Goal: Task Accomplishment & Management: Complete application form

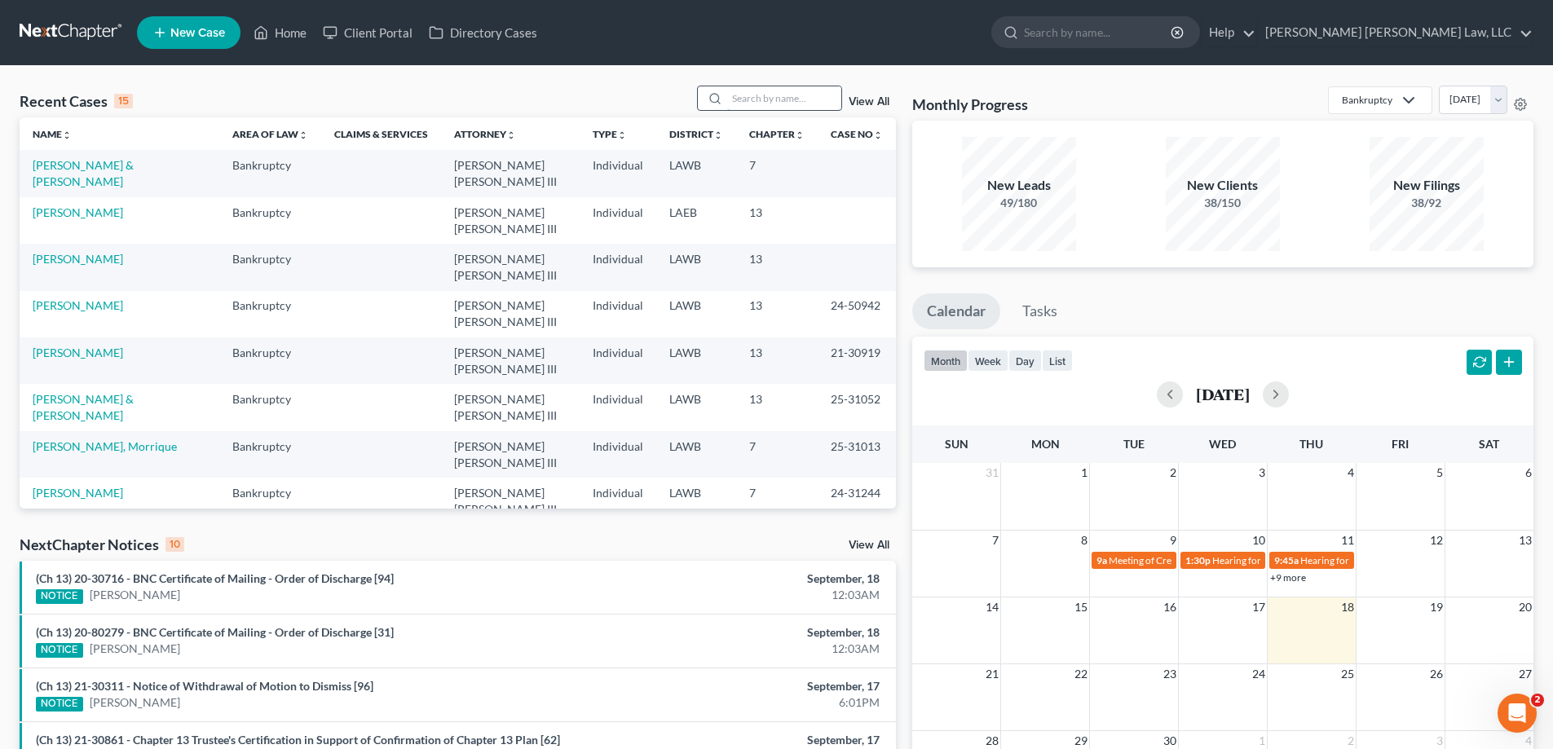
click at [775, 104] on input "search" at bounding box center [784, 98] width 114 height 24
type input "25-30514"
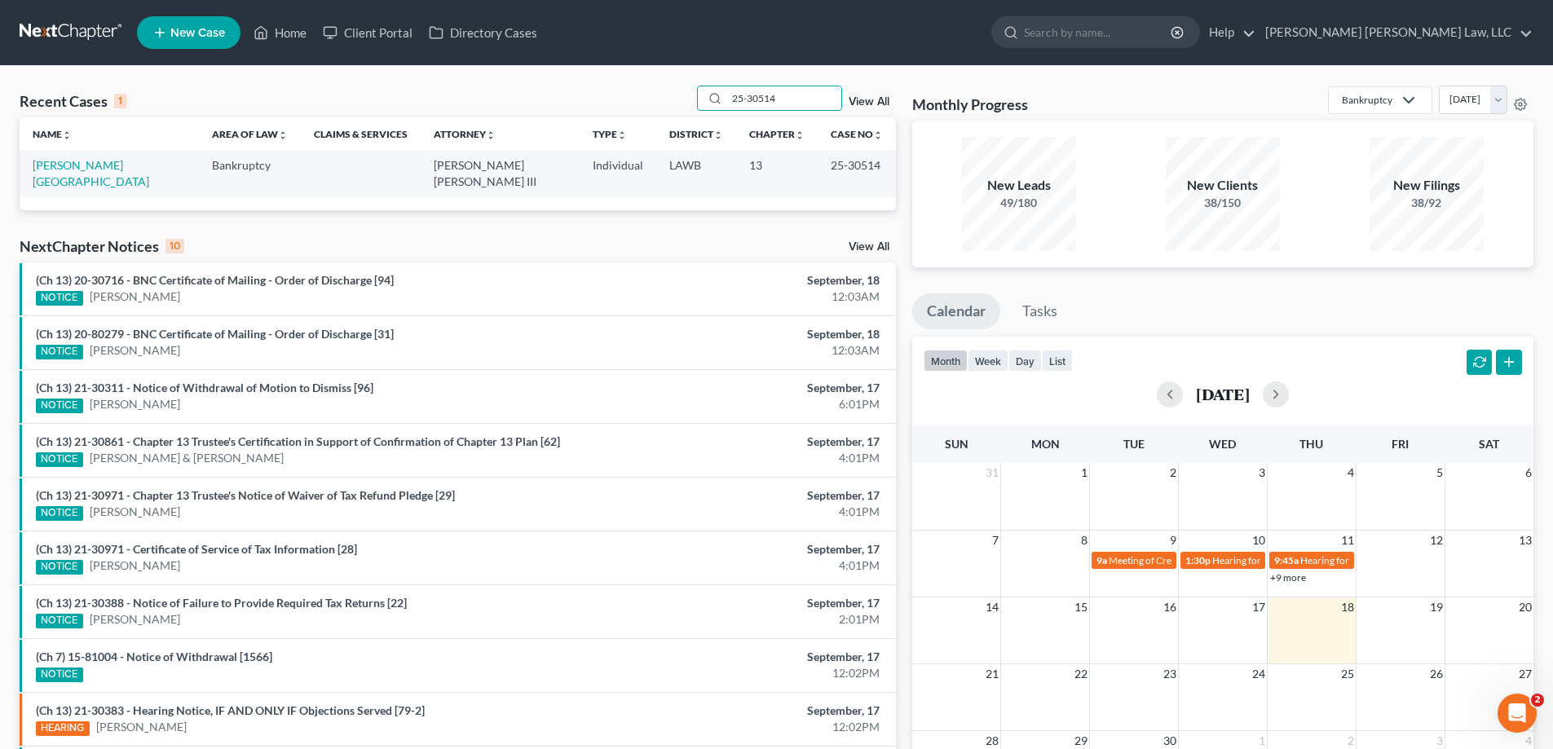
click at [51, 173] on td "[PERSON_NAME][GEOGRAPHIC_DATA]" at bounding box center [109, 173] width 179 height 46
click at [78, 170] on link "[PERSON_NAME][GEOGRAPHIC_DATA]" at bounding box center [91, 173] width 117 height 30
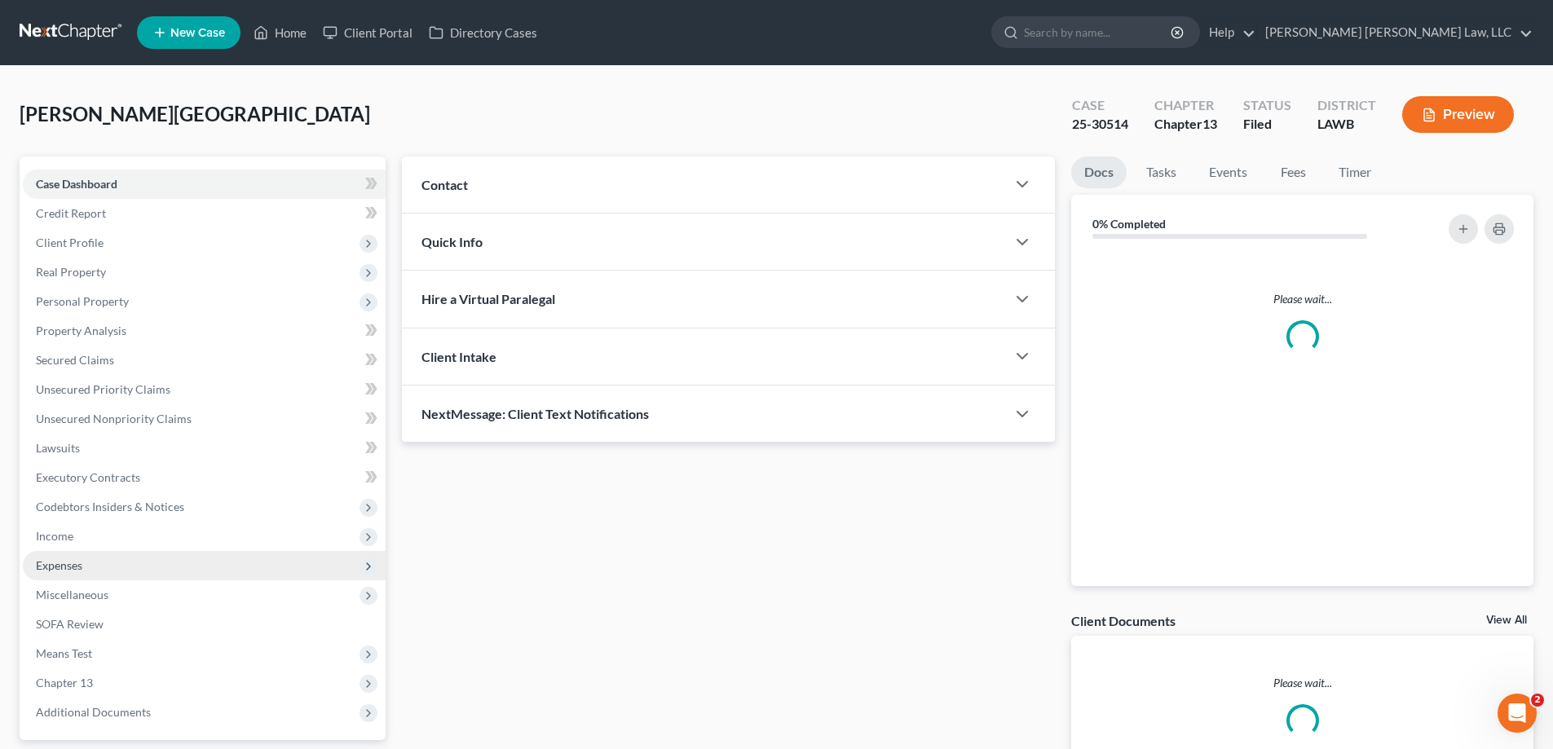
click at [111, 569] on span "Expenses" at bounding box center [204, 565] width 363 height 29
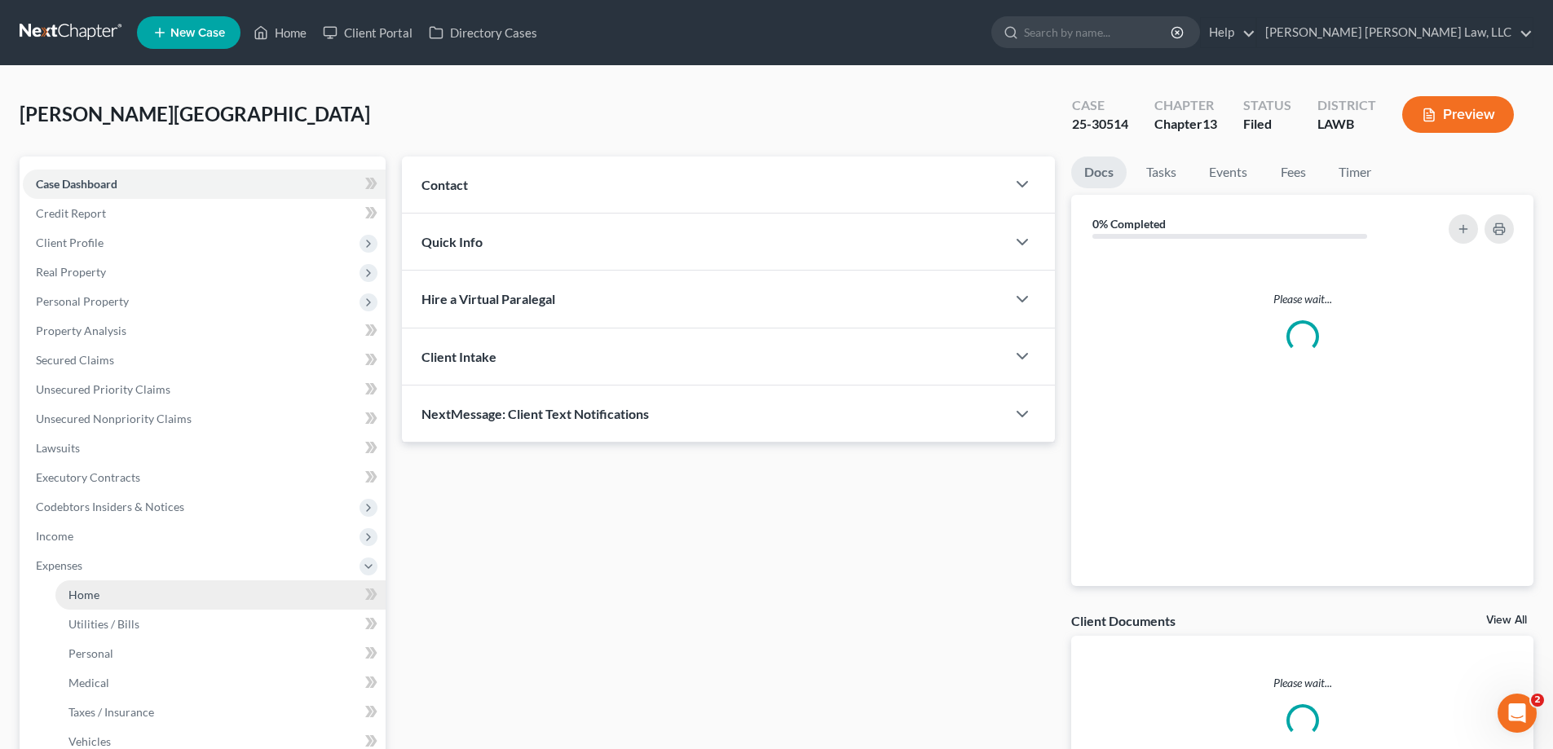
click at [121, 580] on link "Home" at bounding box center [220, 594] width 330 height 29
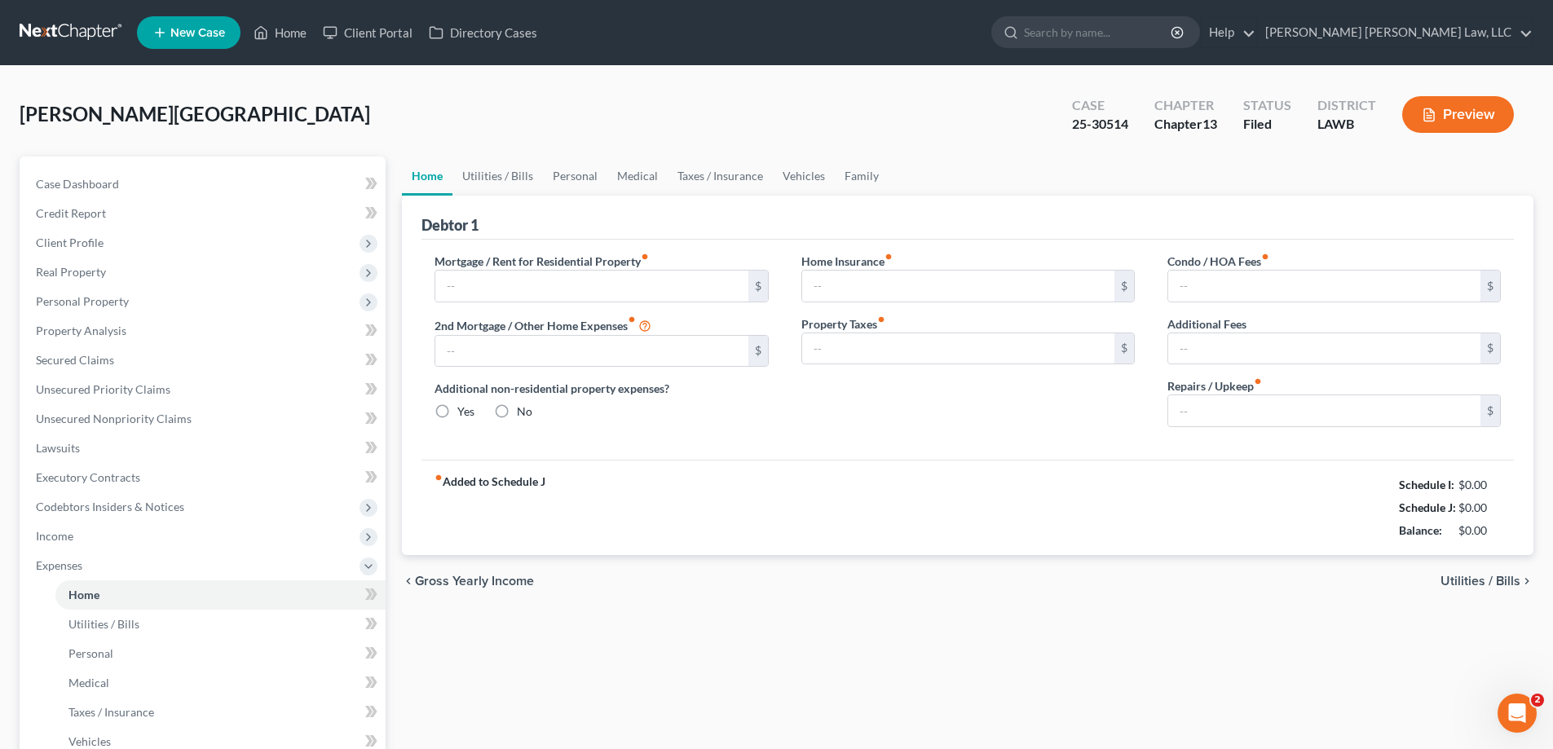
type input "0.00"
radio input "true"
type input "0.00"
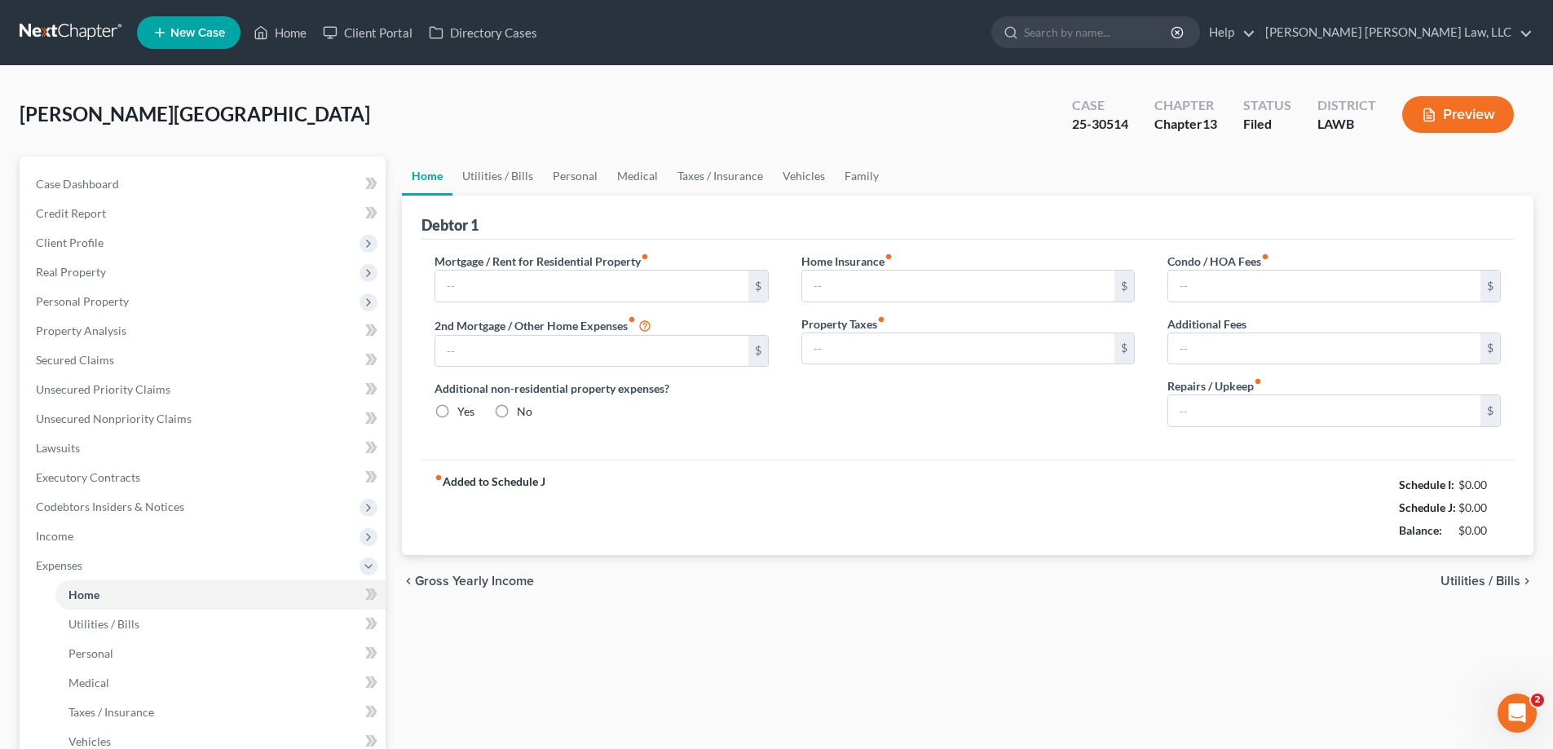
type input "0.00"
click at [660, 525] on div "fiber_manual_record Added to Schedule J Schedule I: $5,656.32 Schedule J: $2,71…" at bounding box center [967, 507] width 1092 height 95
click at [519, 178] on link "Utilities / Bills" at bounding box center [497, 176] width 90 height 39
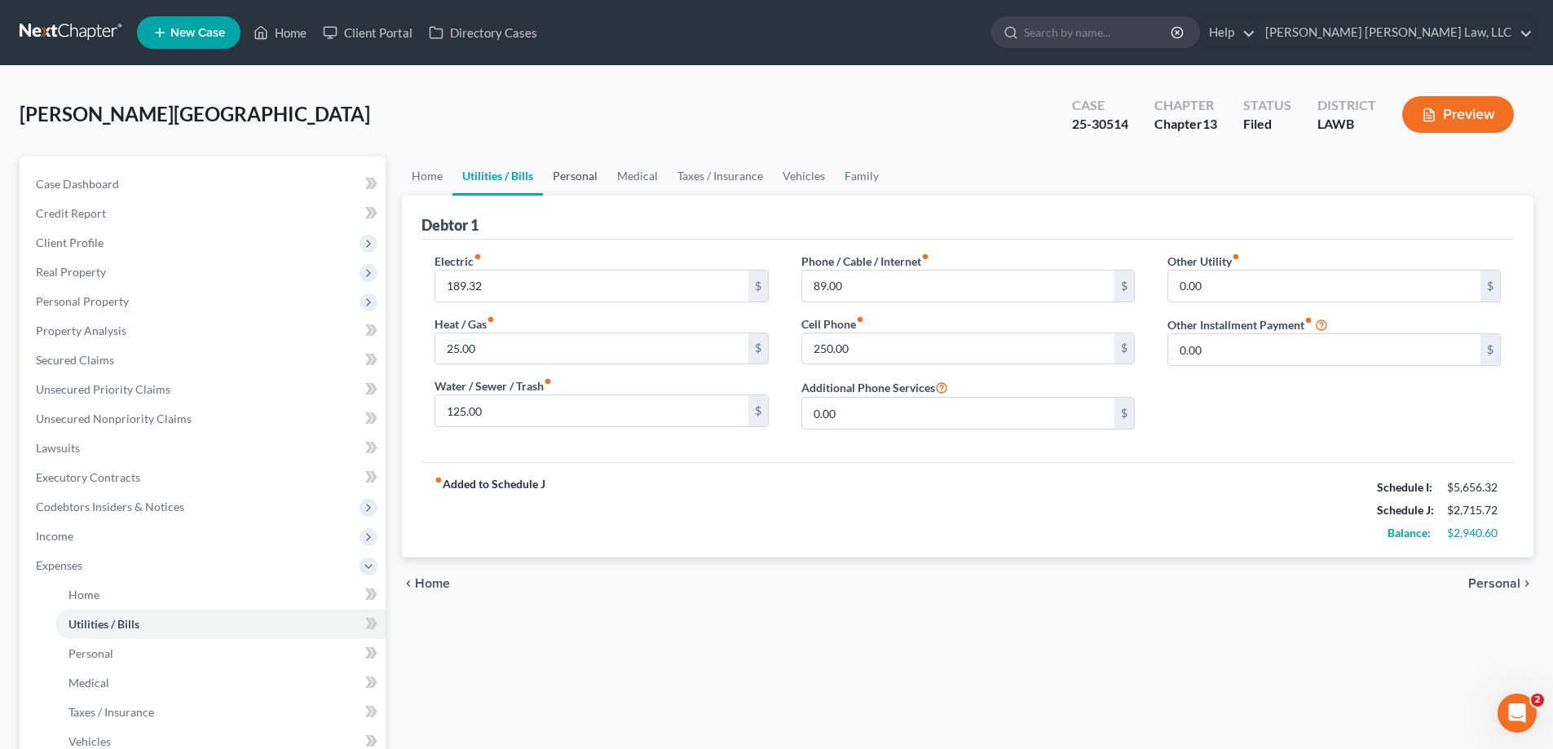
click at [560, 183] on link "Personal" at bounding box center [575, 176] width 64 height 39
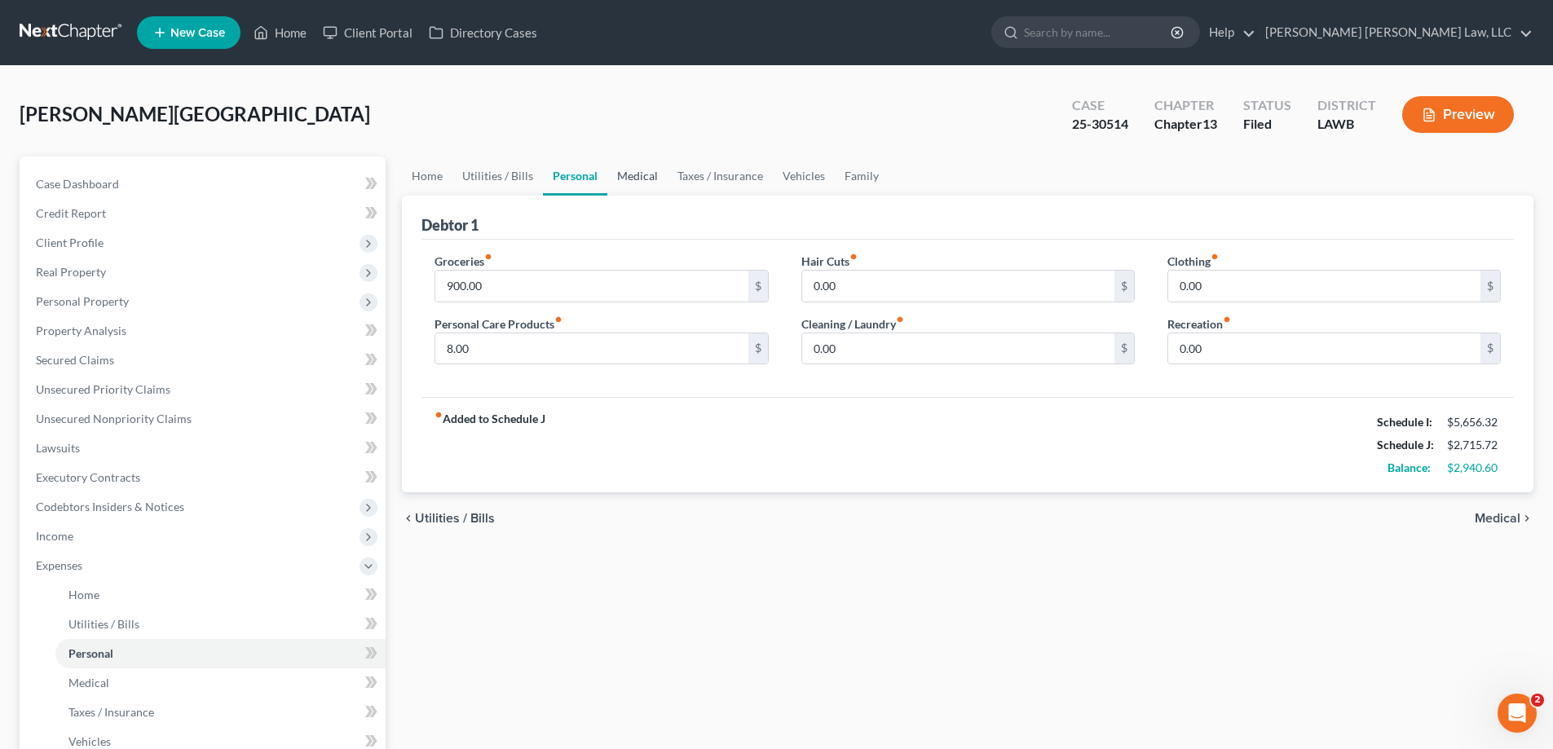
click at [653, 179] on link "Medical" at bounding box center [637, 176] width 60 height 39
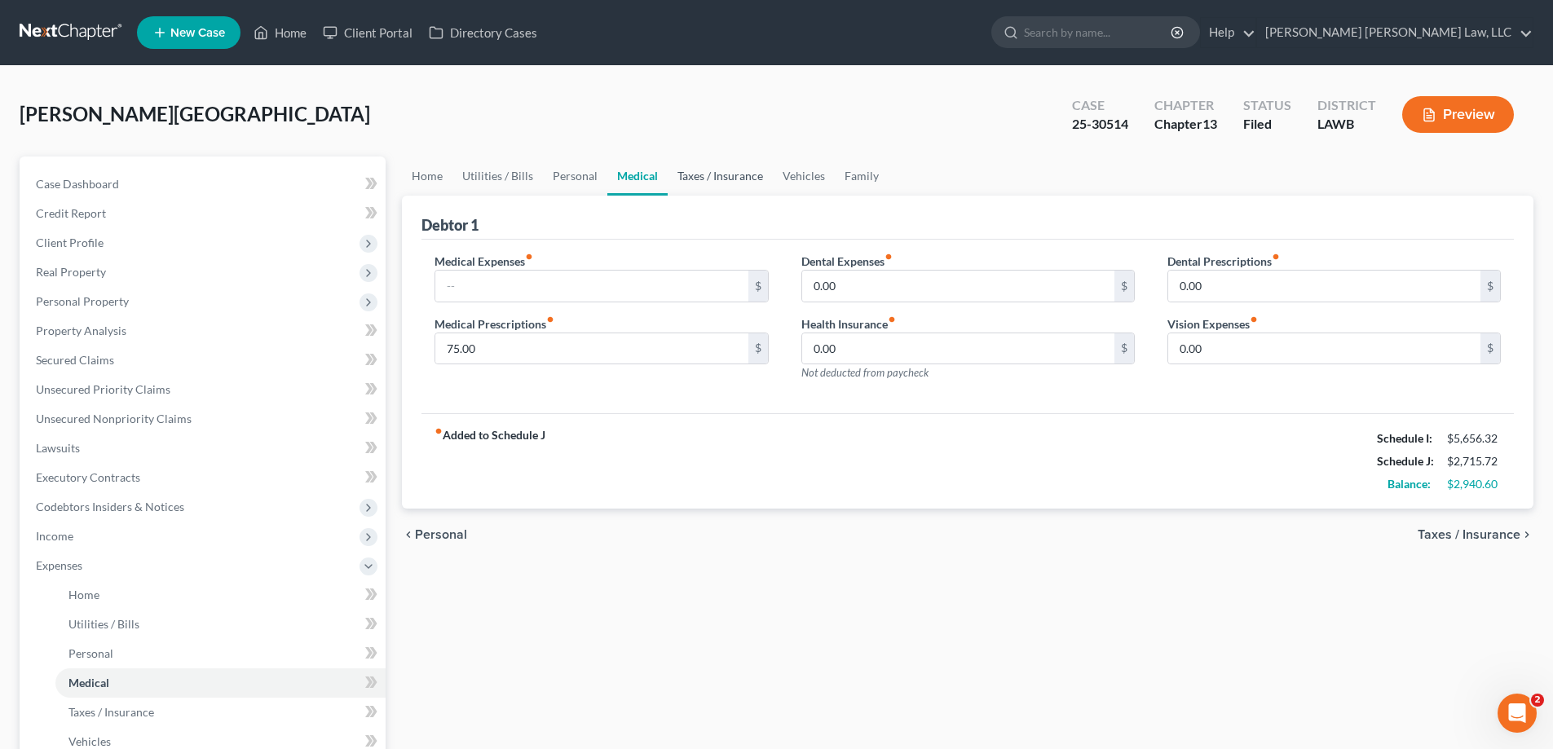
click at [701, 182] on link "Taxes / Insurance" at bounding box center [720, 176] width 105 height 39
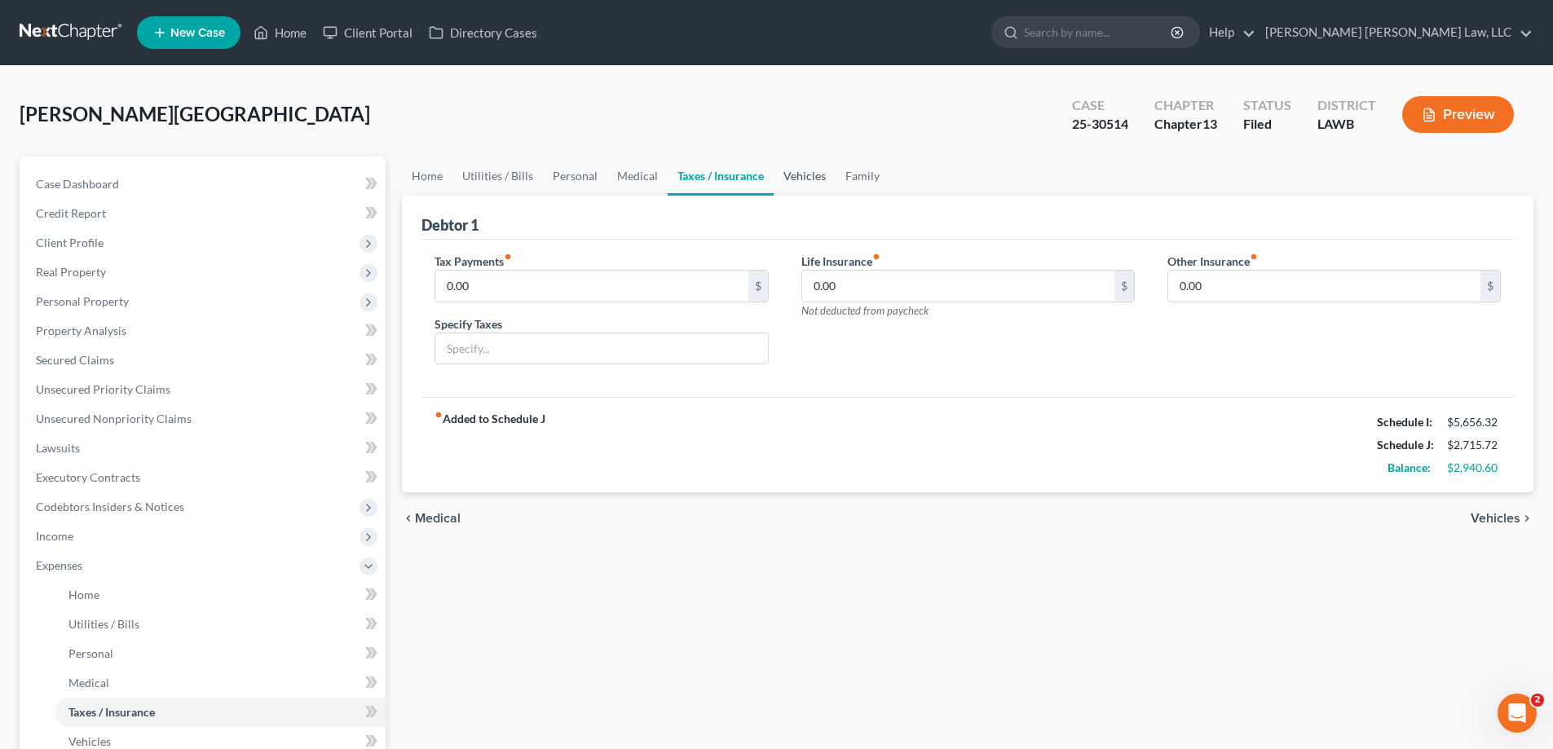
click at [792, 181] on link "Vehicles" at bounding box center [805, 176] width 62 height 39
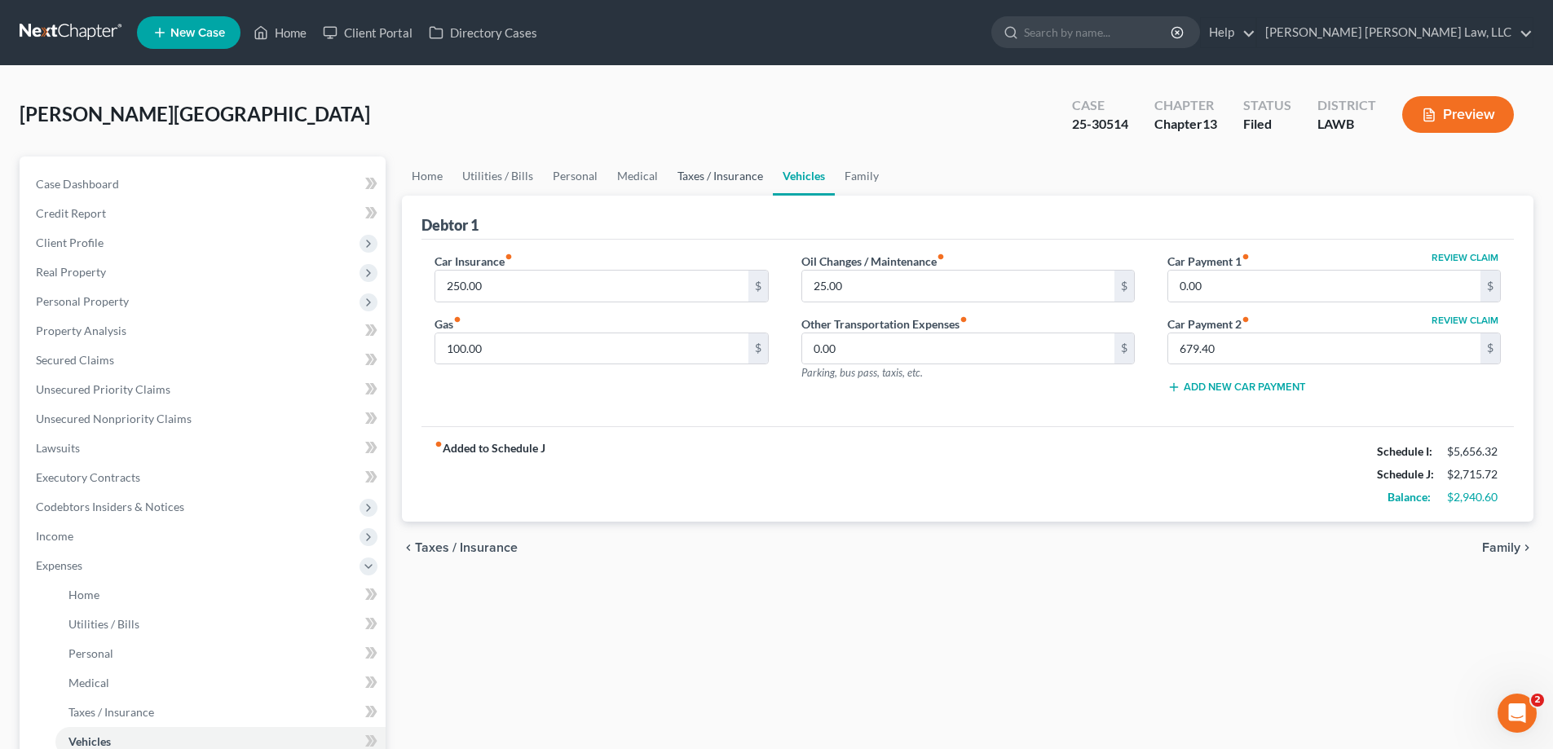
click at [705, 182] on link "Taxes / Insurance" at bounding box center [720, 176] width 105 height 39
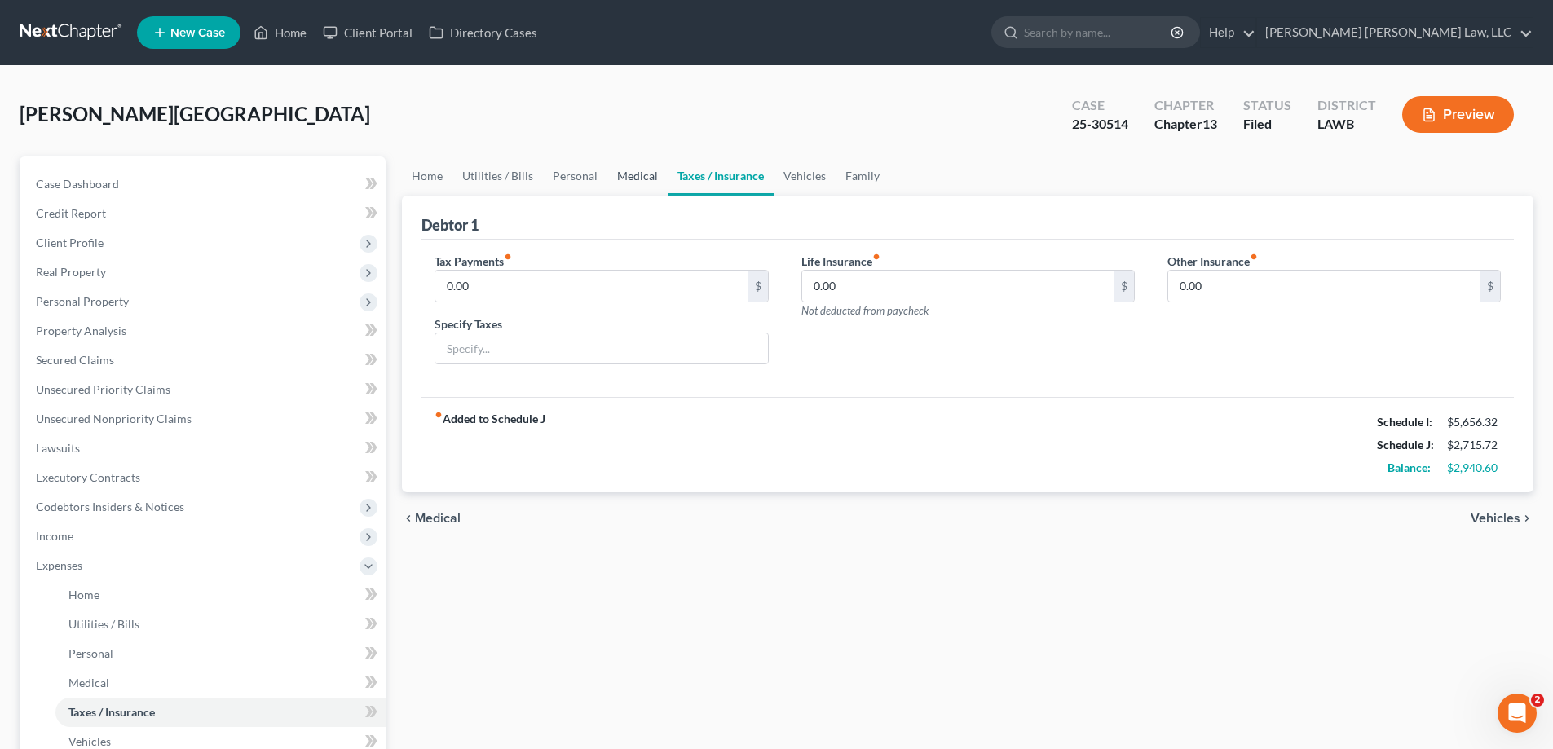
click at [629, 189] on link "Medical" at bounding box center [637, 176] width 60 height 39
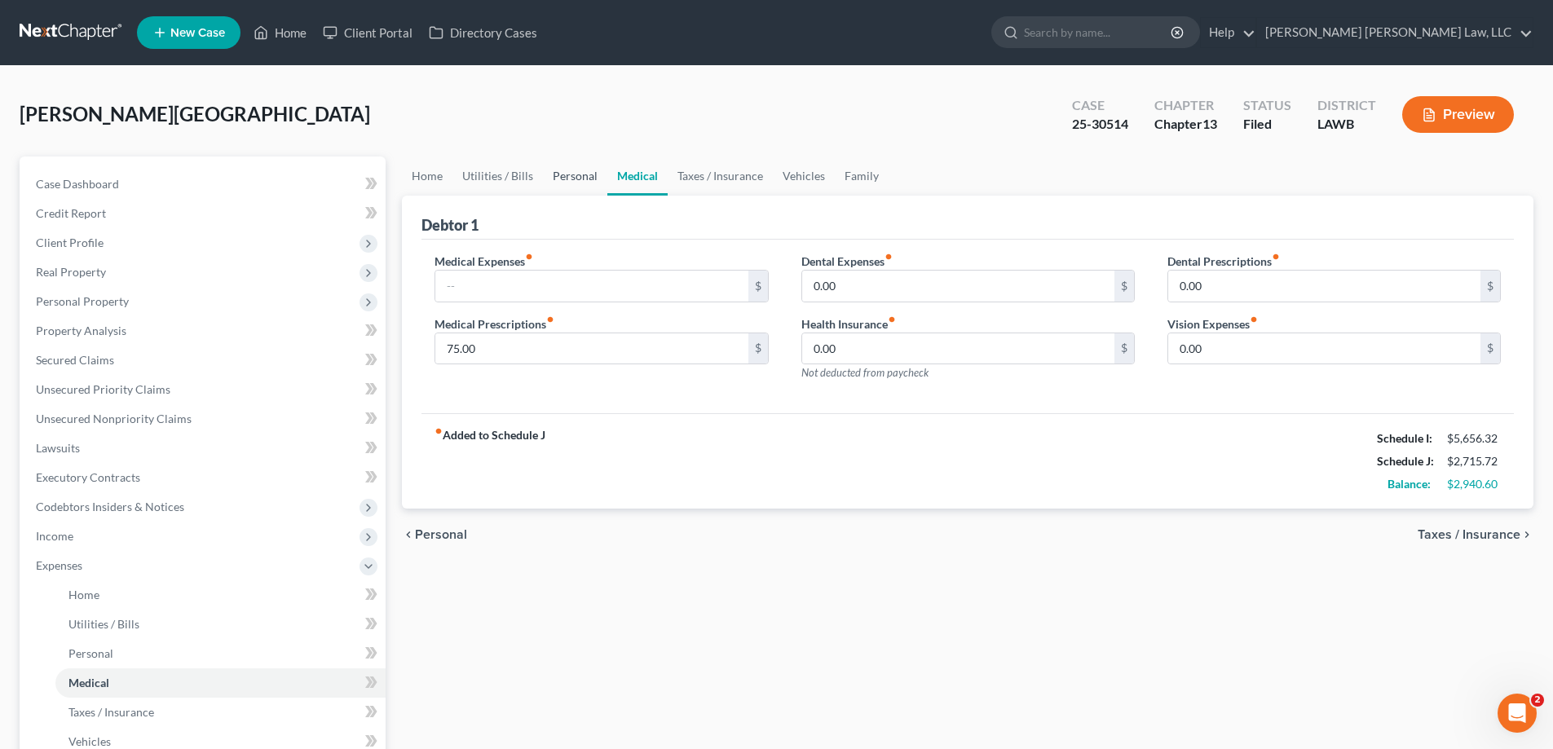
click at [554, 183] on link "Personal" at bounding box center [575, 176] width 64 height 39
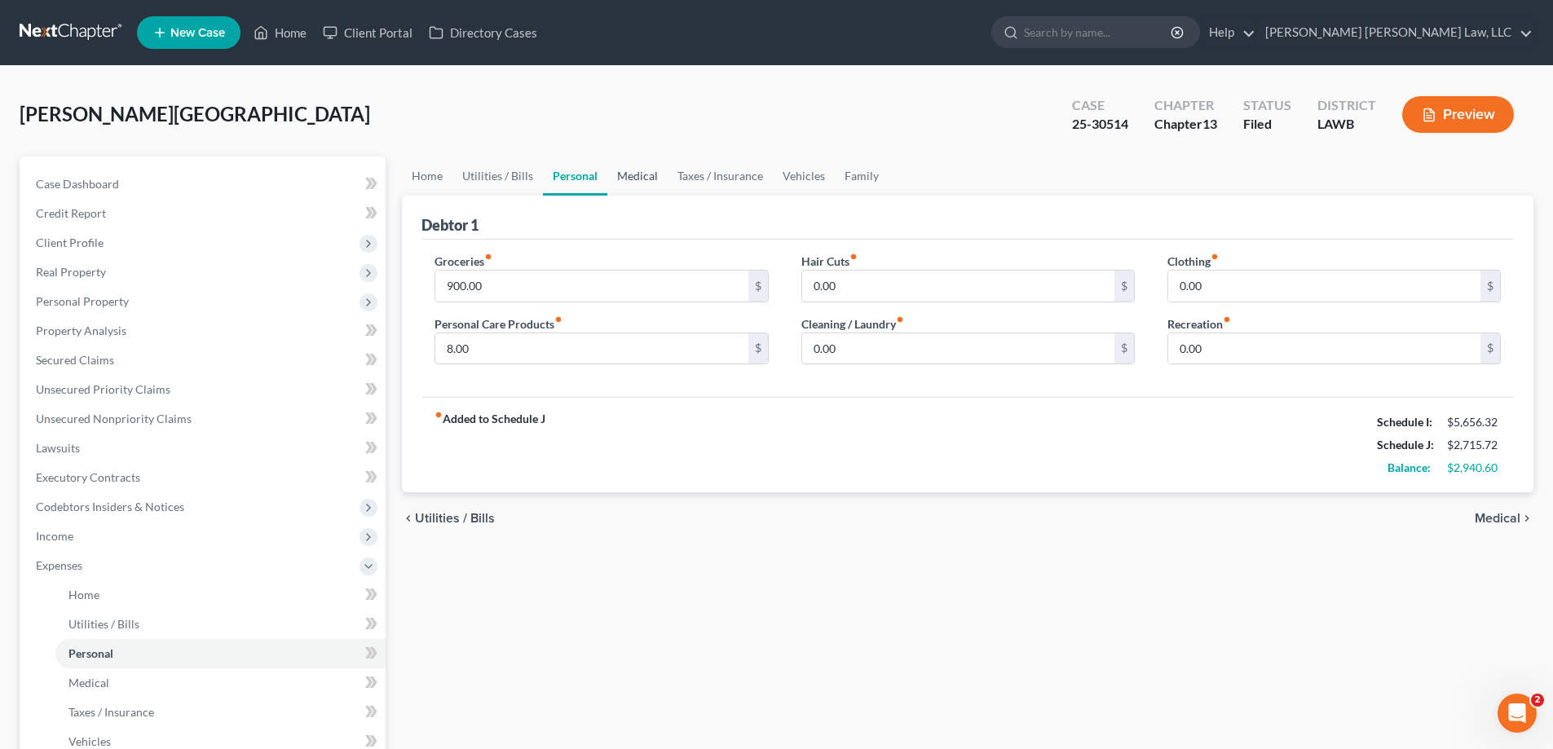
click at [623, 176] on link "Medical" at bounding box center [637, 176] width 60 height 39
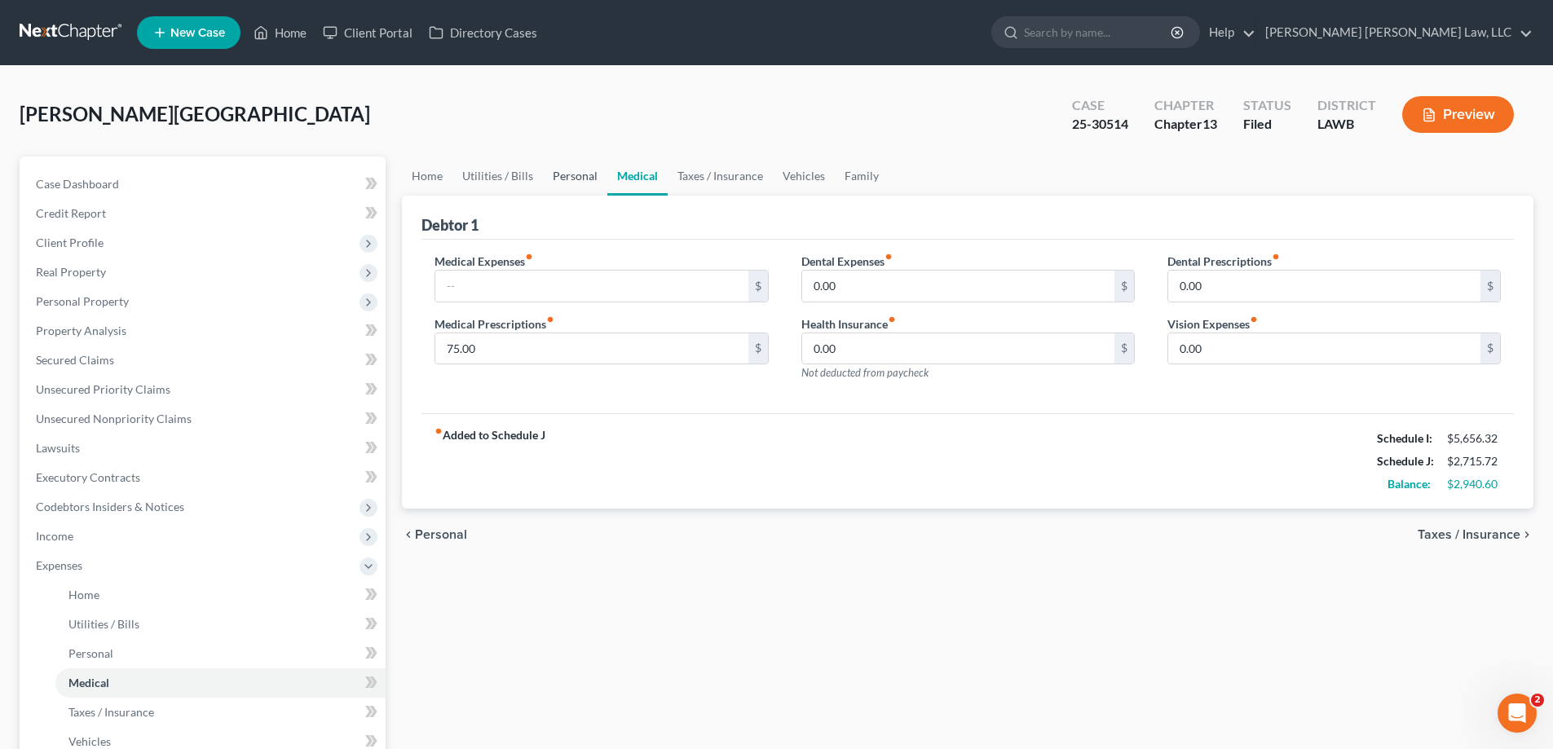
click at [587, 180] on link "Personal" at bounding box center [575, 176] width 64 height 39
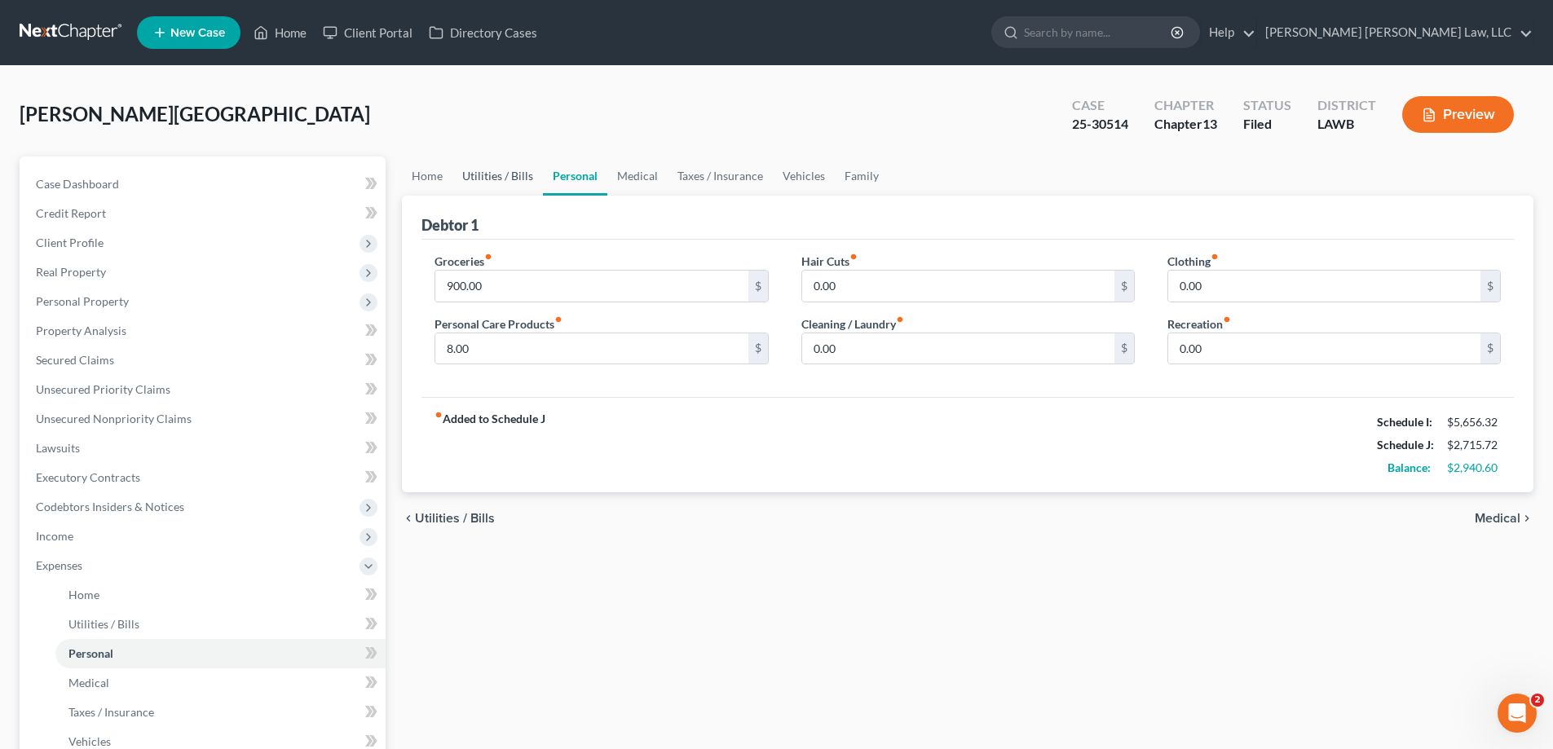
click at [474, 174] on link "Utilities / Bills" at bounding box center [497, 176] width 90 height 39
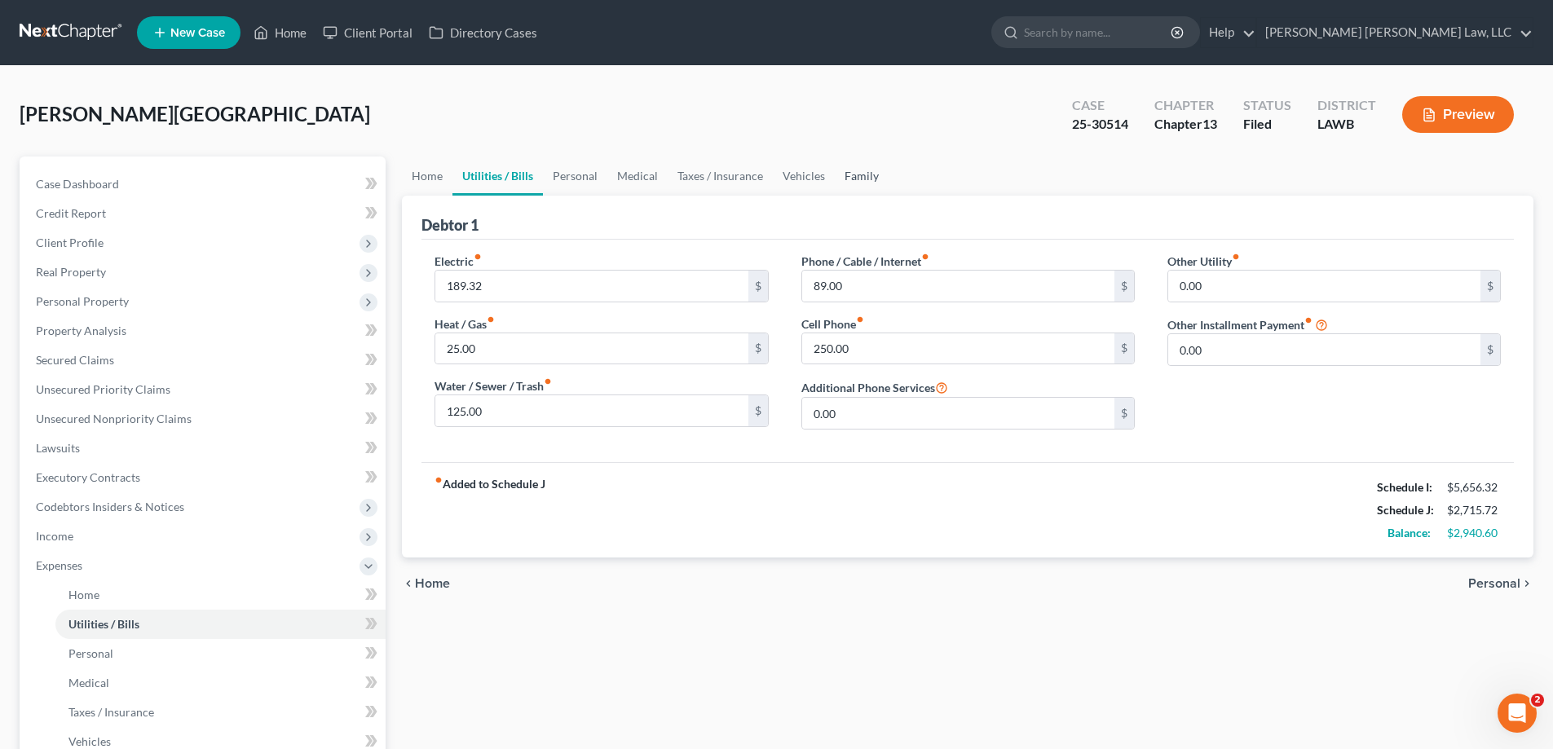
click at [858, 180] on link "Family" at bounding box center [862, 176] width 54 height 39
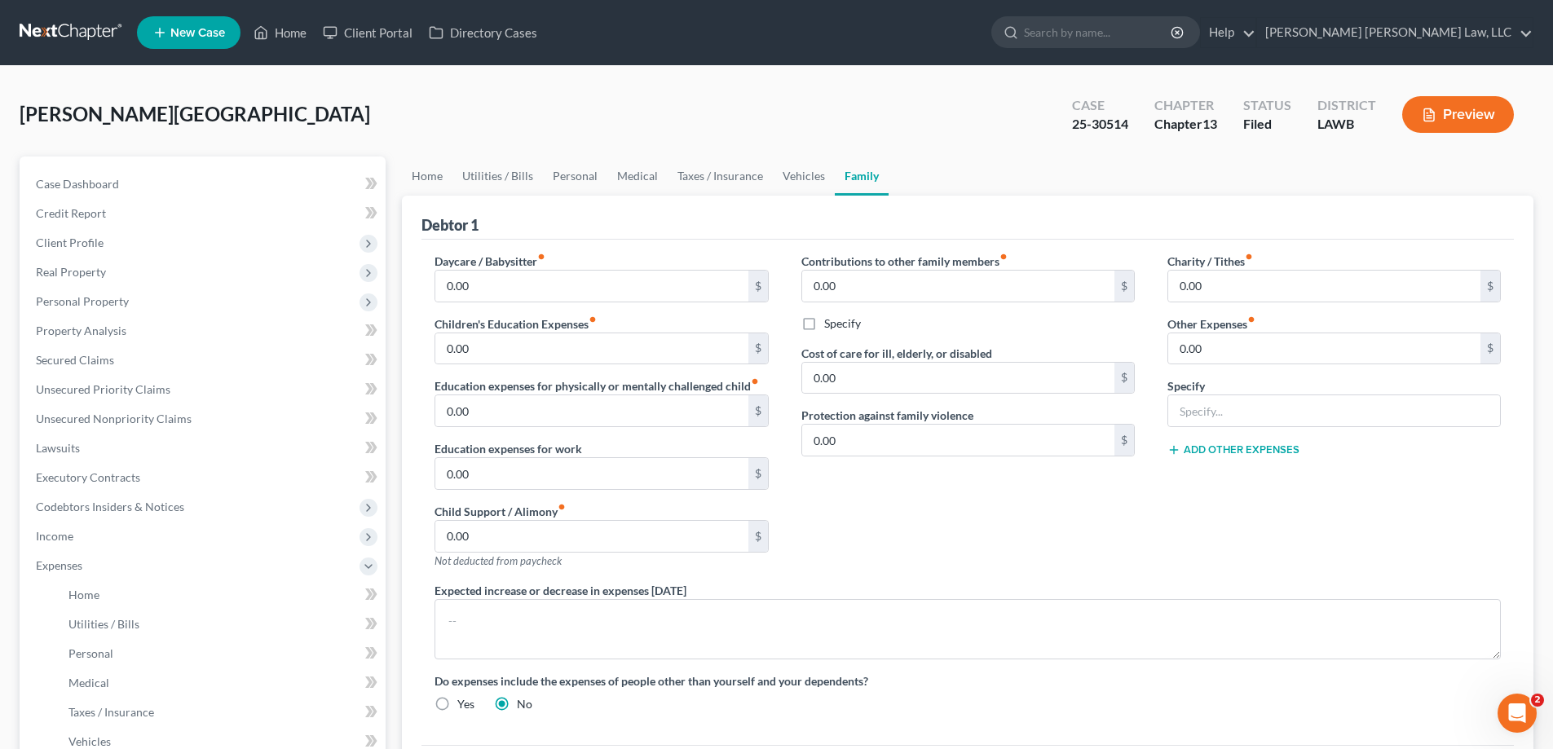
click at [422, 200] on div "Debtor 1" at bounding box center [967, 218] width 1092 height 44
click at [424, 186] on link "Home" at bounding box center [427, 176] width 51 height 39
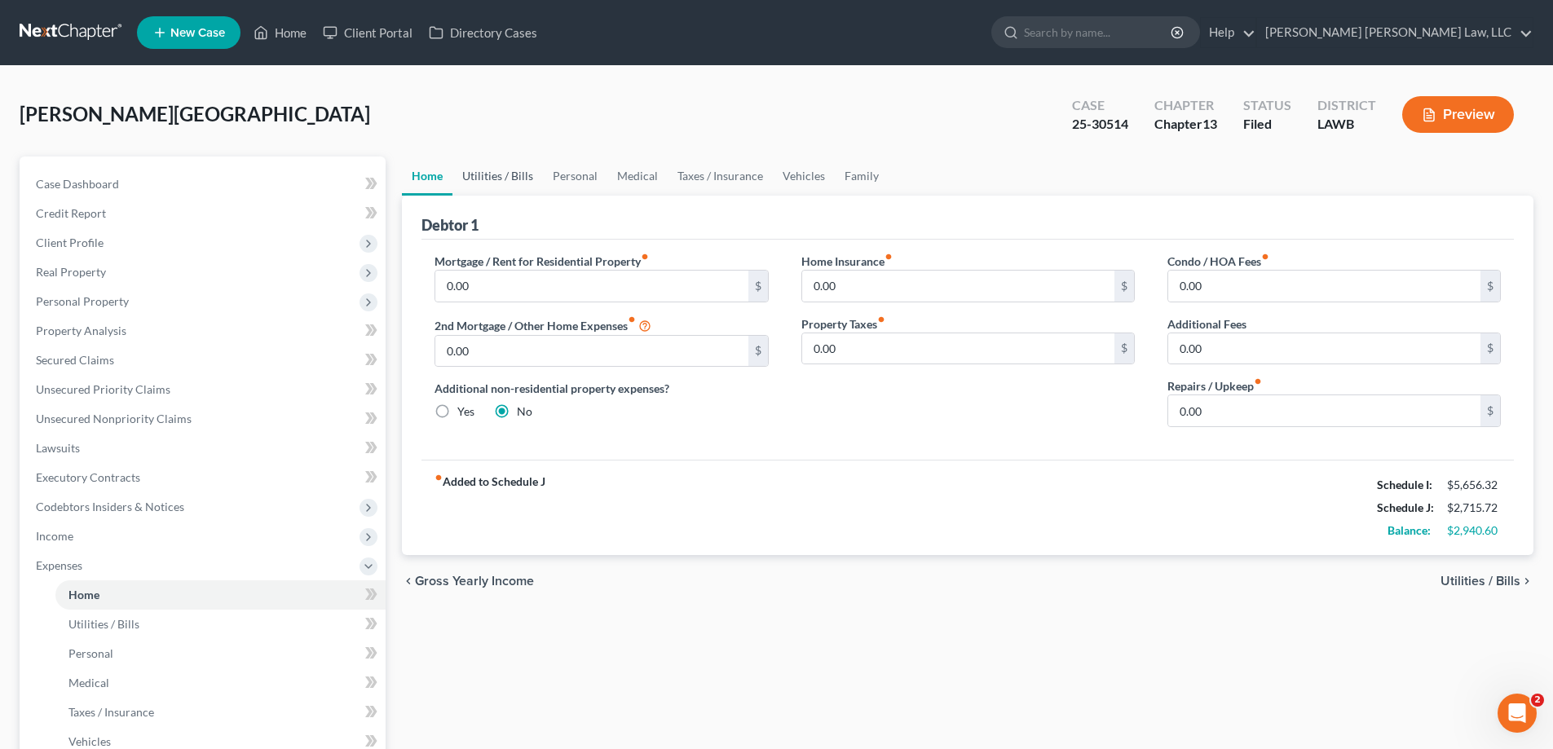
click at [470, 176] on link "Utilities / Bills" at bounding box center [497, 176] width 90 height 39
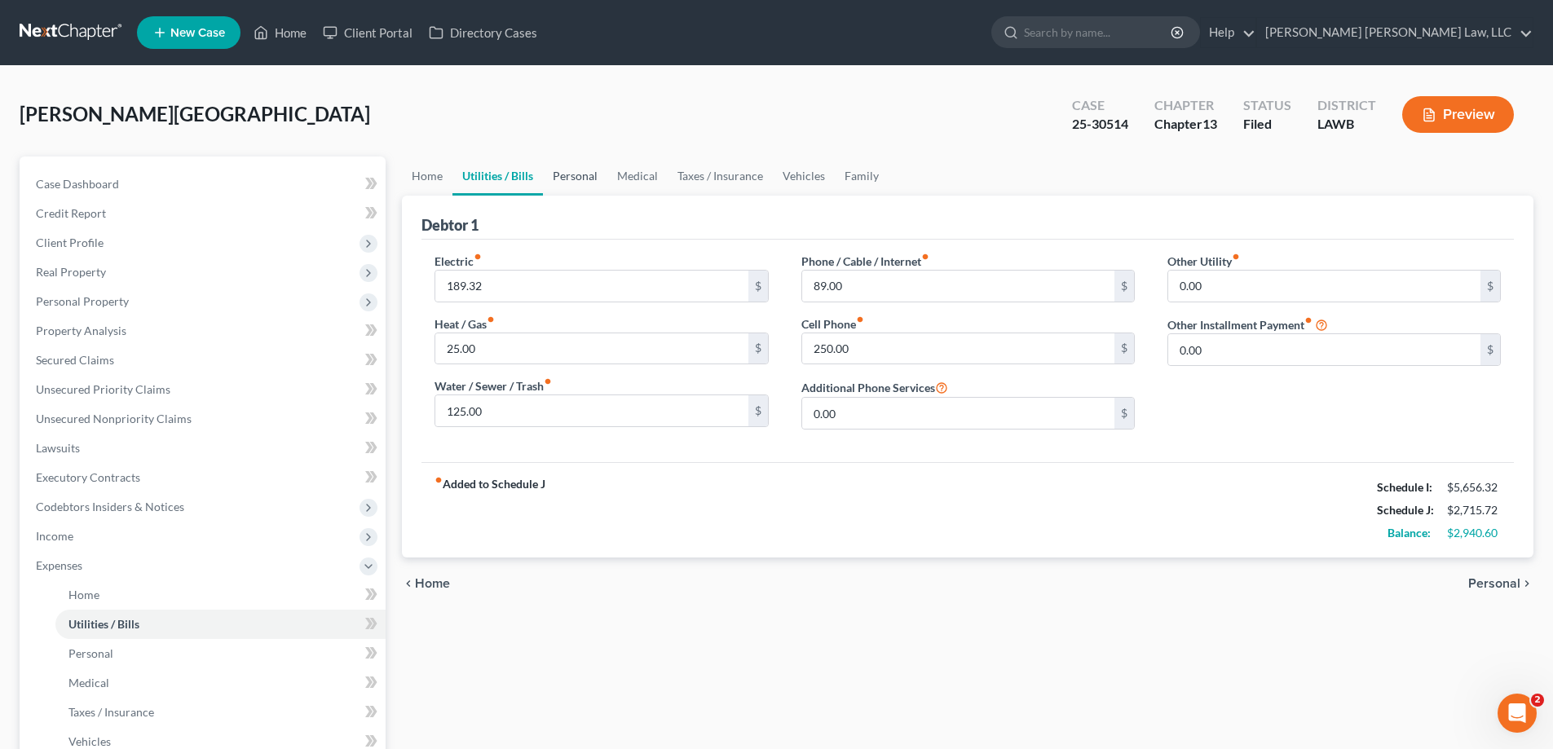
click at [589, 170] on link "Personal" at bounding box center [575, 176] width 64 height 39
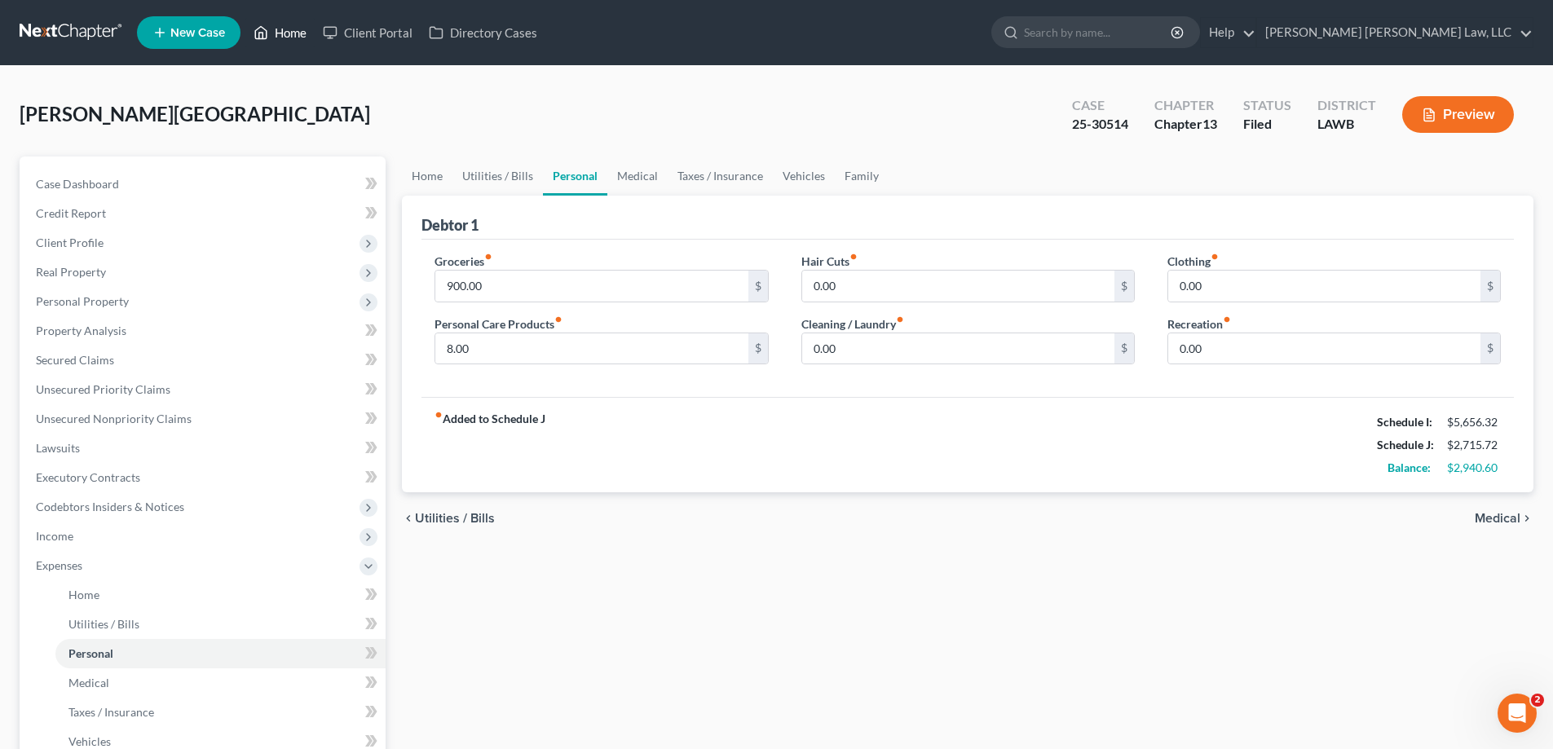
click at [295, 36] on link "Home" at bounding box center [279, 32] width 69 height 29
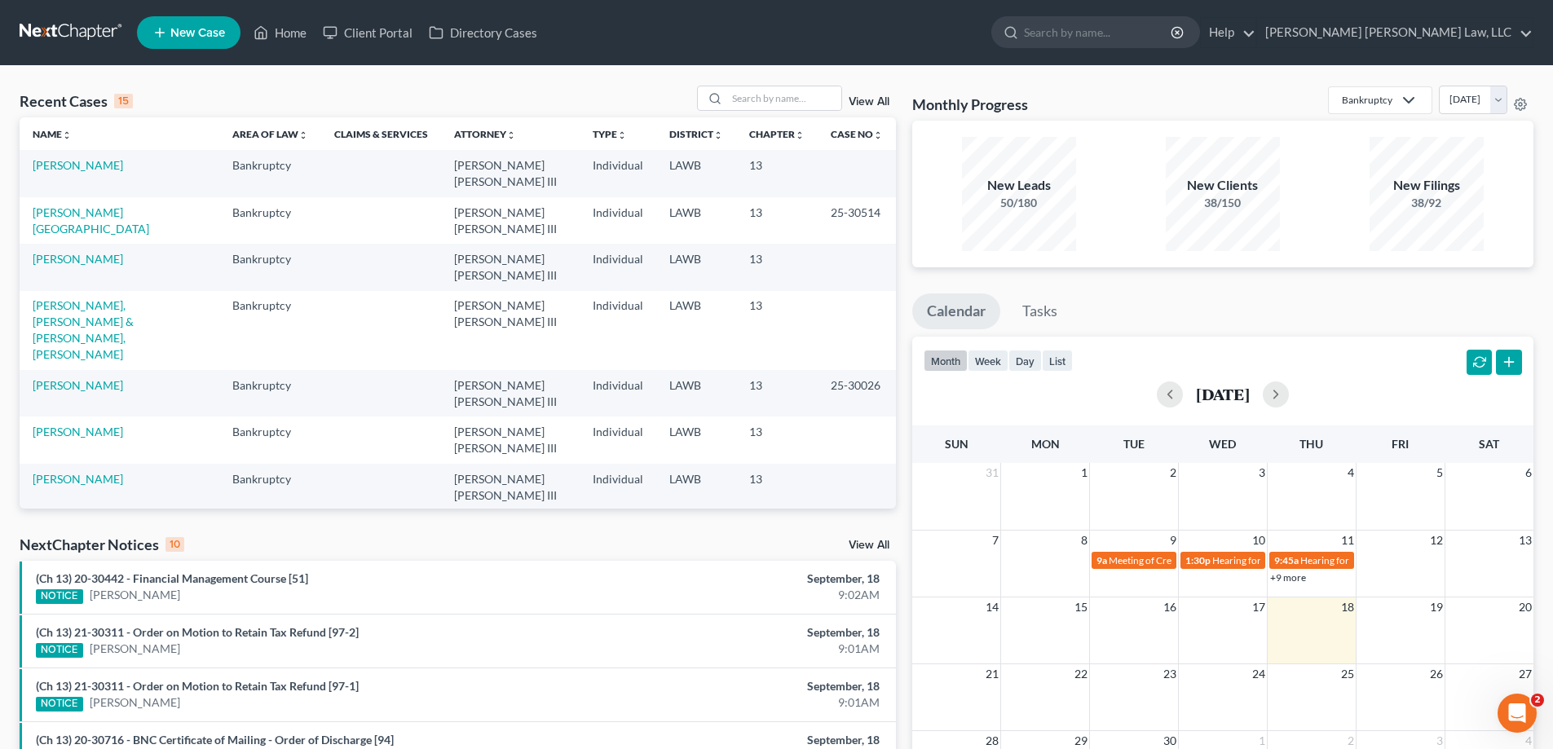
click at [73, 204] on td "[PERSON_NAME][GEOGRAPHIC_DATA]" at bounding box center [120, 220] width 200 height 46
click at [79, 206] on link "[PERSON_NAME][GEOGRAPHIC_DATA]" at bounding box center [91, 220] width 117 height 30
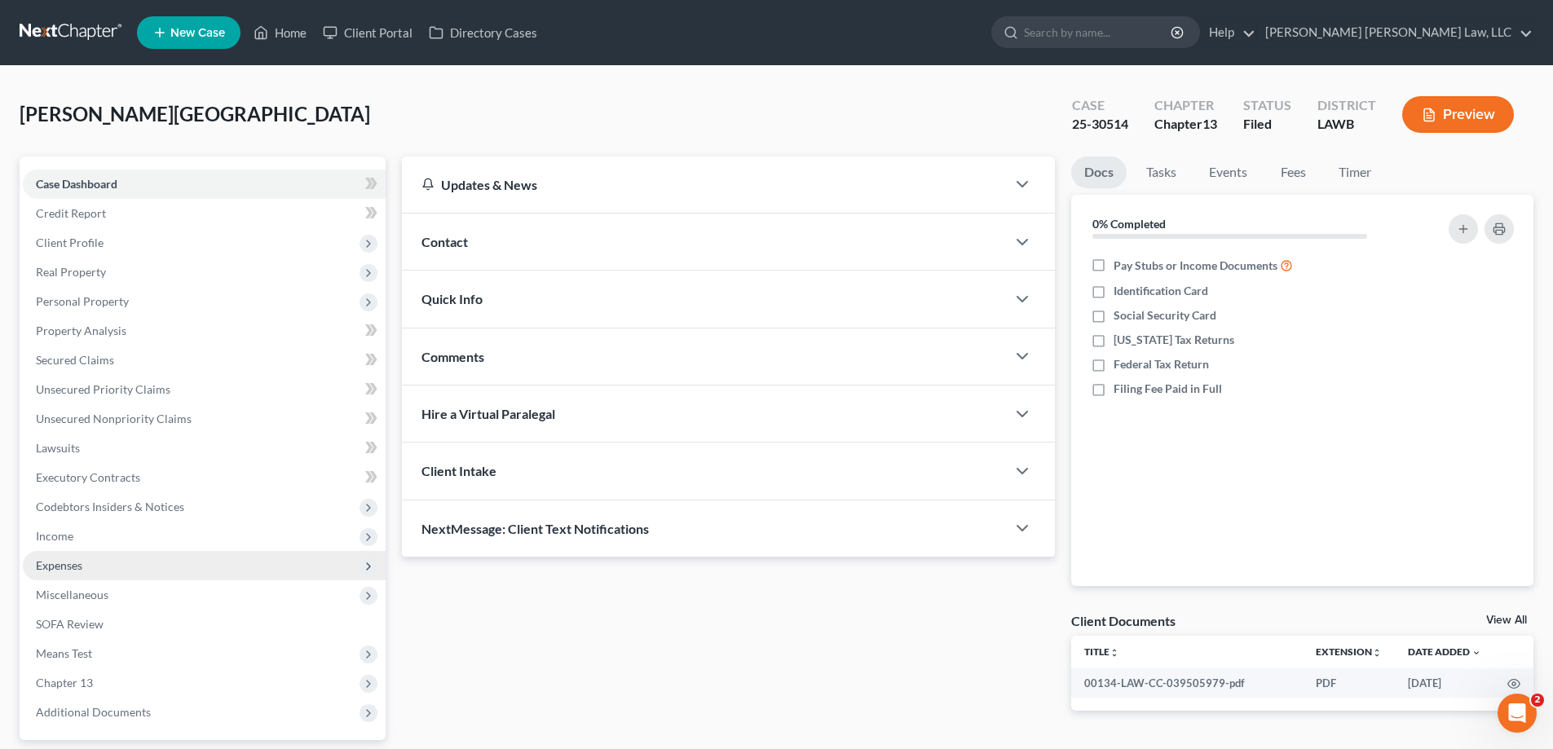
click at [95, 574] on span "Expenses" at bounding box center [204, 565] width 363 height 29
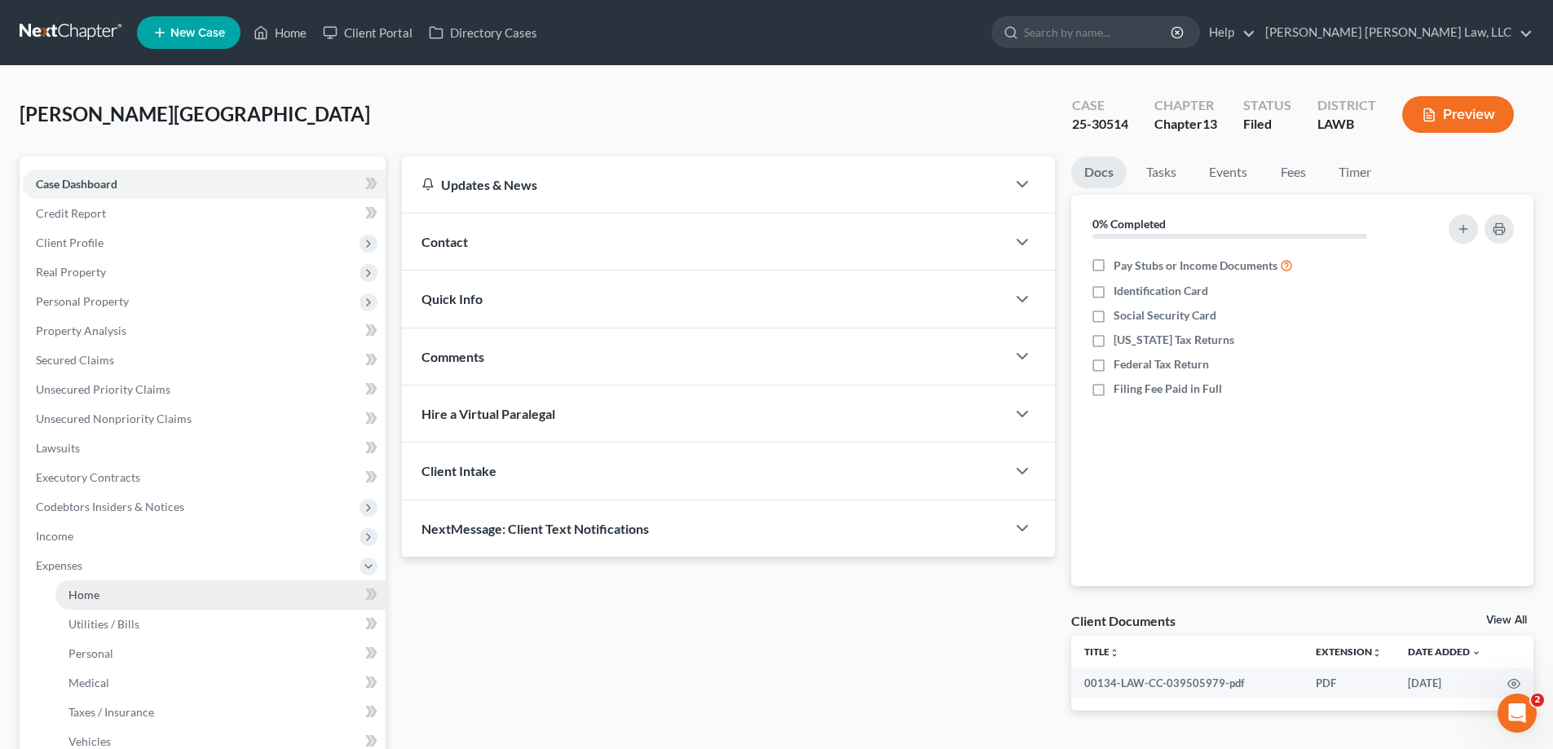
click at [145, 589] on link "Home" at bounding box center [220, 594] width 330 height 29
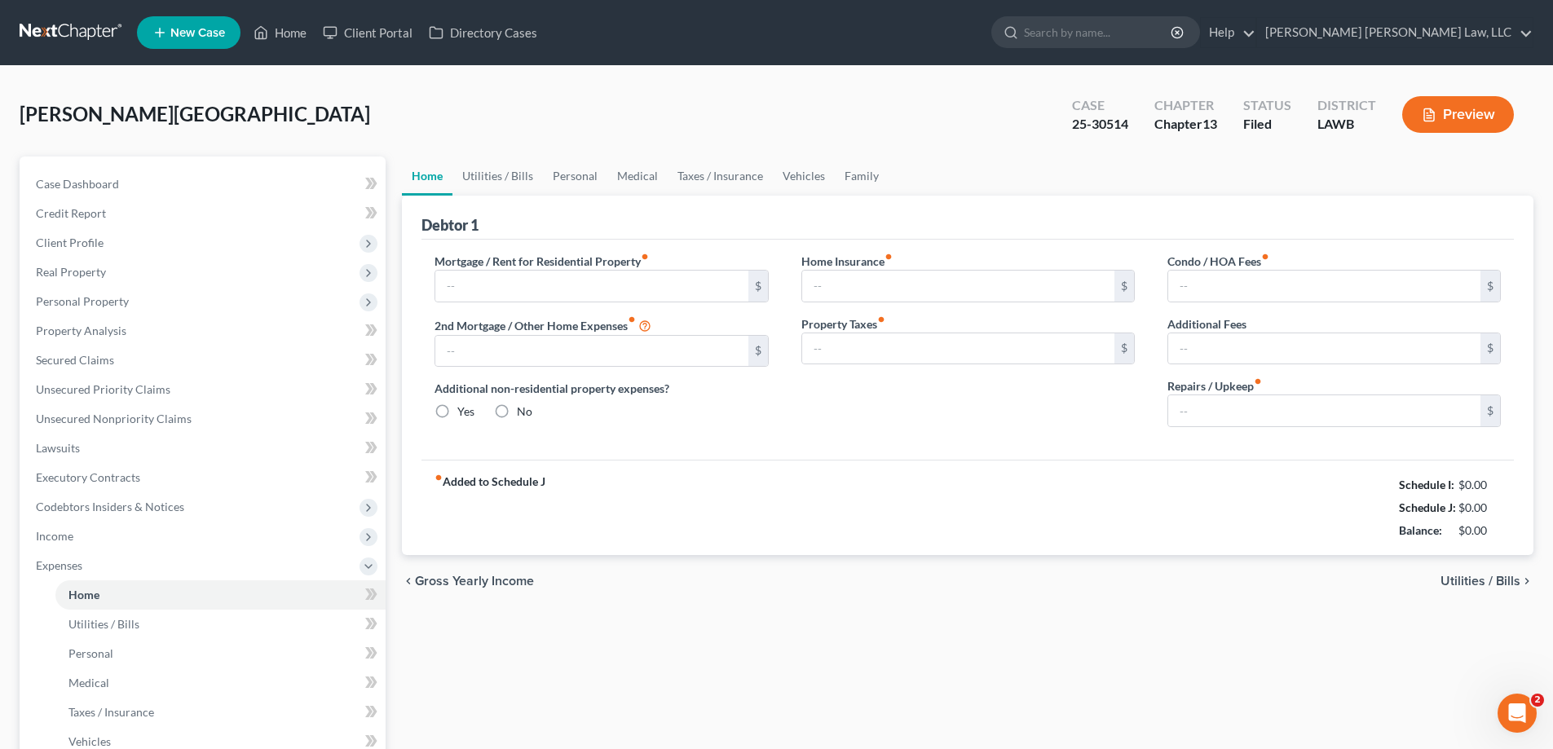
type input "0.00"
radio input "true"
type input "0.00"
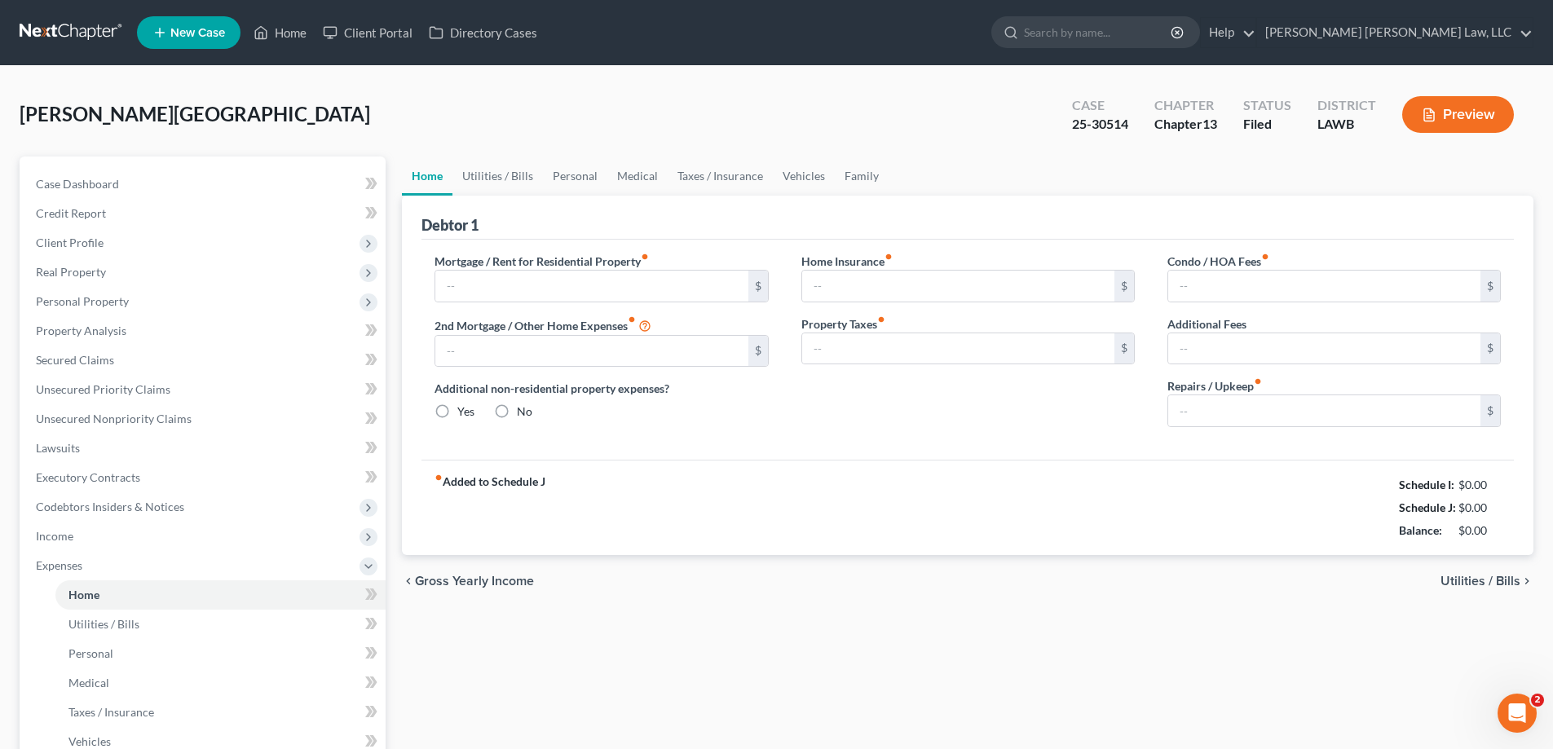
type input "0.00"
click at [499, 200] on div "Debtor 1" at bounding box center [967, 218] width 1092 height 44
click at [523, 175] on link "Utilities / Bills" at bounding box center [497, 176] width 90 height 39
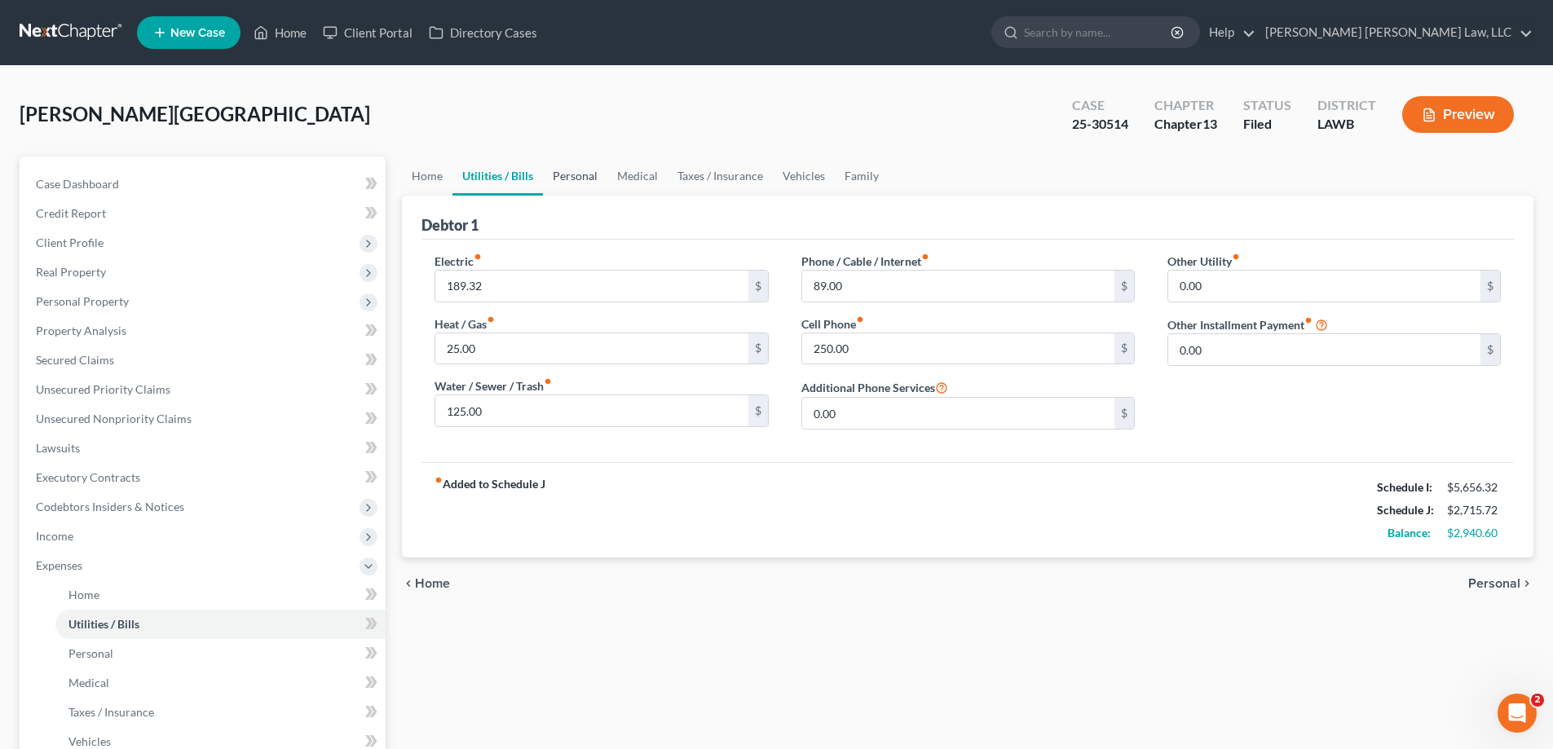
click at [586, 177] on link "Personal" at bounding box center [575, 176] width 64 height 39
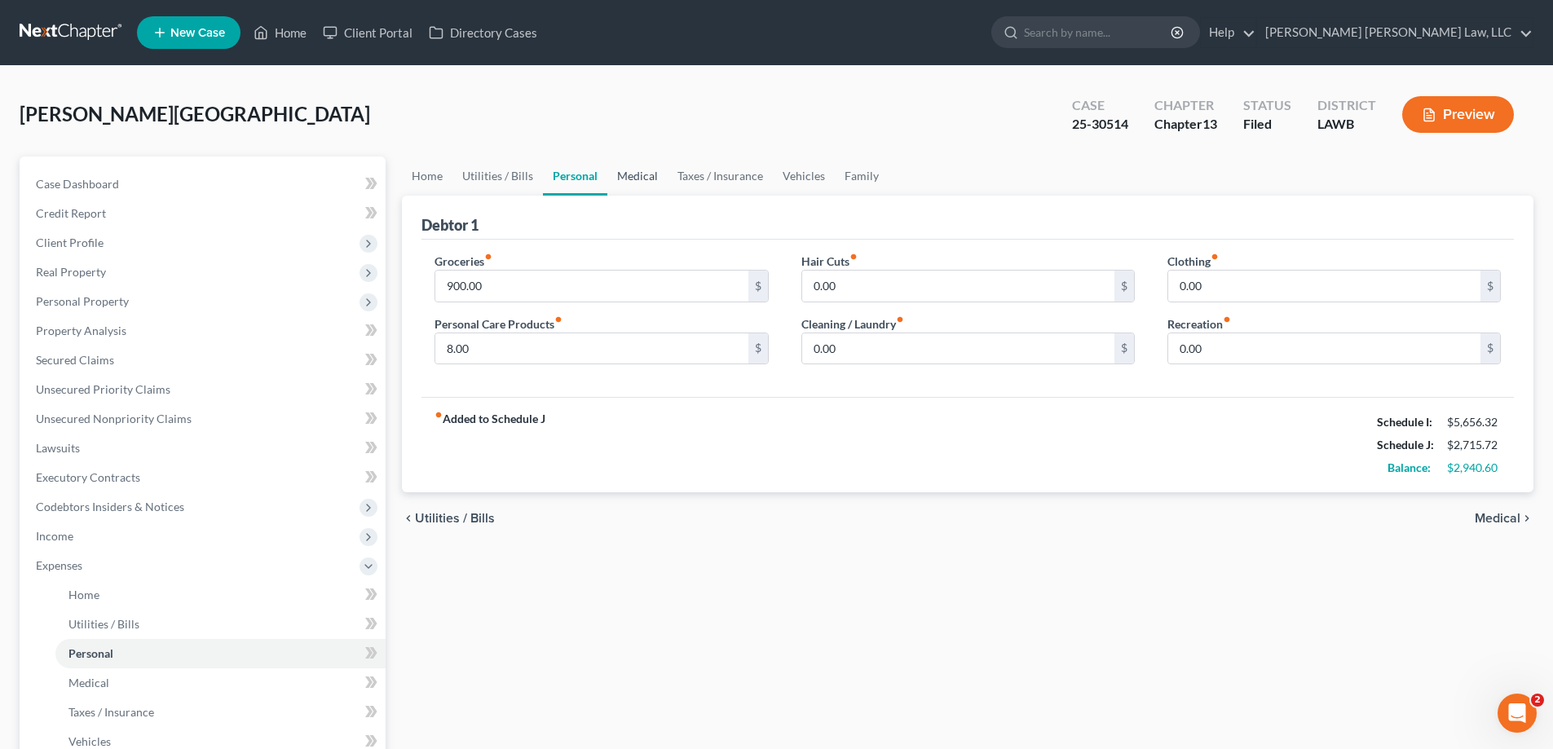
click at [623, 183] on link "Medical" at bounding box center [637, 176] width 60 height 39
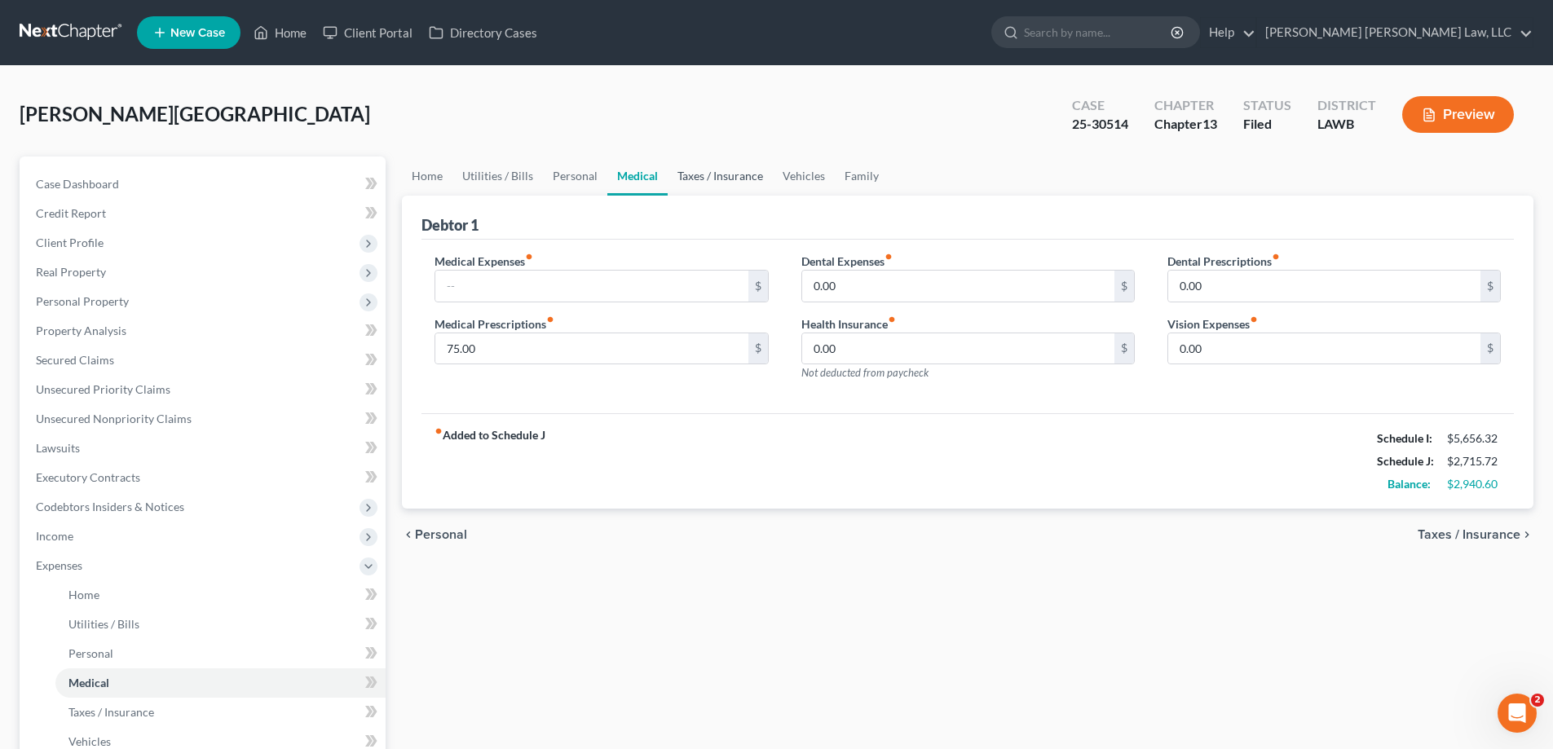
click at [695, 184] on link "Taxes / Insurance" at bounding box center [720, 176] width 105 height 39
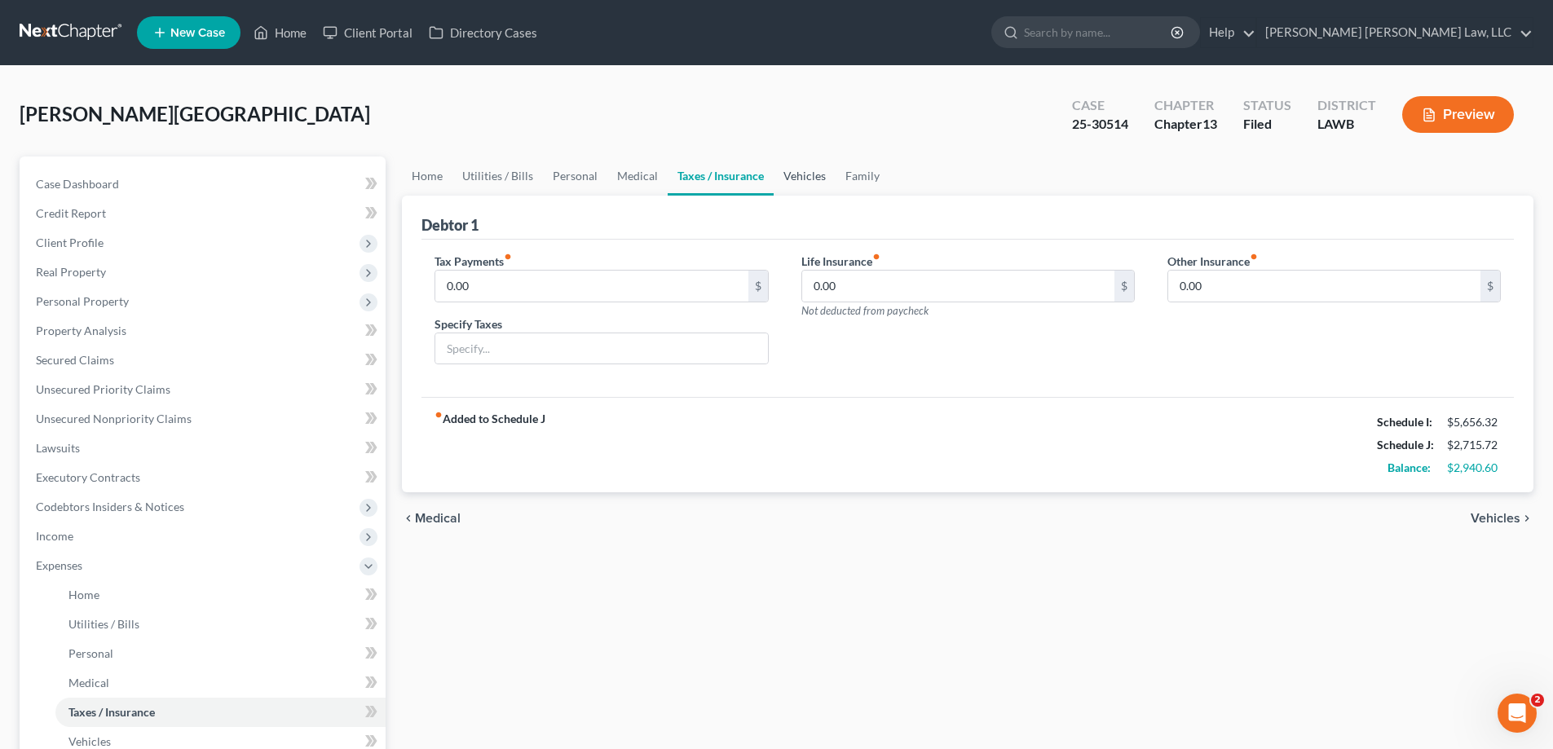
click at [796, 184] on link "Vehicles" at bounding box center [805, 176] width 62 height 39
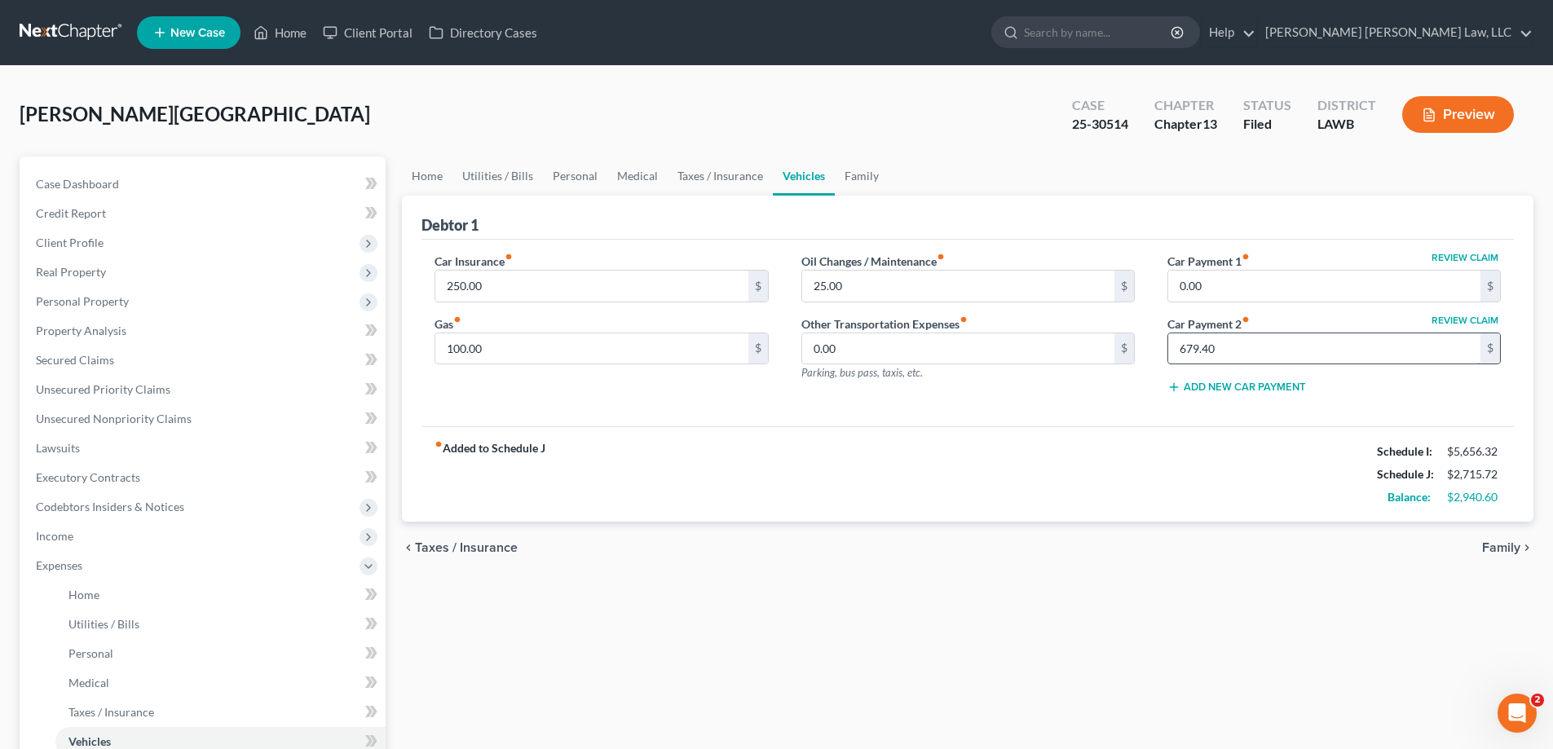
click at [1262, 359] on input "679.40" at bounding box center [1324, 348] width 312 height 31
click at [1287, 518] on div "fiber_manual_record Added to Schedule J Schedule I: $5,656.32 Schedule J: $2,71…" at bounding box center [967, 473] width 1092 height 95
click at [1267, 295] on input "0.00" at bounding box center [1324, 286] width 312 height 31
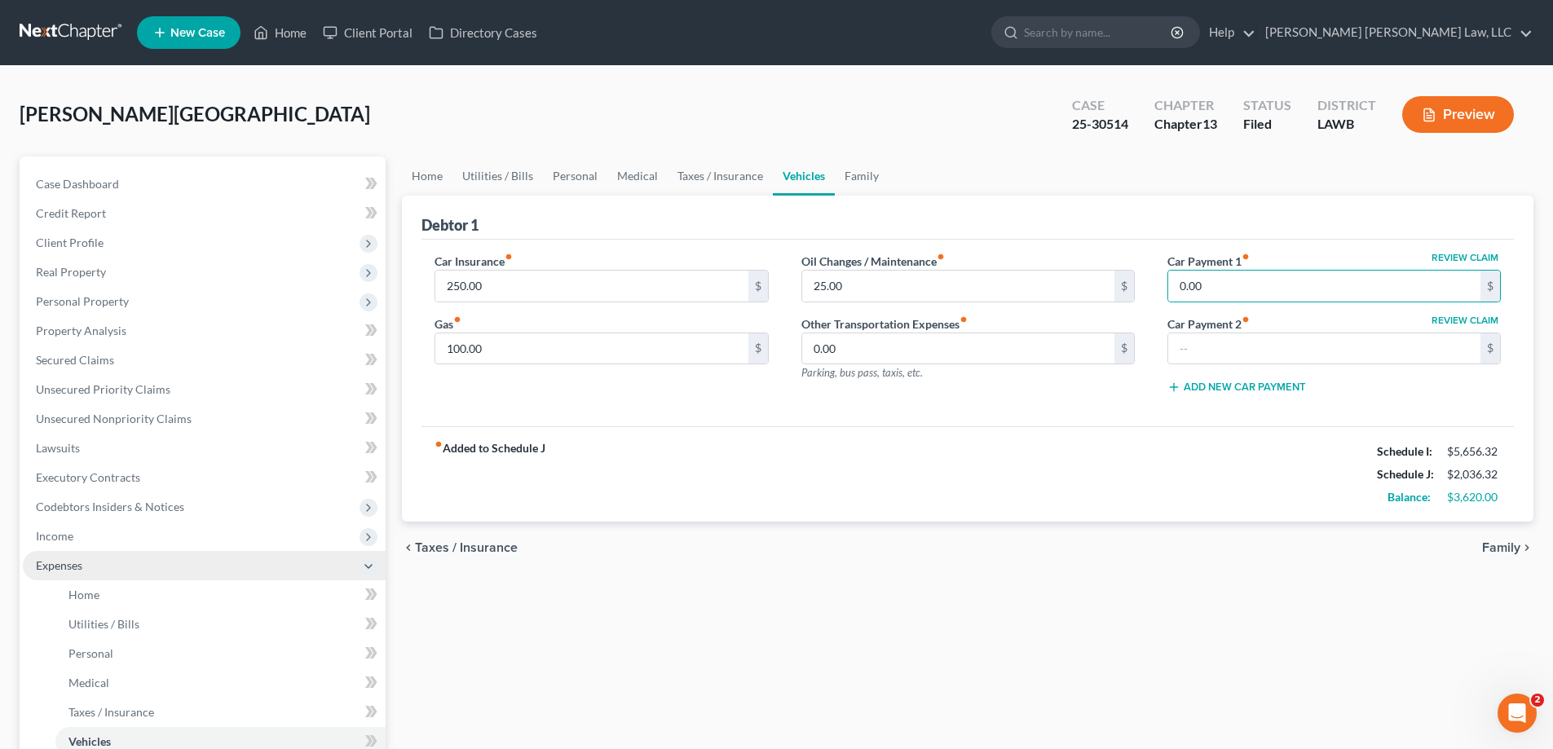
click at [88, 536] on span "Income" at bounding box center [204, 536] width 363 height 29
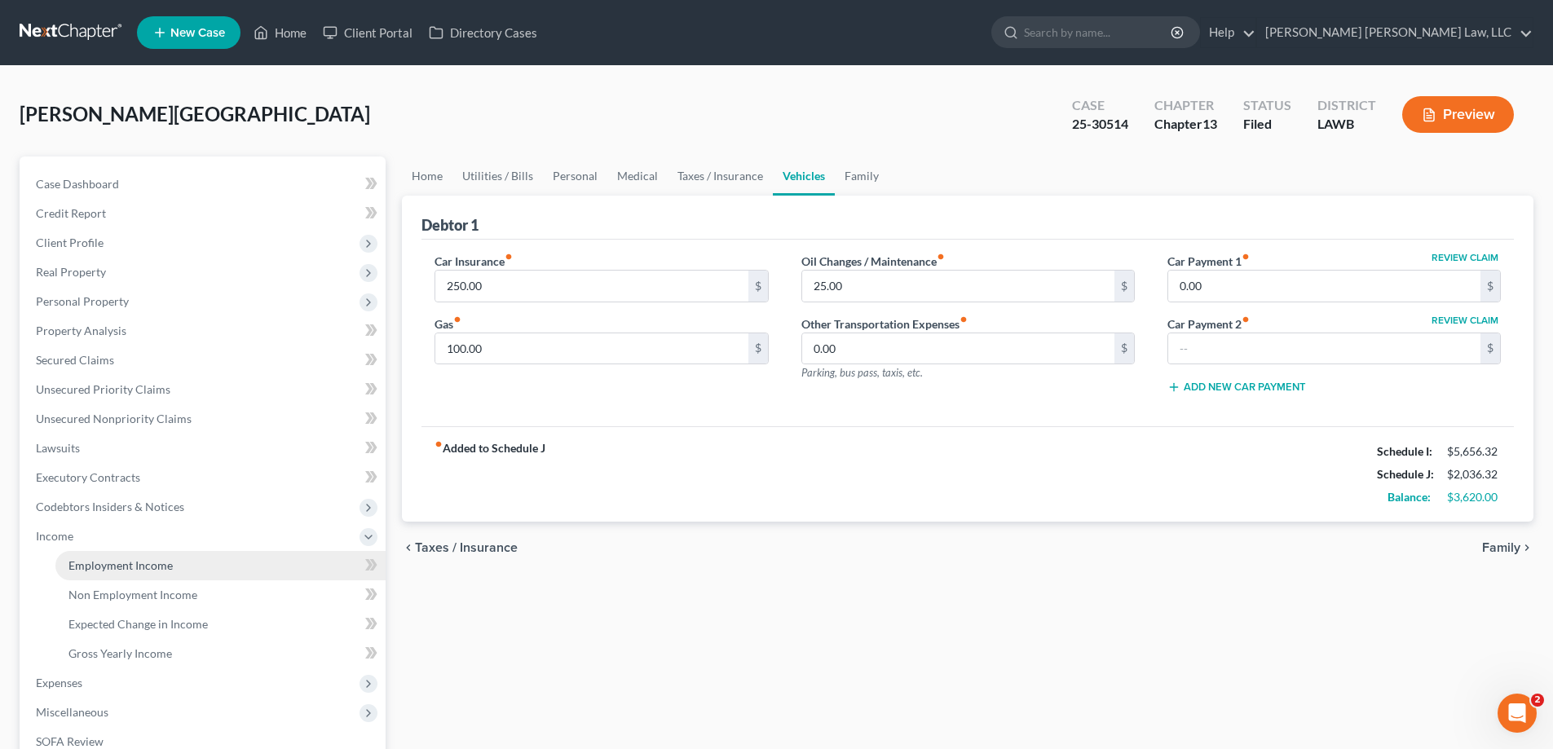
click at [100, 558] on span "Employment Income" at bounding box center [120, 565] width 104 height 14
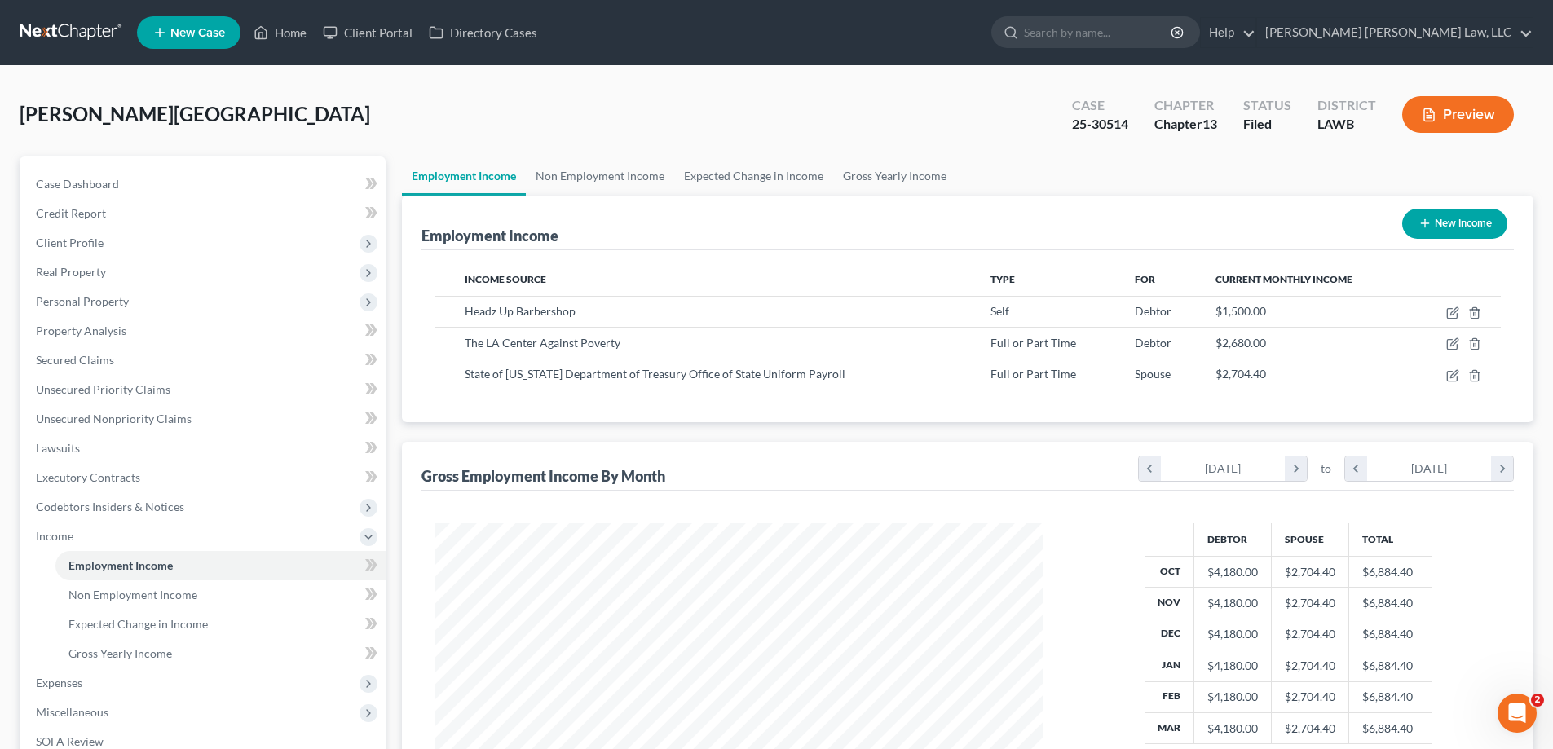
scroll to position [304, 641]
click at [128, 674] on span "Expenses" at bounding box center [204, 683] width 363 height 29
click at [133, 600] on link "Home" at bounding box center [220, 594] width 330 height 29
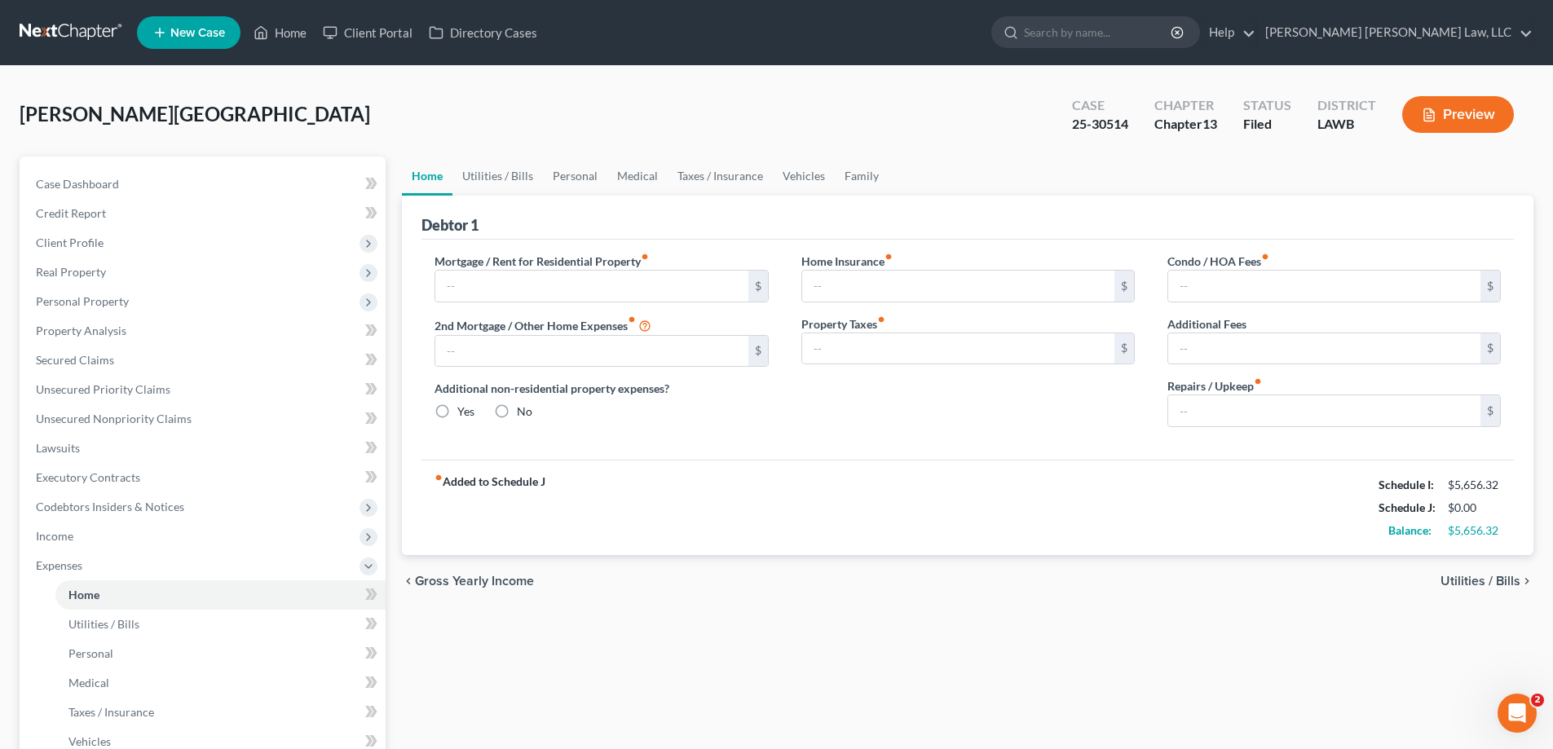
type input "0.00"
radio input "true"
type input "0.00"
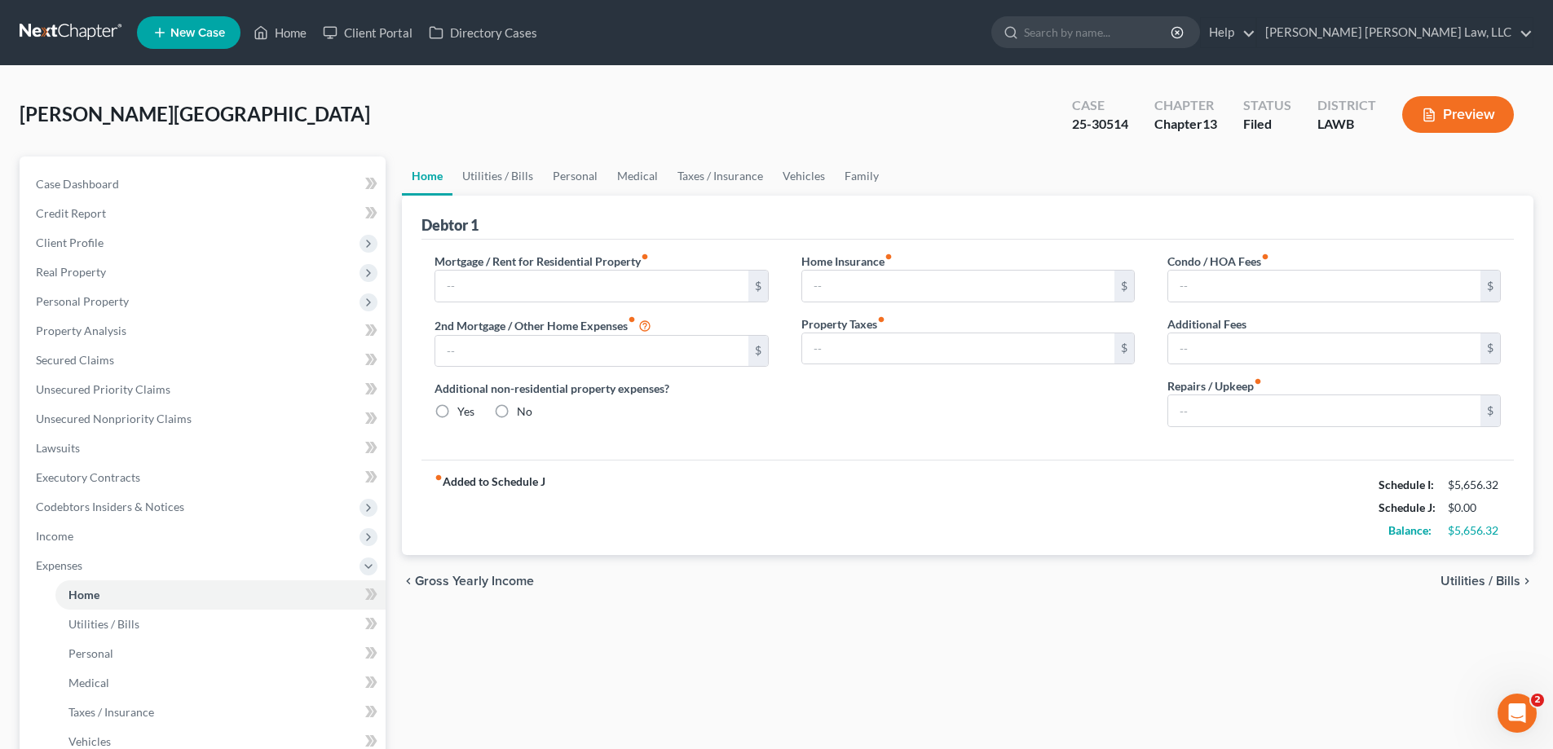
type input "0.00"
click at [811, 176] on link "Vehicles" at bounding box center [804, 176] width 62 height 39
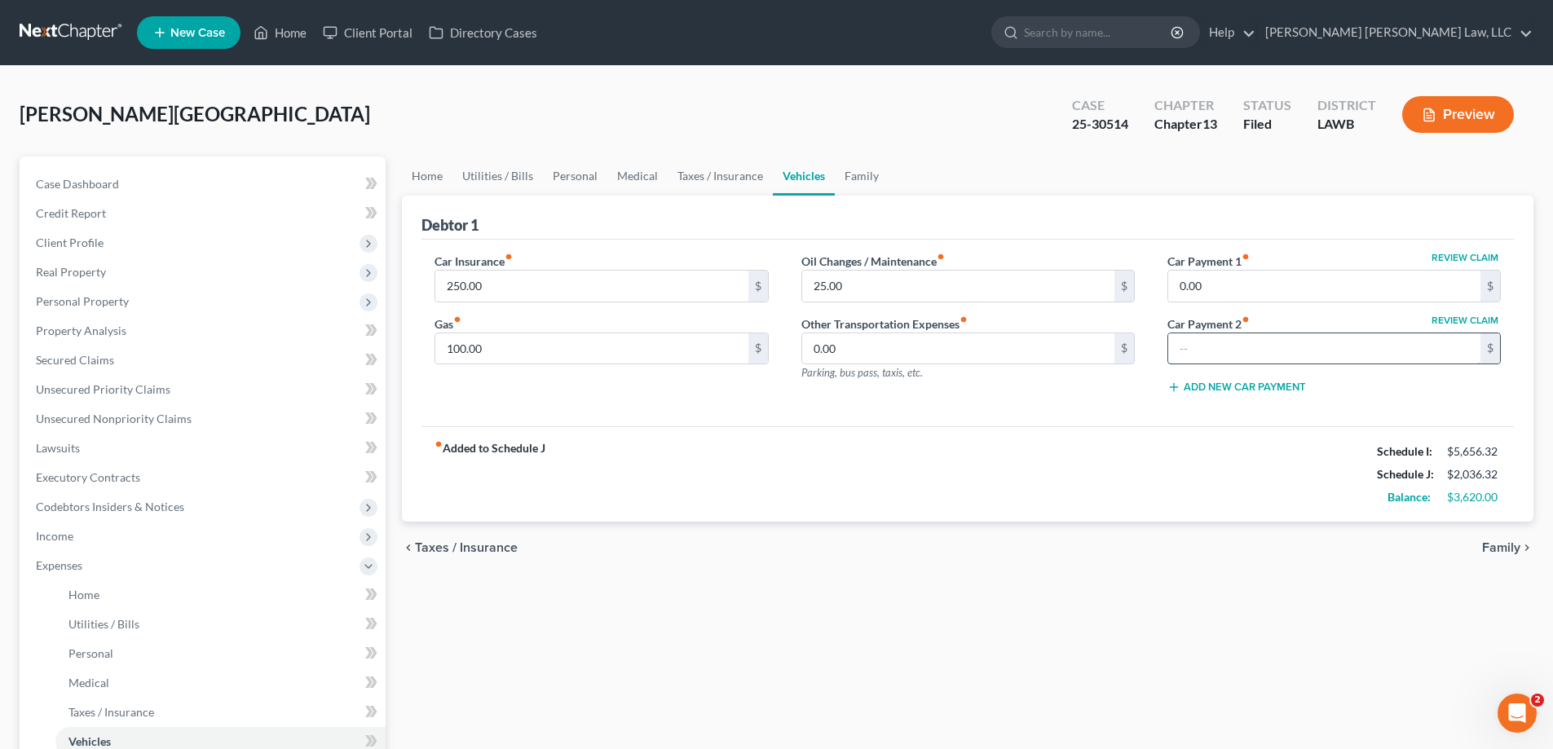
click at [1341, 348] on input "text" at bounding box center [1324, 348] width 312 height 31
type input "510.83"
click at [1247, 558] on div "chevron_left Taxes / Insurance Family chevron_right" at bounding box center [968, 548] width 1132 height 52
click at [419, 452] on div "Debtor 1 Car Insurance fiber_manual_record 250.00 $ Gas fiber_manual_record 100…" at bounding box center [968, 359] width 1132 height 327
click at [116, 545] on span "Income" at bounding box center [204, 536] width 363 height 29
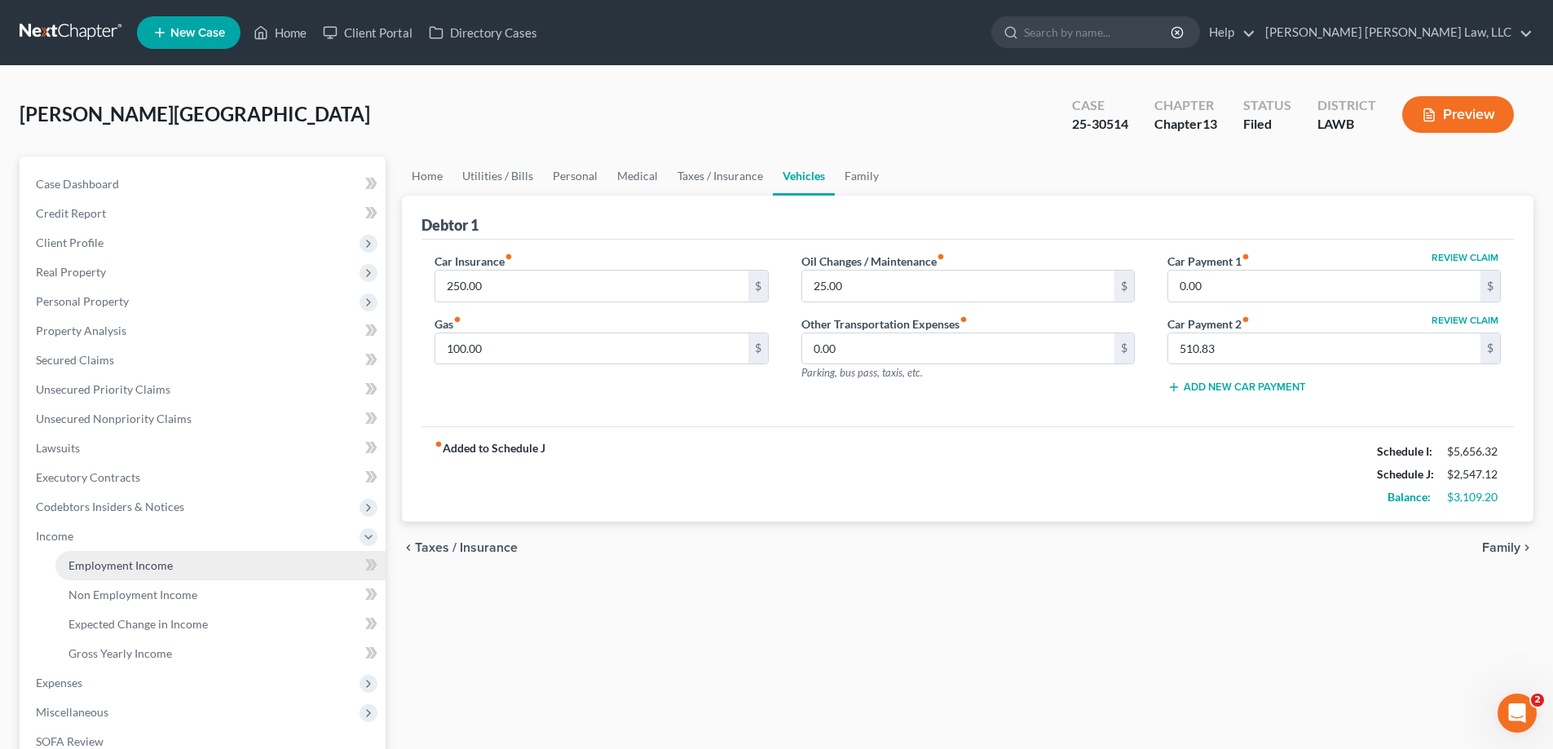
click at [143, 553] on link "Employment Income" at bounding box center [220, 565] width 330 height 29
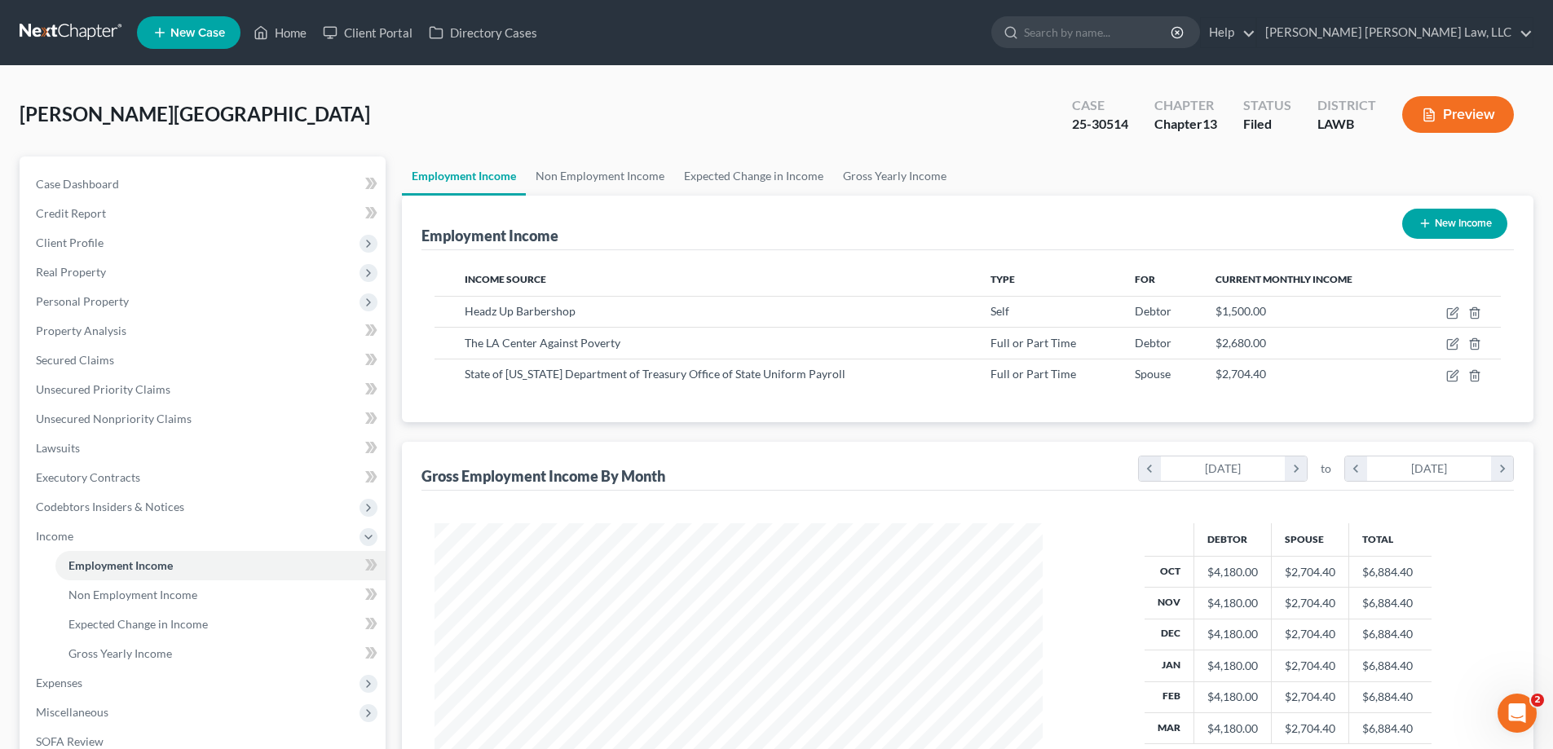
scroll to position [304, 641]
click at [593, 174] on link "Non Employment Income" at bounding box center [600, 176] width 148 height 39
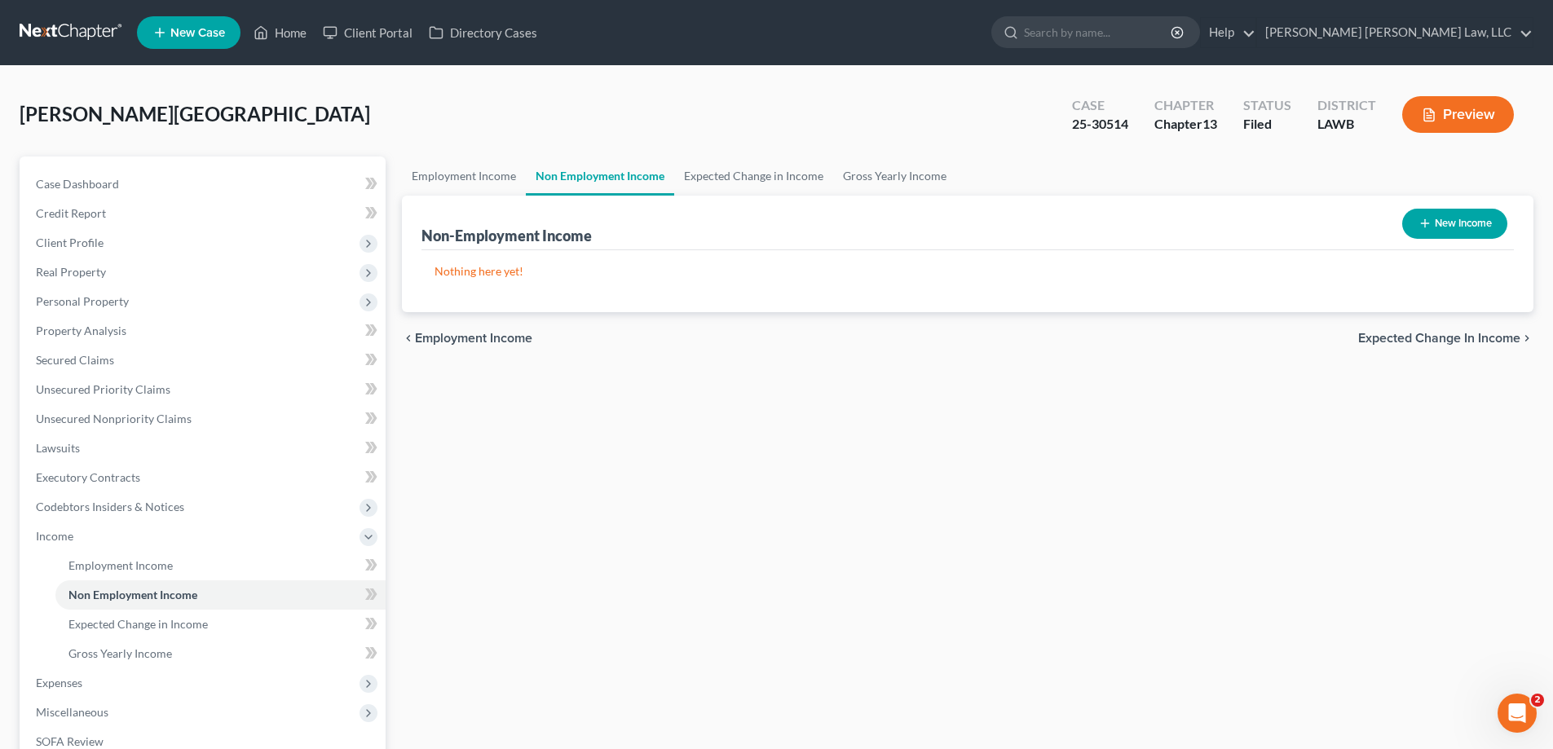
scroll to position [245, 0]
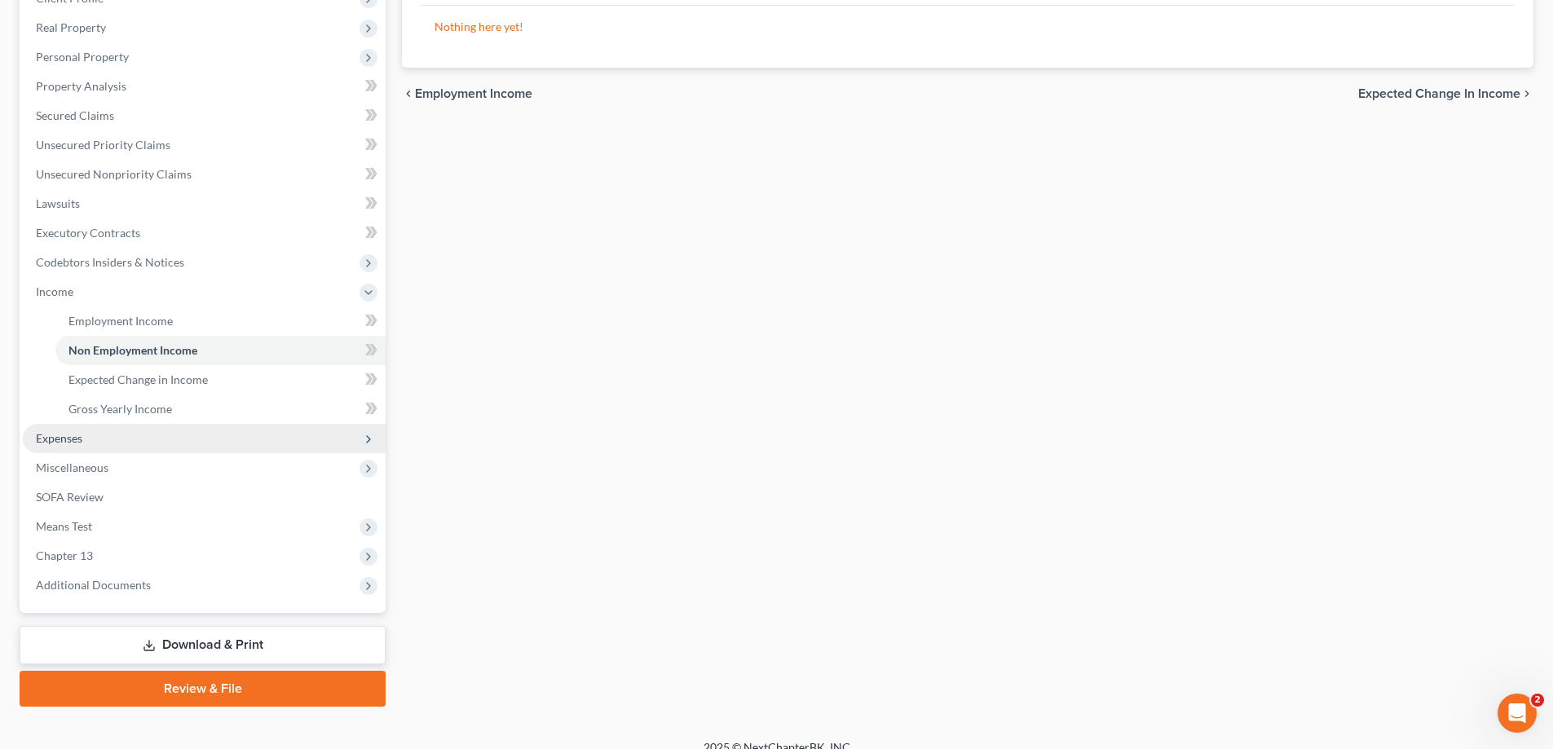
click at [72, 431] on span "Expenses" at bounding box center [59, 438] width 46 height 14
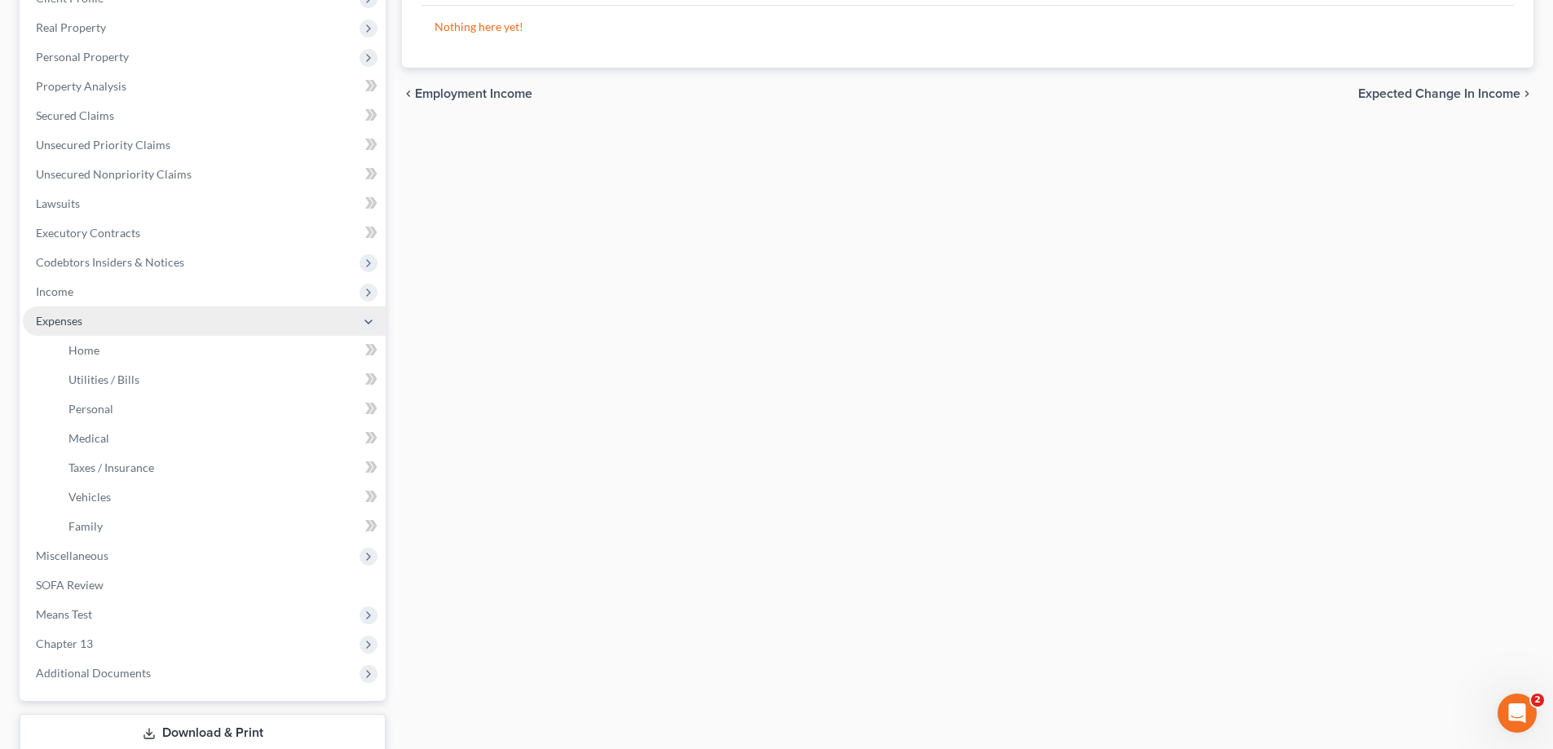
click at [121, 334] on span "Expenses" at bounding box center [204, 321] width 363 height 29
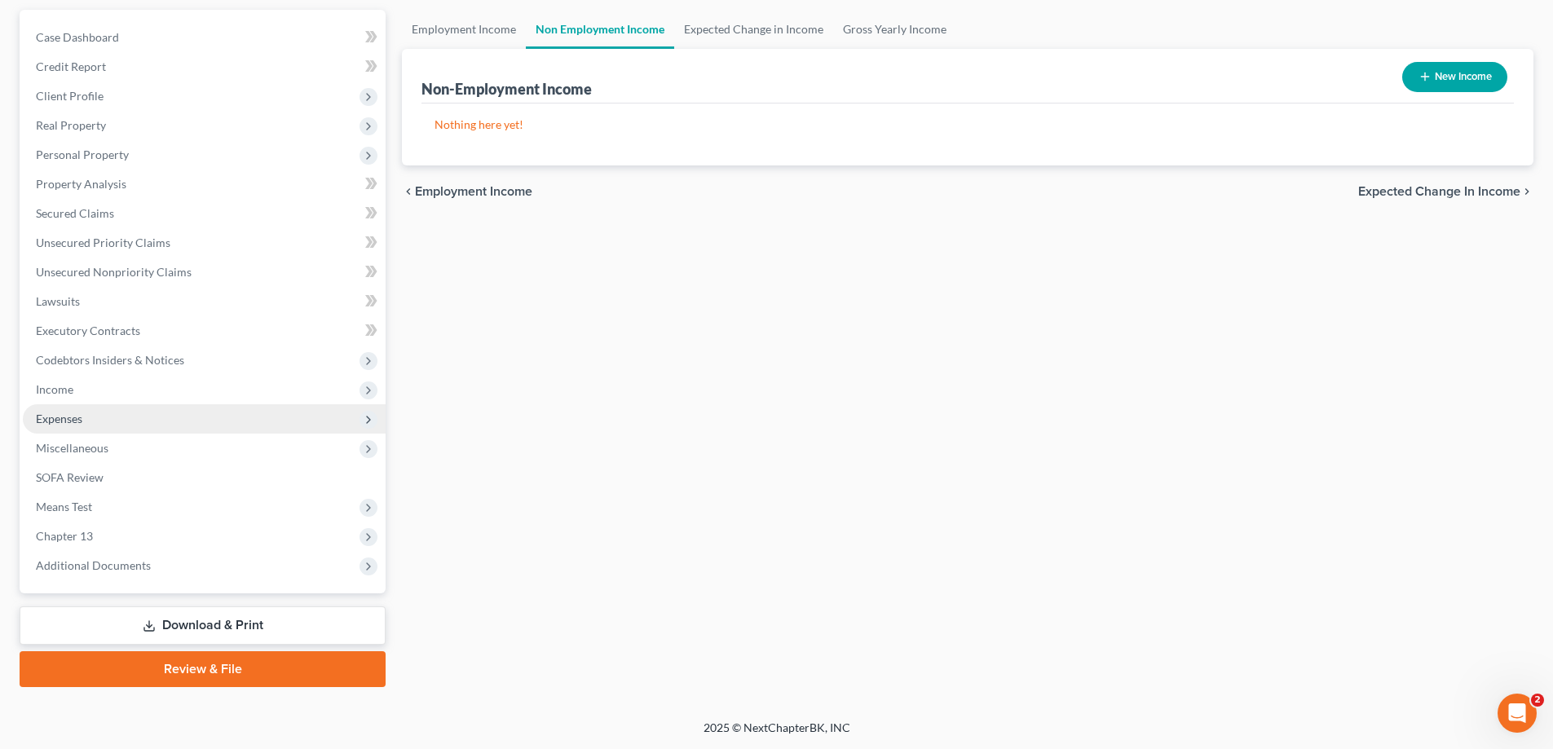
scroll to position [147, 0]
click at [85, 422] on span "Expenses" at bounding box center [204, 418] width 363 height 29
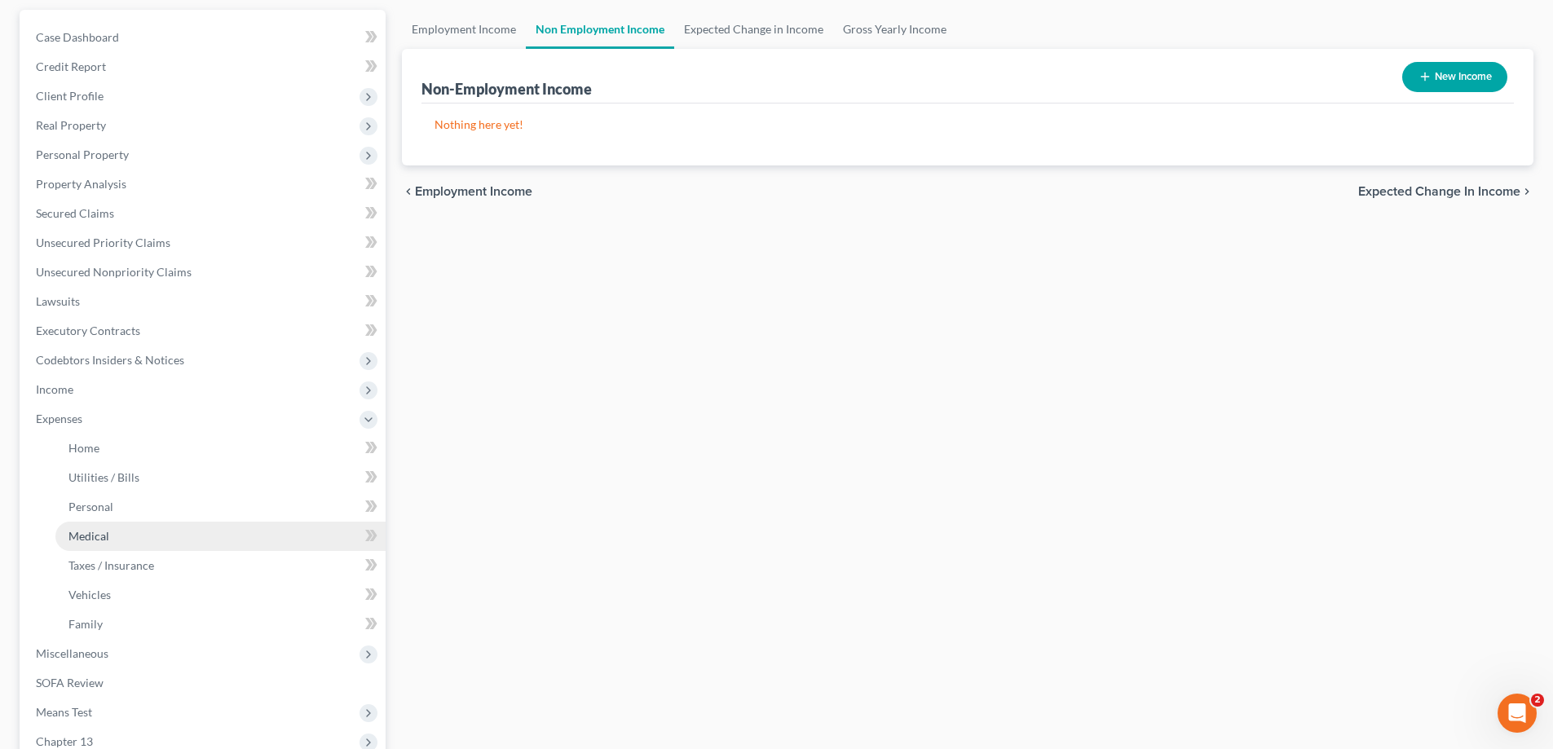
scroll to position [245, 0]
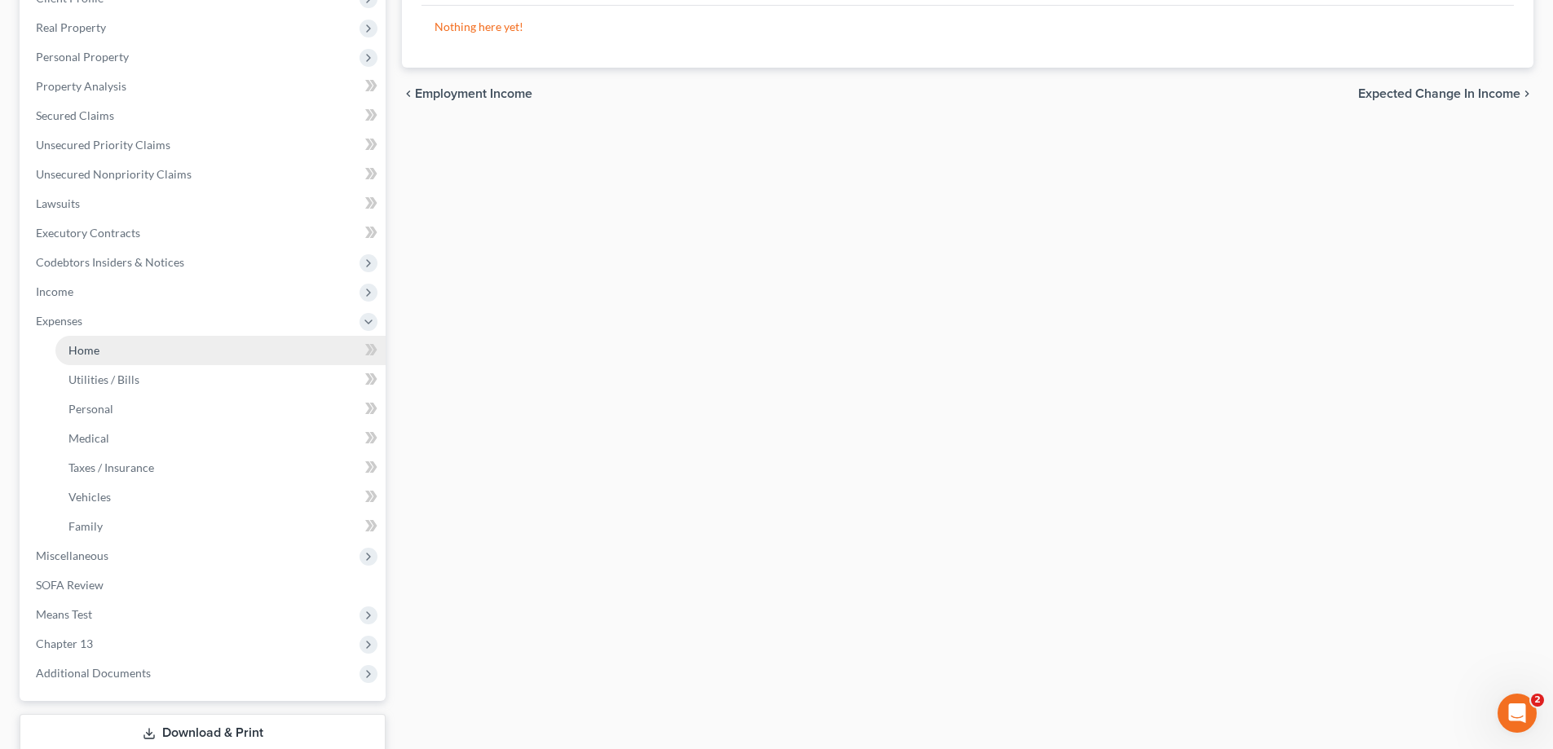
click at [96, 355] on span "Home" at bounding box center [83, 350] width 31 height 14
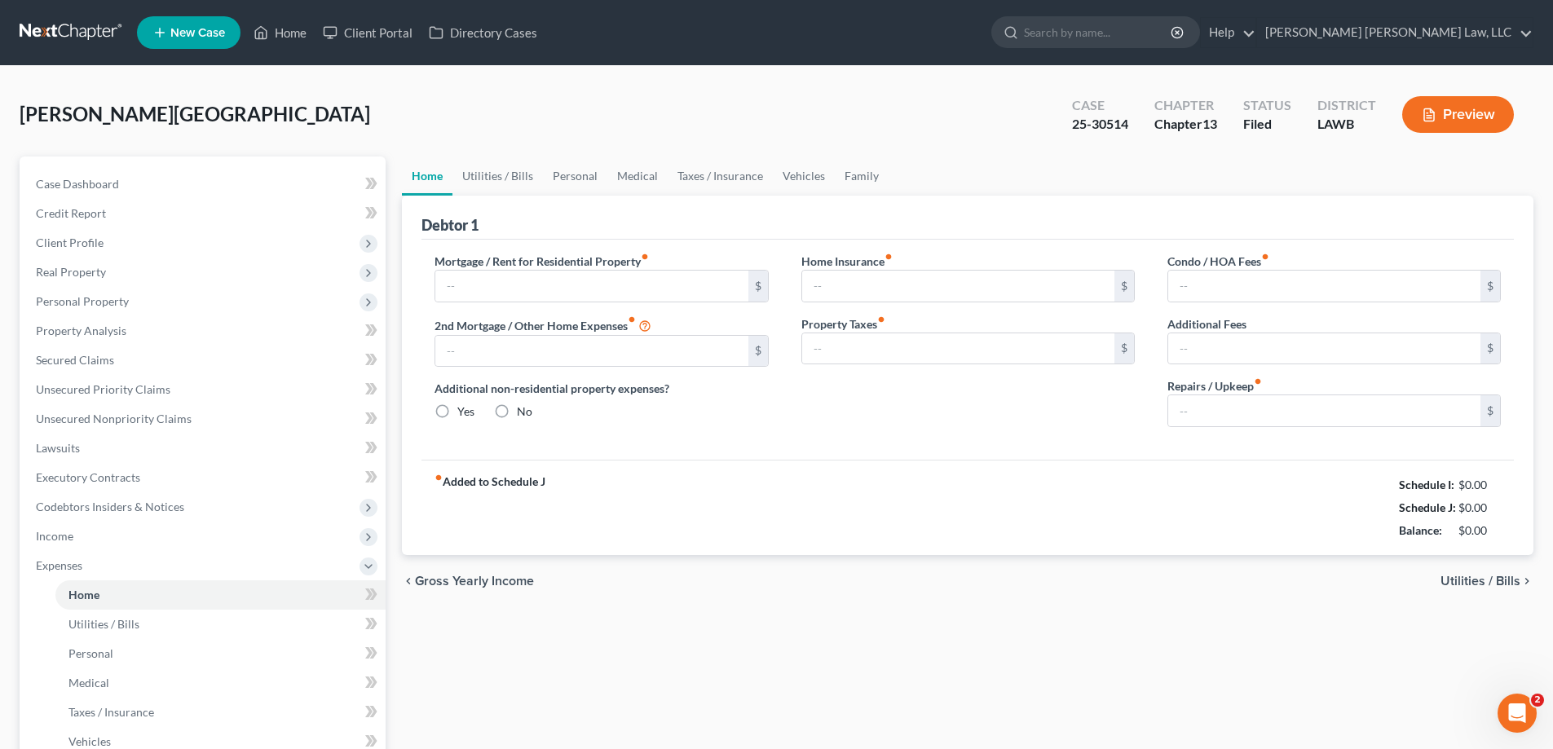
type input "0.00"
radio input "true"
type input "0.00"
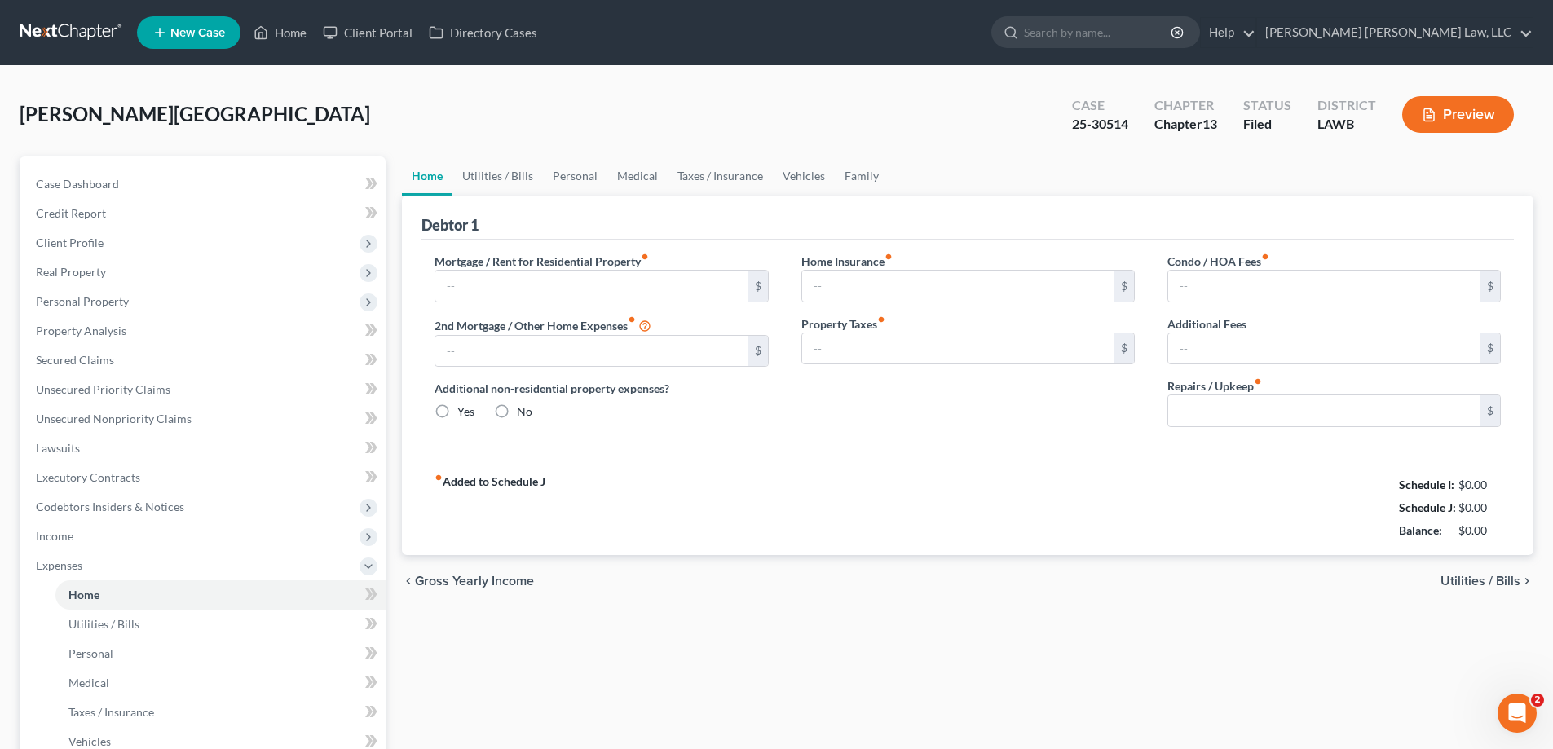
type input "0.00"
click at [509, 182] on link "Utilities / Bills" at bounding box center [497, 176] width 90 height 39
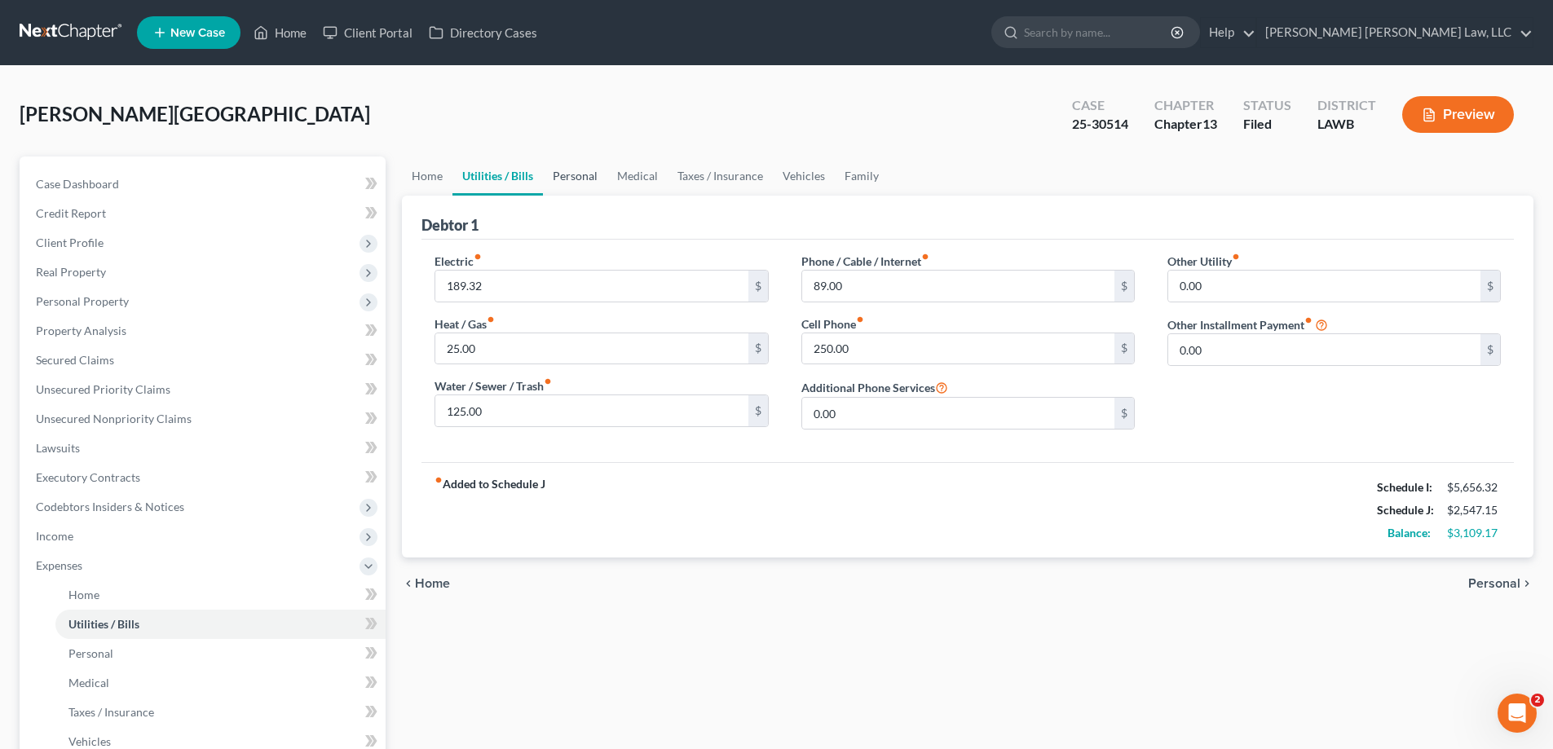
click at [572, 179] on link "Personal" at bounding box center [575, 176] width 64 height 39
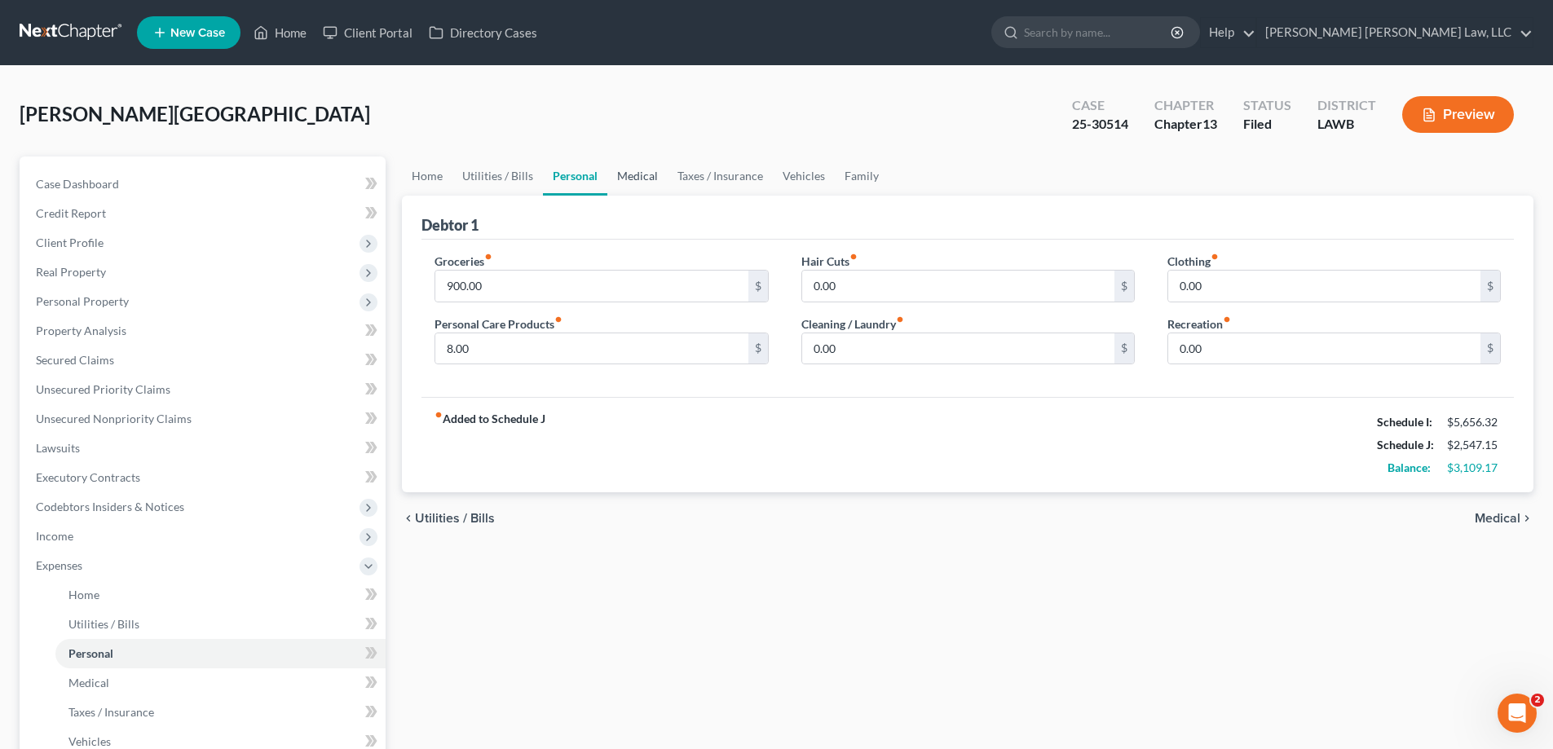
click at [630, 182] on link "Medical" at bounding box center [637, 176] width 60 height 39
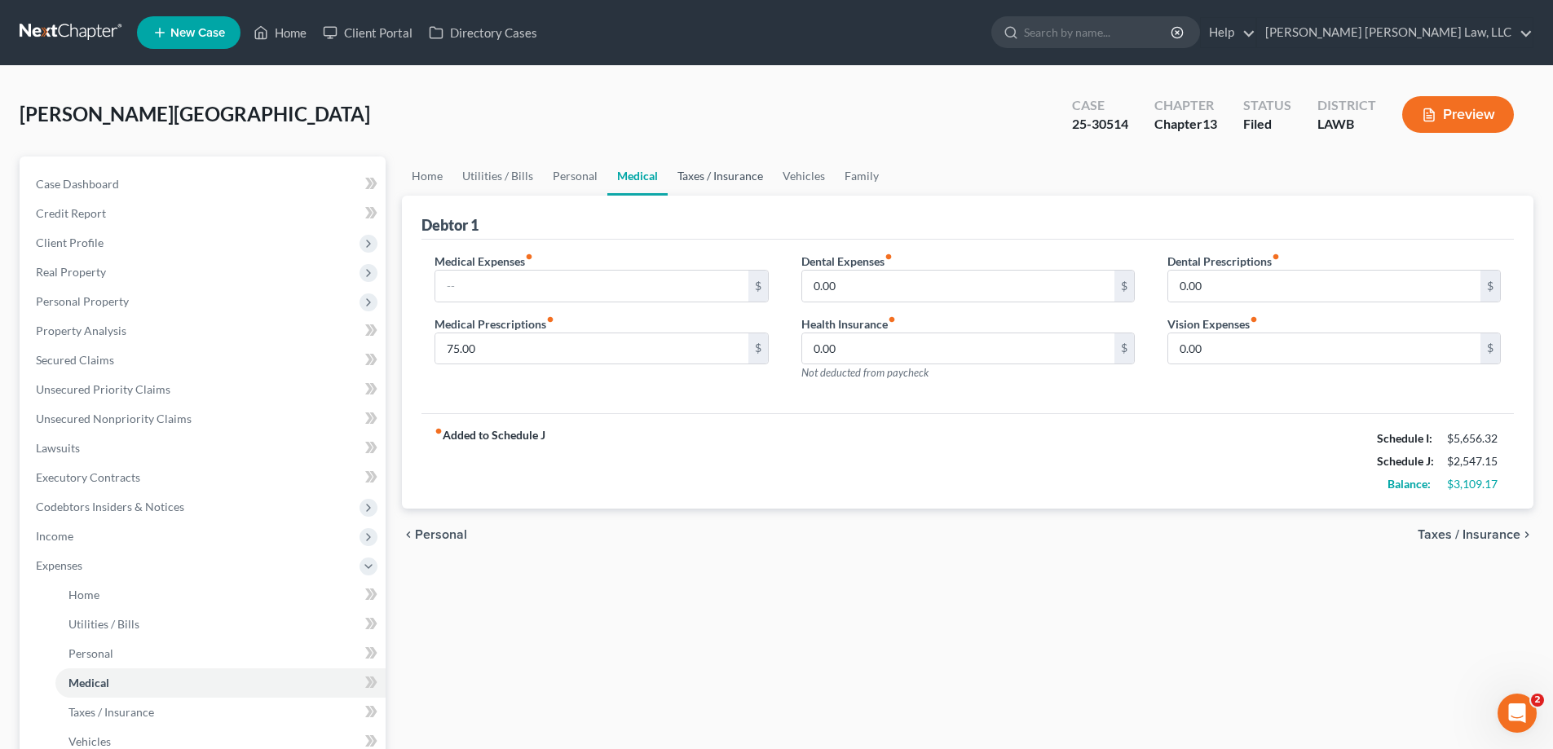
click at [719, 182] on link "Taxes / Insurance" at bounding box center [720, 176] width 105 height 39
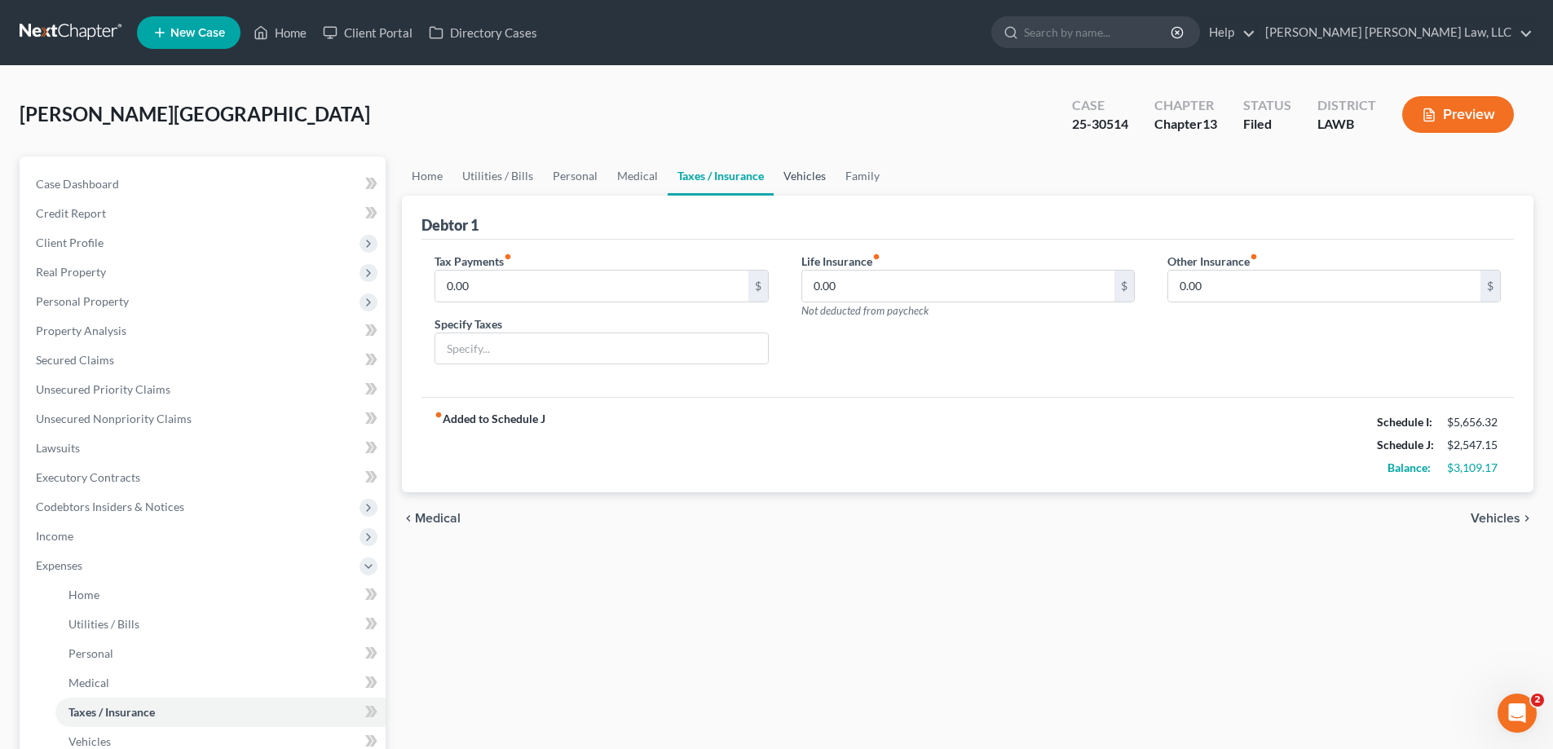
click at [784, 182] on link "Vehicles" at bounding box center [805, 176] width 62 height 39
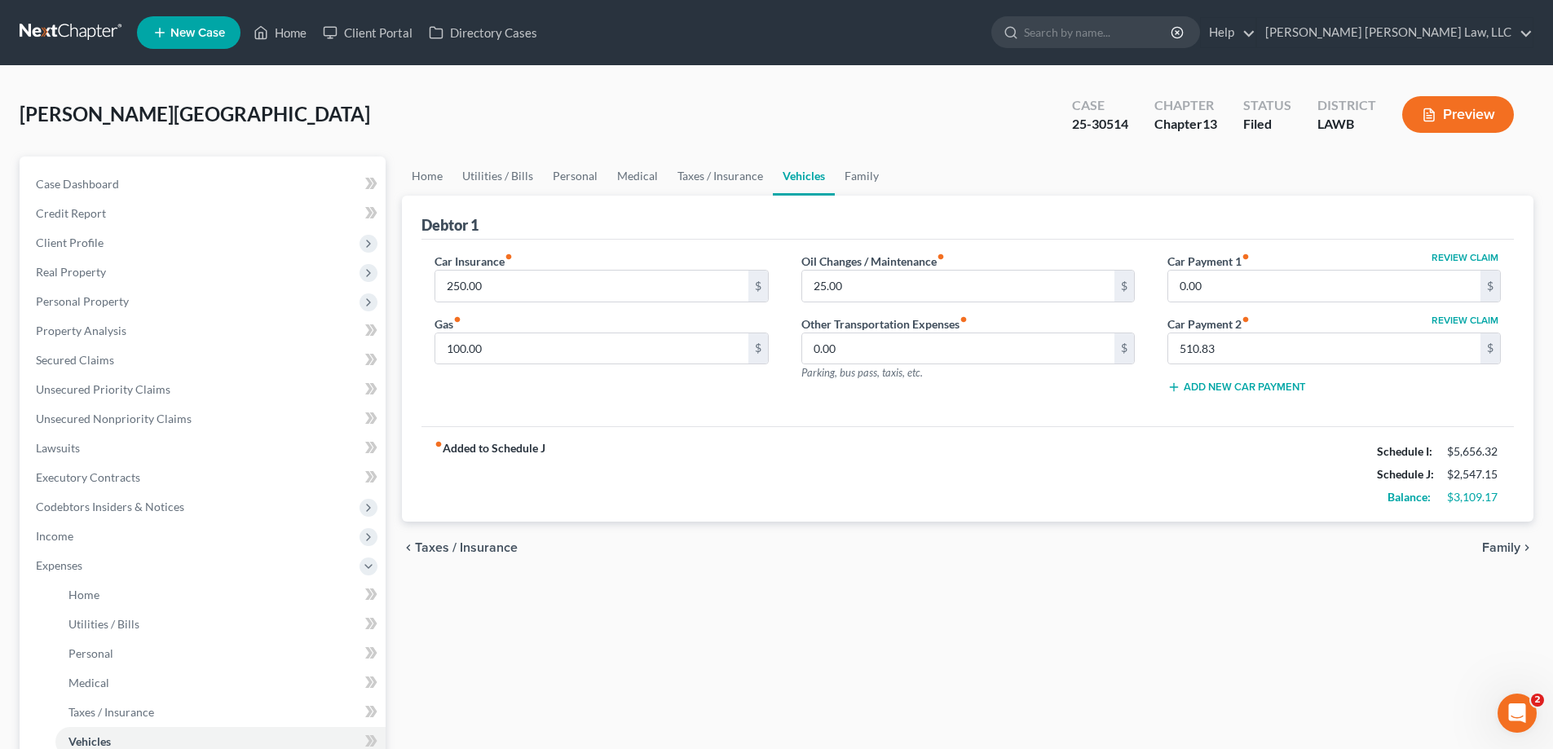
click at [843, 491] on div "fiber_manual_record Added to Schedule J Schedule I: $5,656.32 Schedule J: $2,54…" at bounding box center [967, 473] width 1092 height 95
click at [508, 166] on link "Utilities / Bills" at bounding box center [497, 176] width 90 height 39
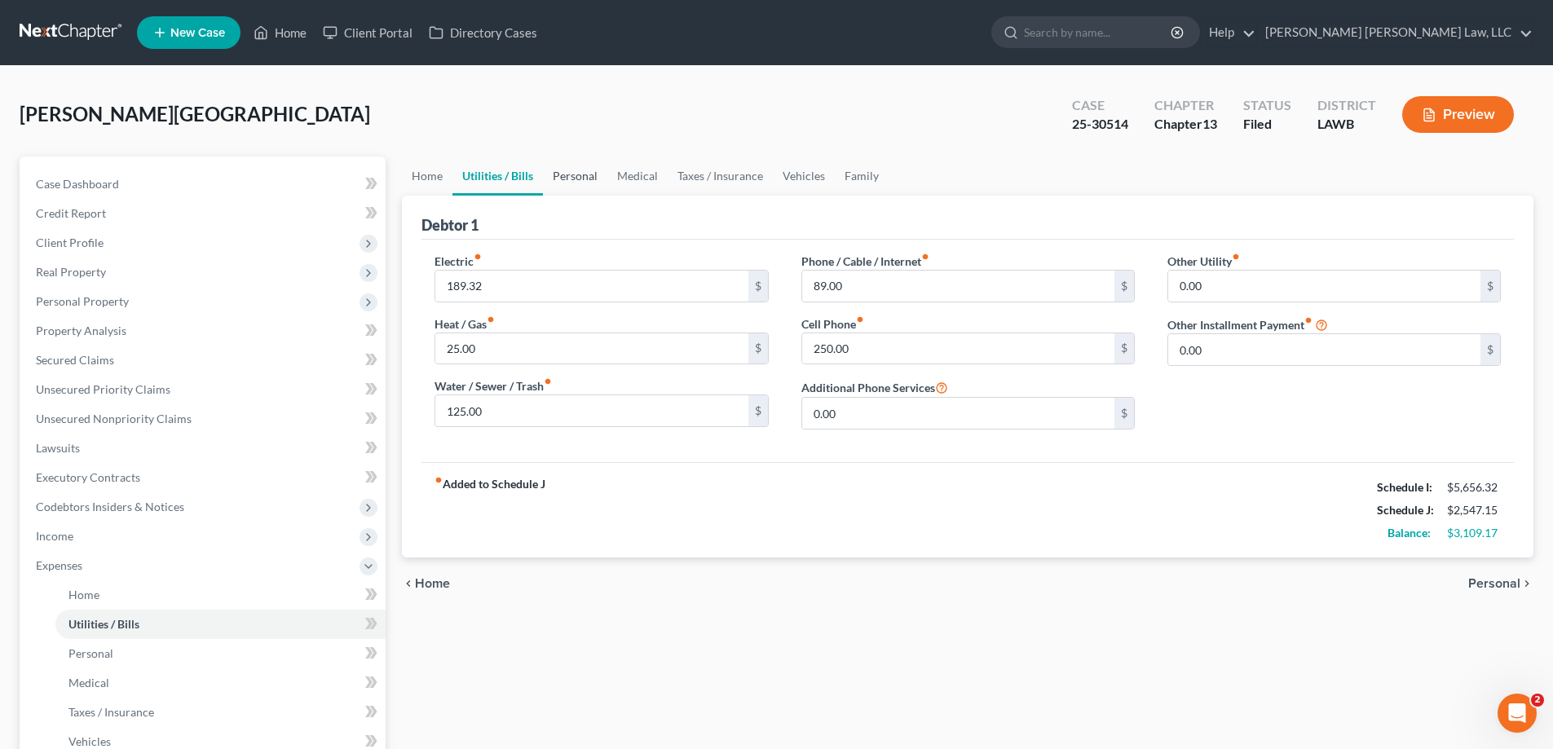
click at [595, 183] on link "Personal" at bounding box center [575, 176] width 64 height 39
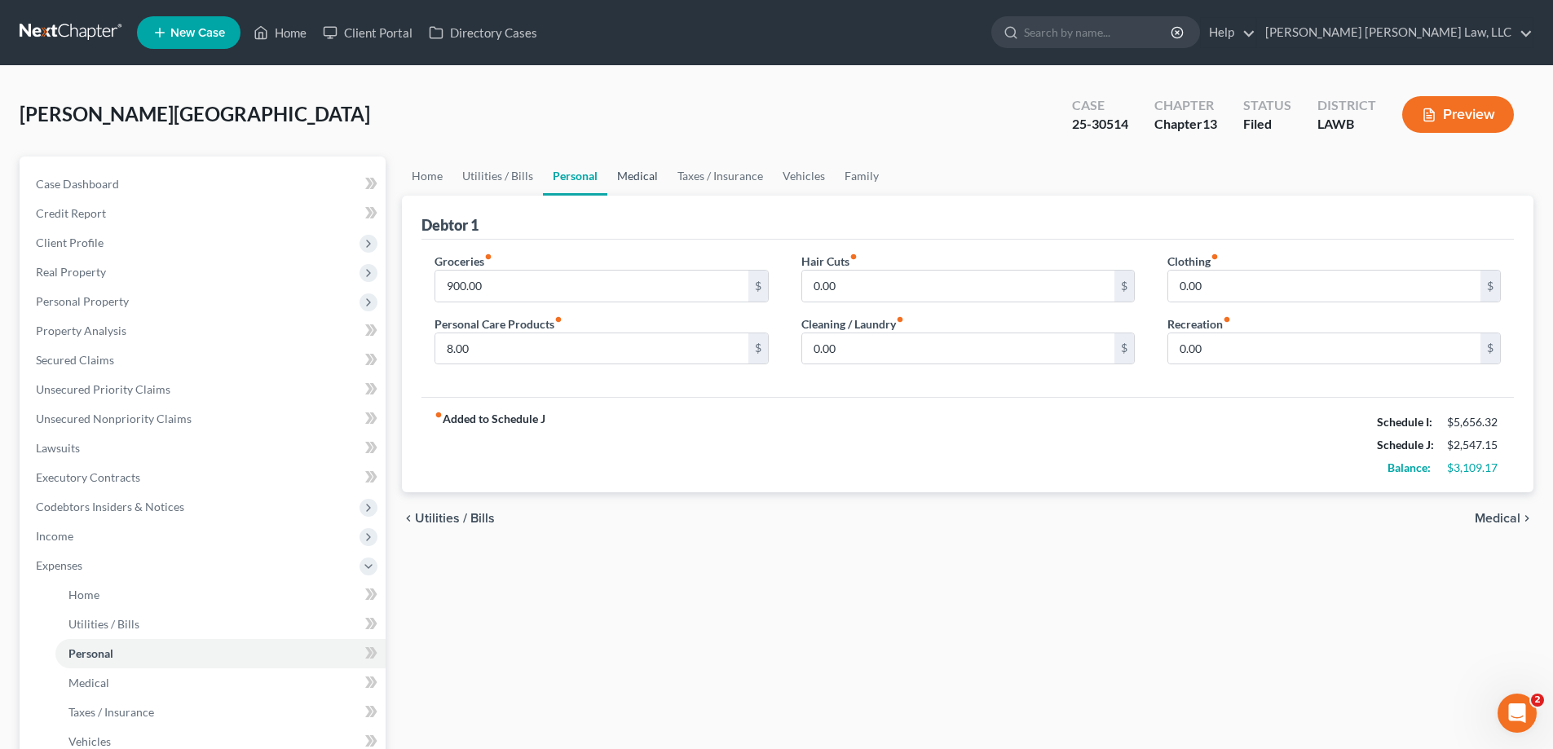
click at [625, 184] on link "Medical" at bounding box center [637, 176] width 60 height 39
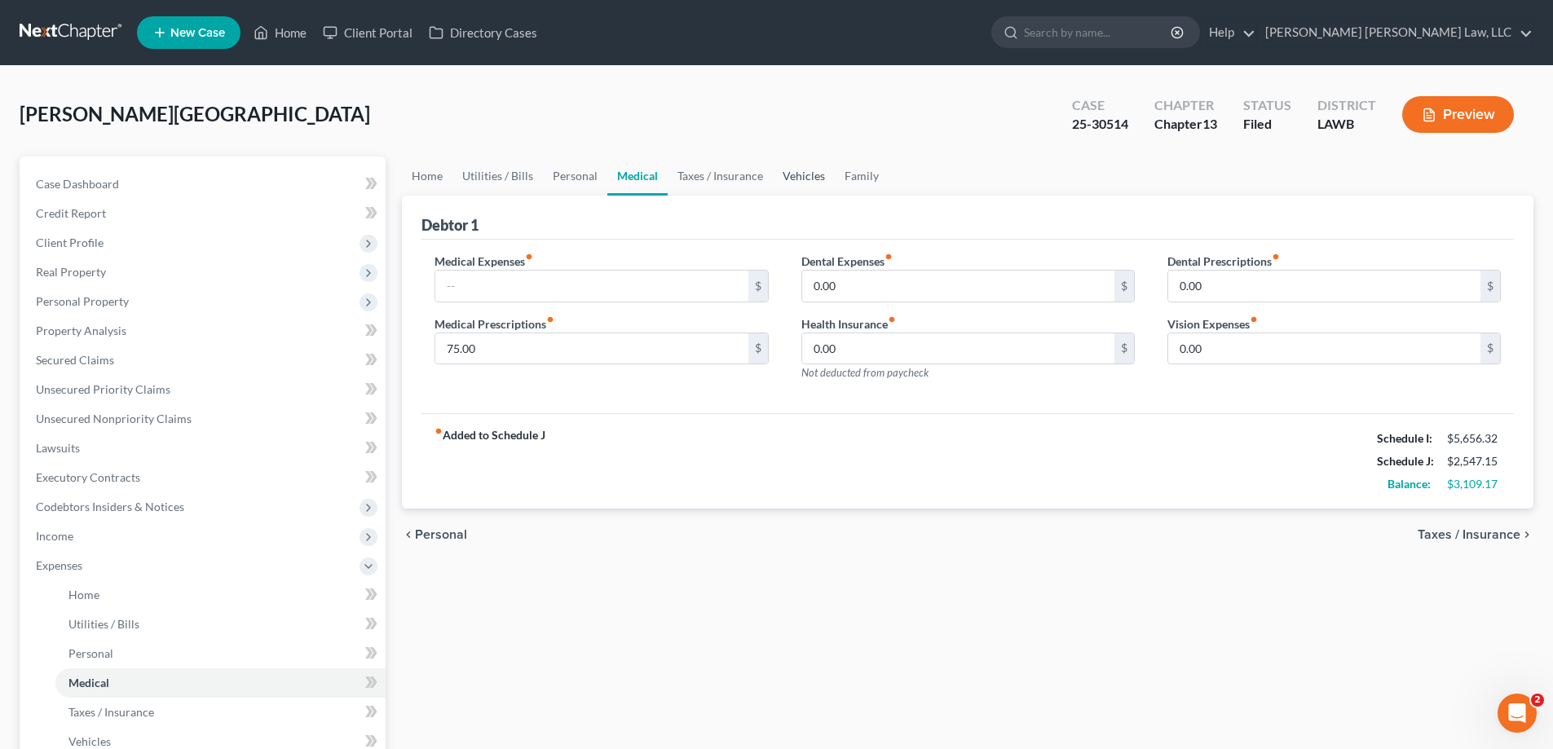
click at [801, 177] on link "Vehicles" at bounding box center [804, 176] width 62 height 39
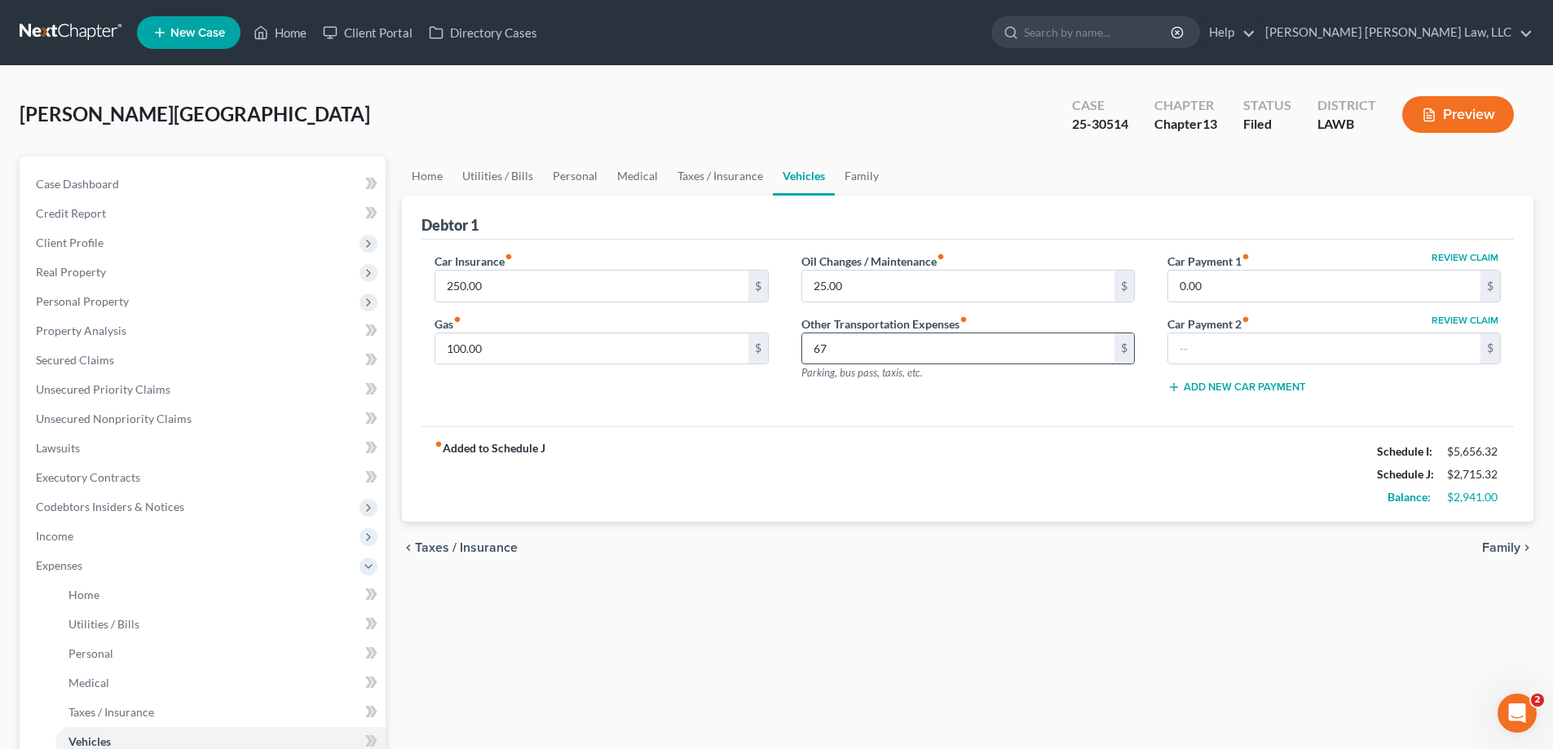
type input "6"
click at [1189, 360] on input "text" at bounding box center [1324, 348] width 312 height 31
type input "679.40"
click at [1066, 552] on div "chevron_left Taxes / Insurance Family chevron_right" at bounding box center [968, 548] width 1132 height 52
click at [532, 169] on link "Utilities / Bills" at bounding box center [497, 176] width 90 height 39
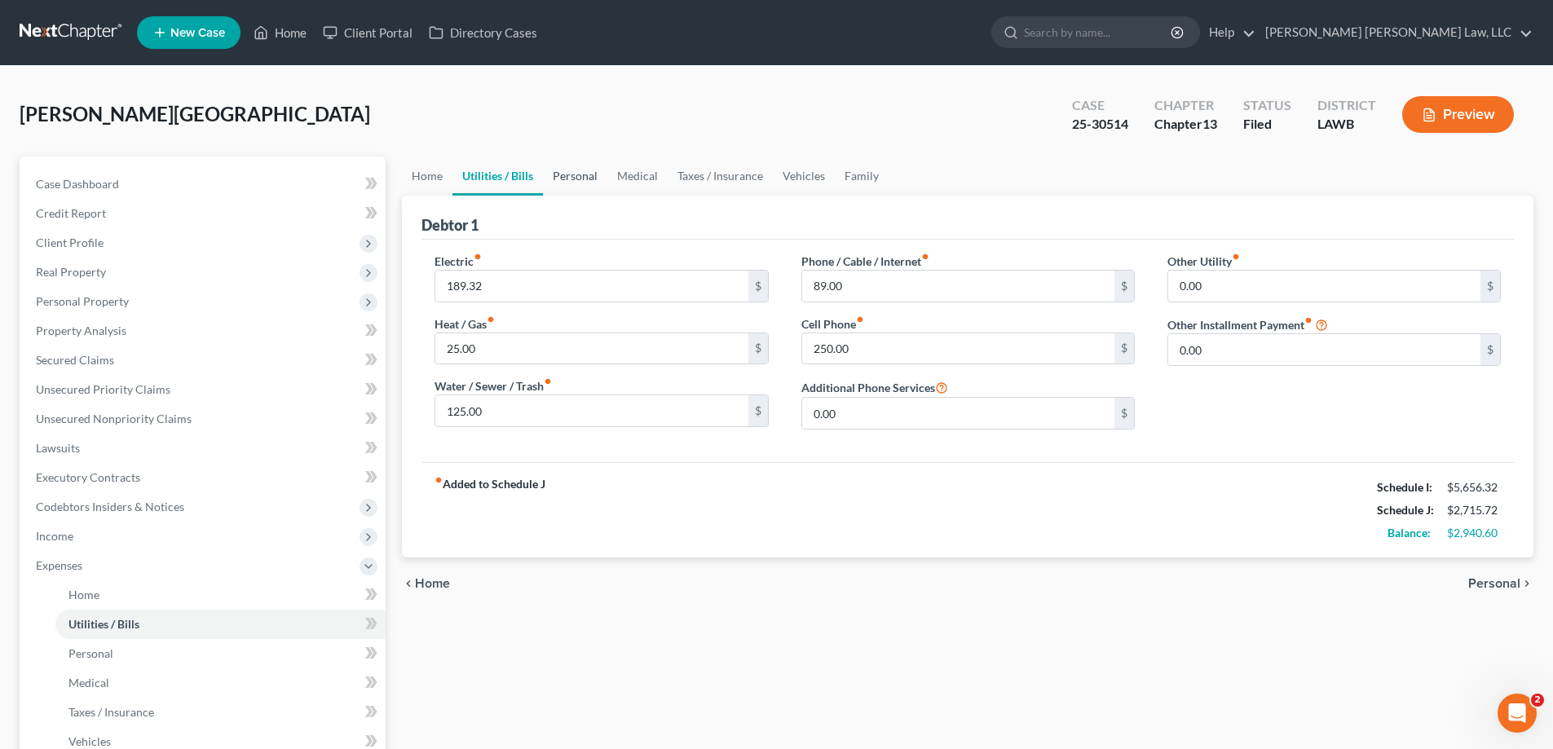
click at [549, 175] on link "Personal" at bounding box center [575, 176] width 64 height 39
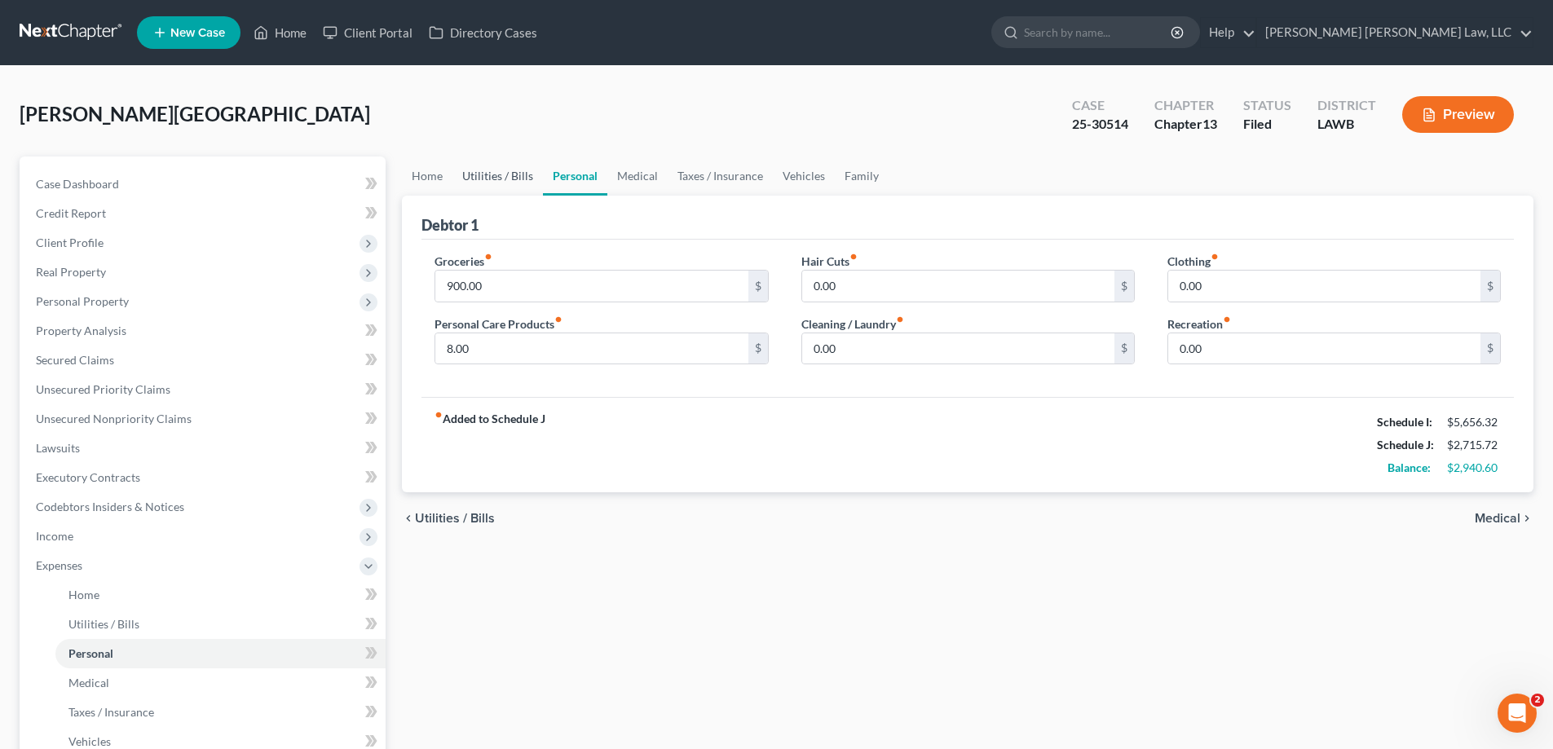
click at [520, 171] on link "Utilities / Bills" at bounding box center [497, 176] width 90 height 39
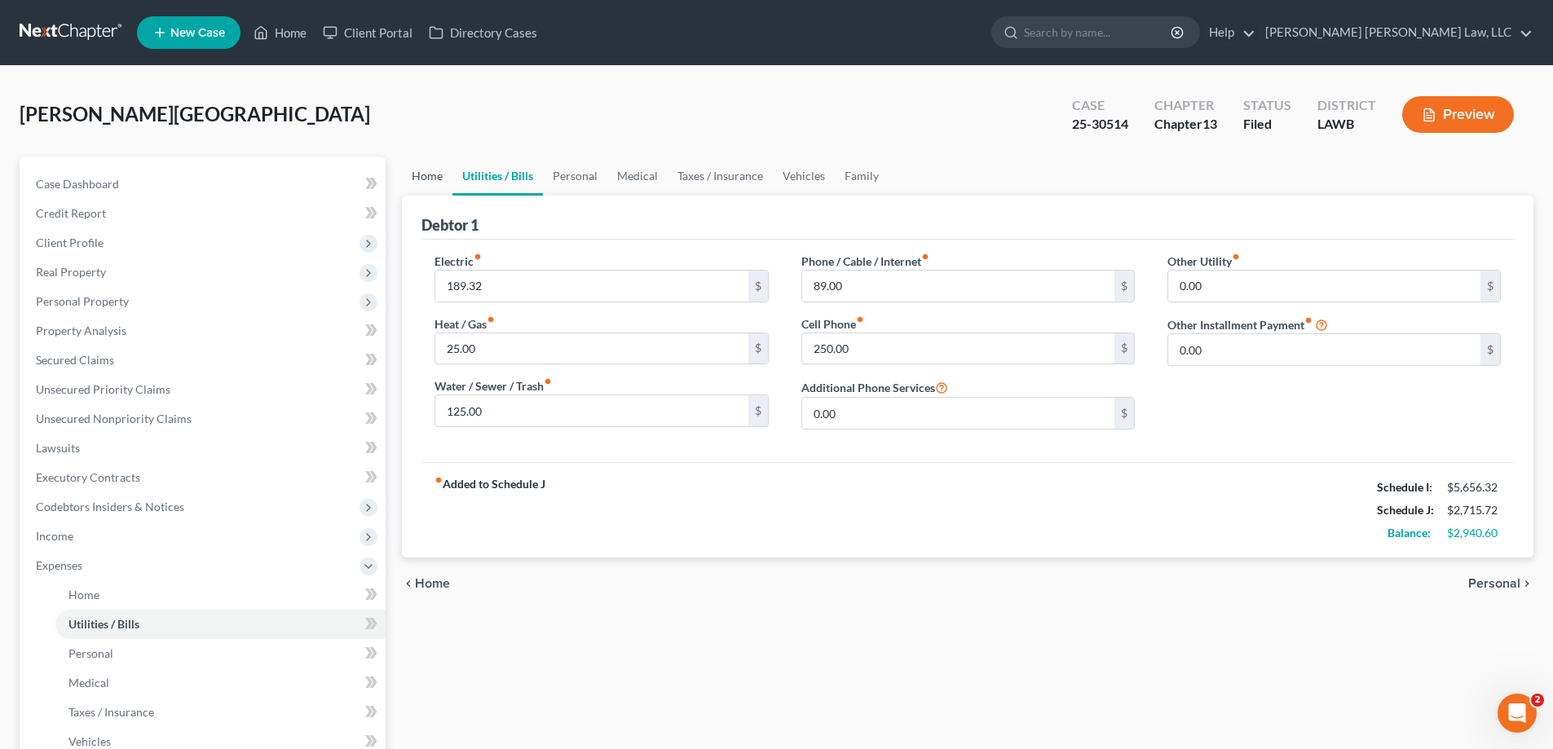
click at [440, 173] on link "Home" at bounding box center [427, 176] width 51 height 39
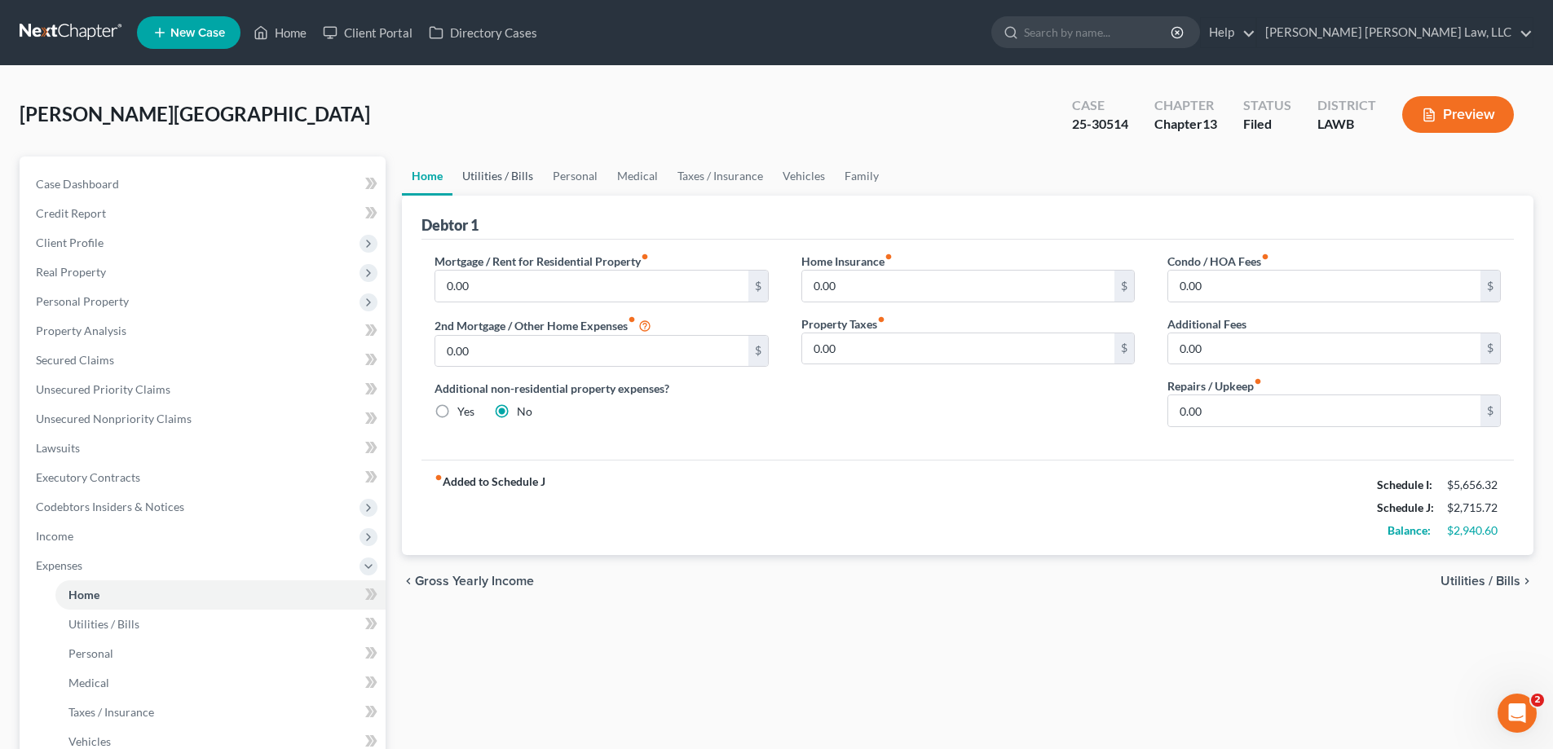
click at [479, 178] on link "Utilities / Bills" at bounding box center [497, 176] width 90 height 39
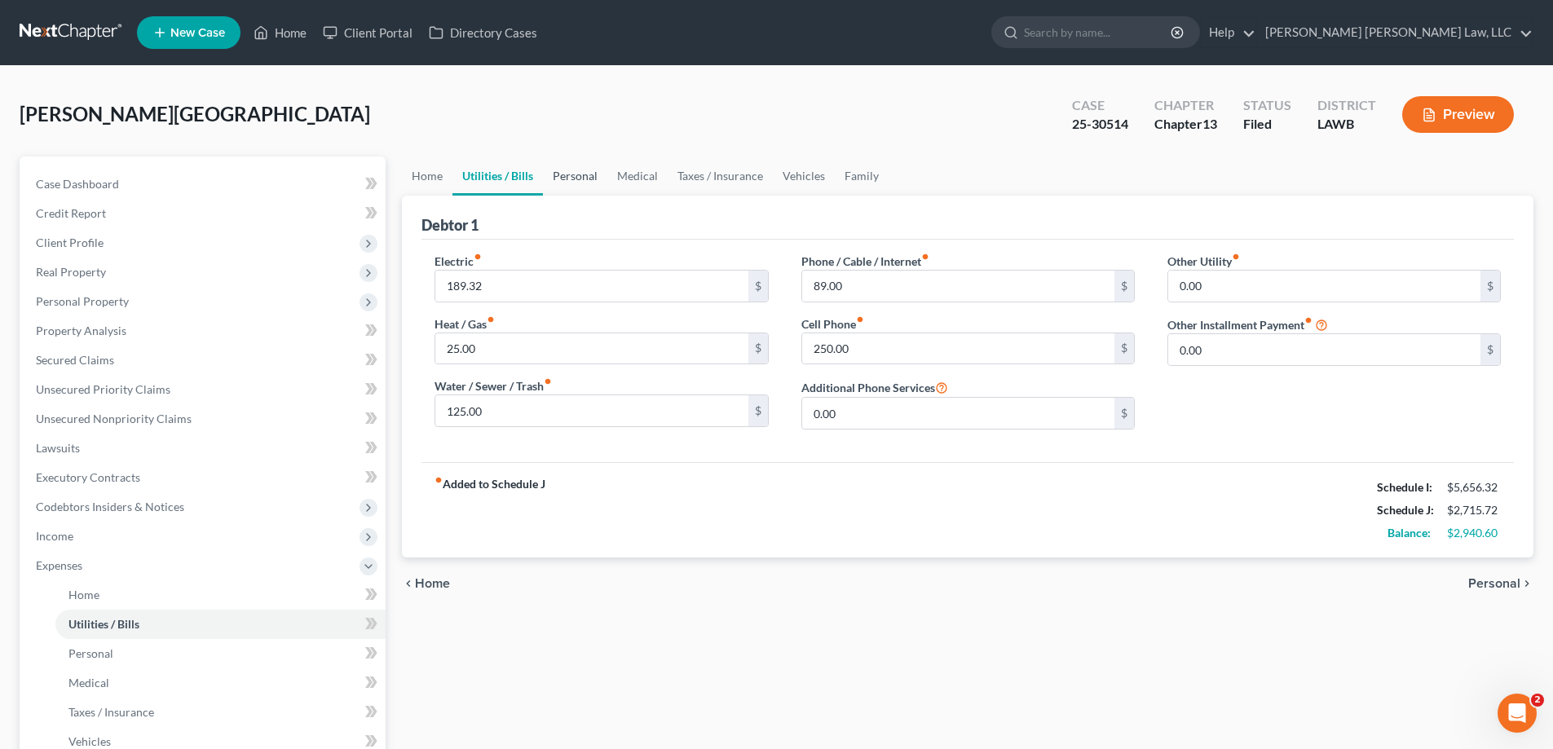
click at [566, 166] on link "Personal" at bounding box center [575, 176] width 64 height 39
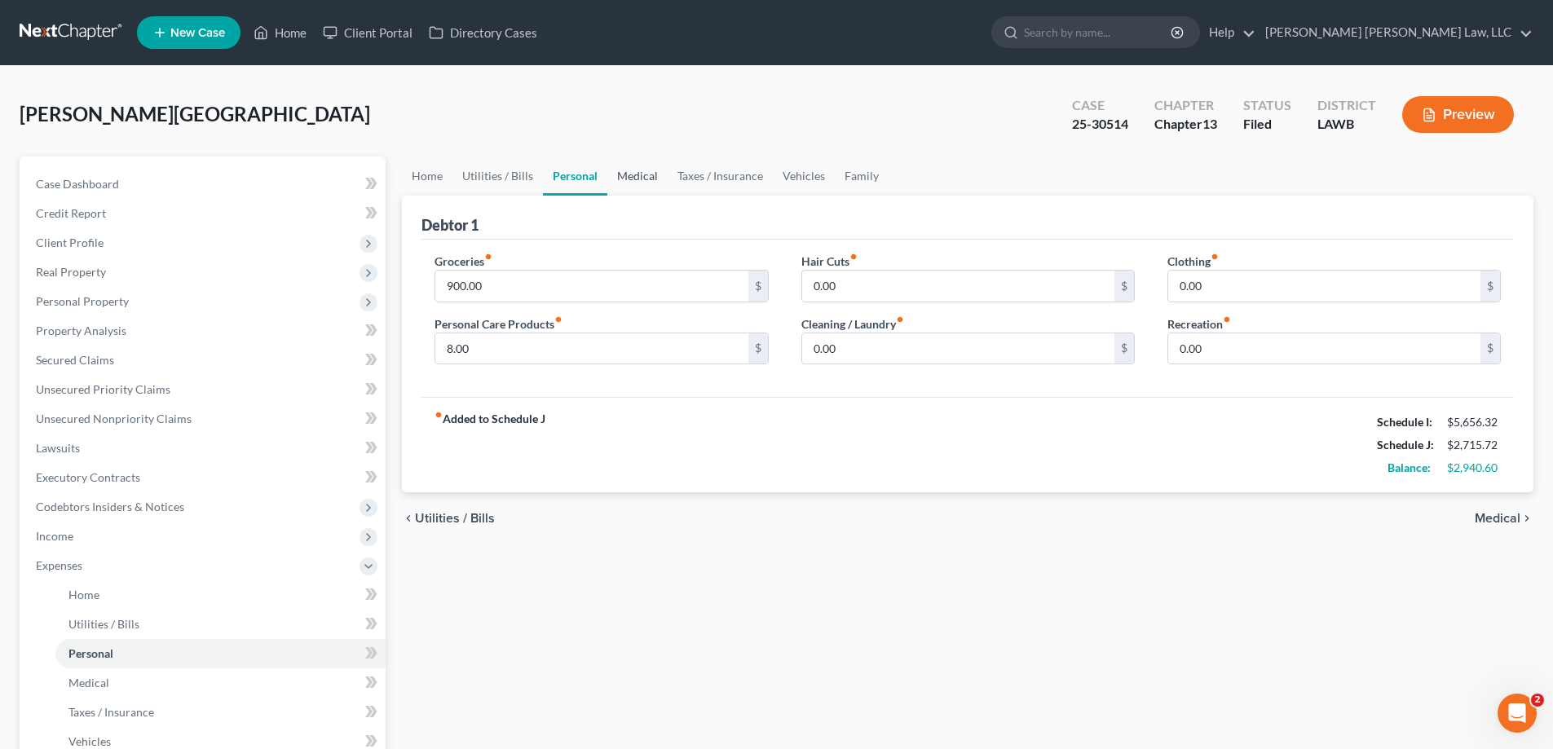
click at [634, 179] on link "Medical" at bounding box center [637, 176] width 60 height 39
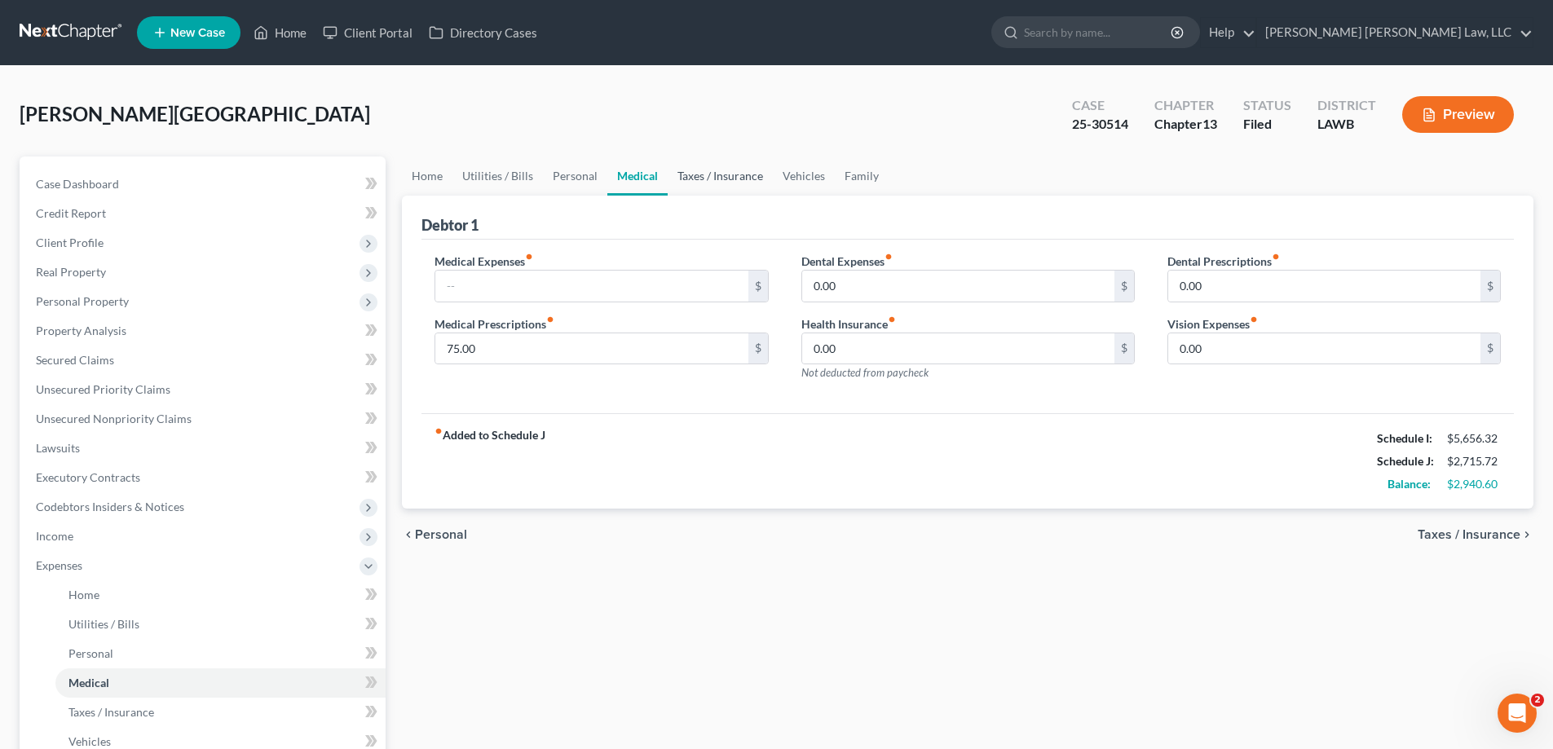
click at [702, 183] on link "Taxes / Insurance" at bounding box center [720, 176] width 105 height 39
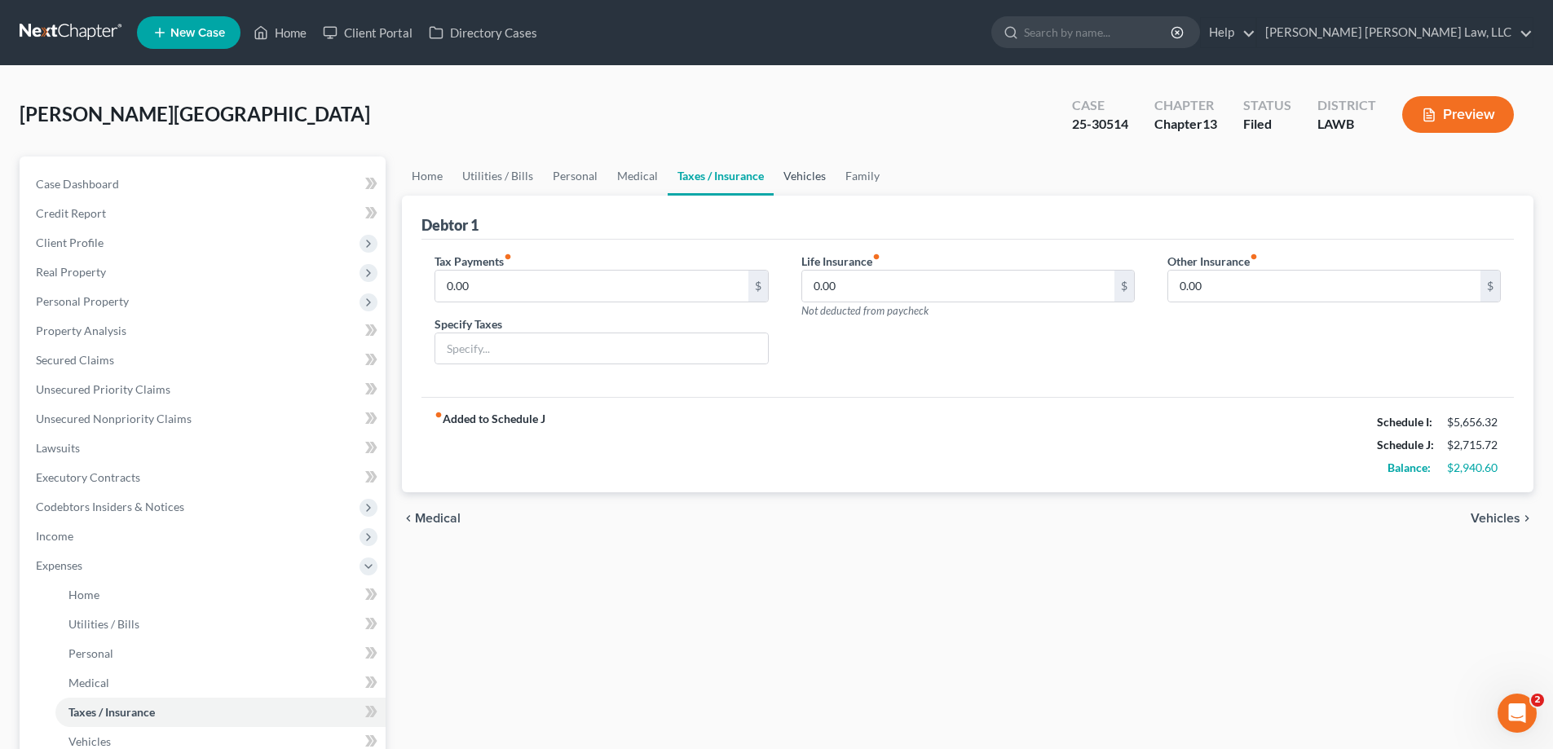
click at [789, 187] on link "Vehicles" at bounding box center [805, 176] width 62 height 39
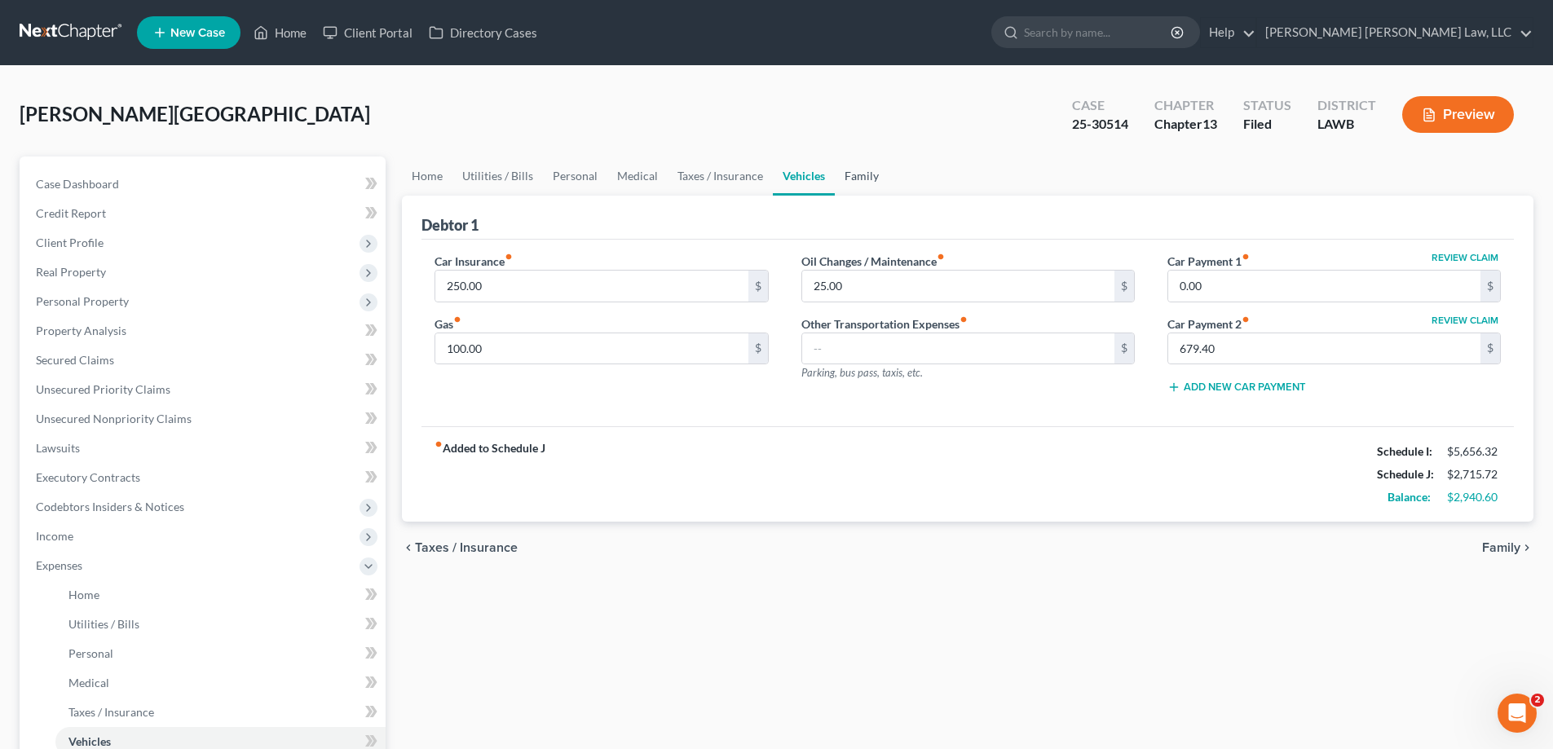
click at [854, 167] on link "Family" at bounding box center [862, 176] width 54 height 39
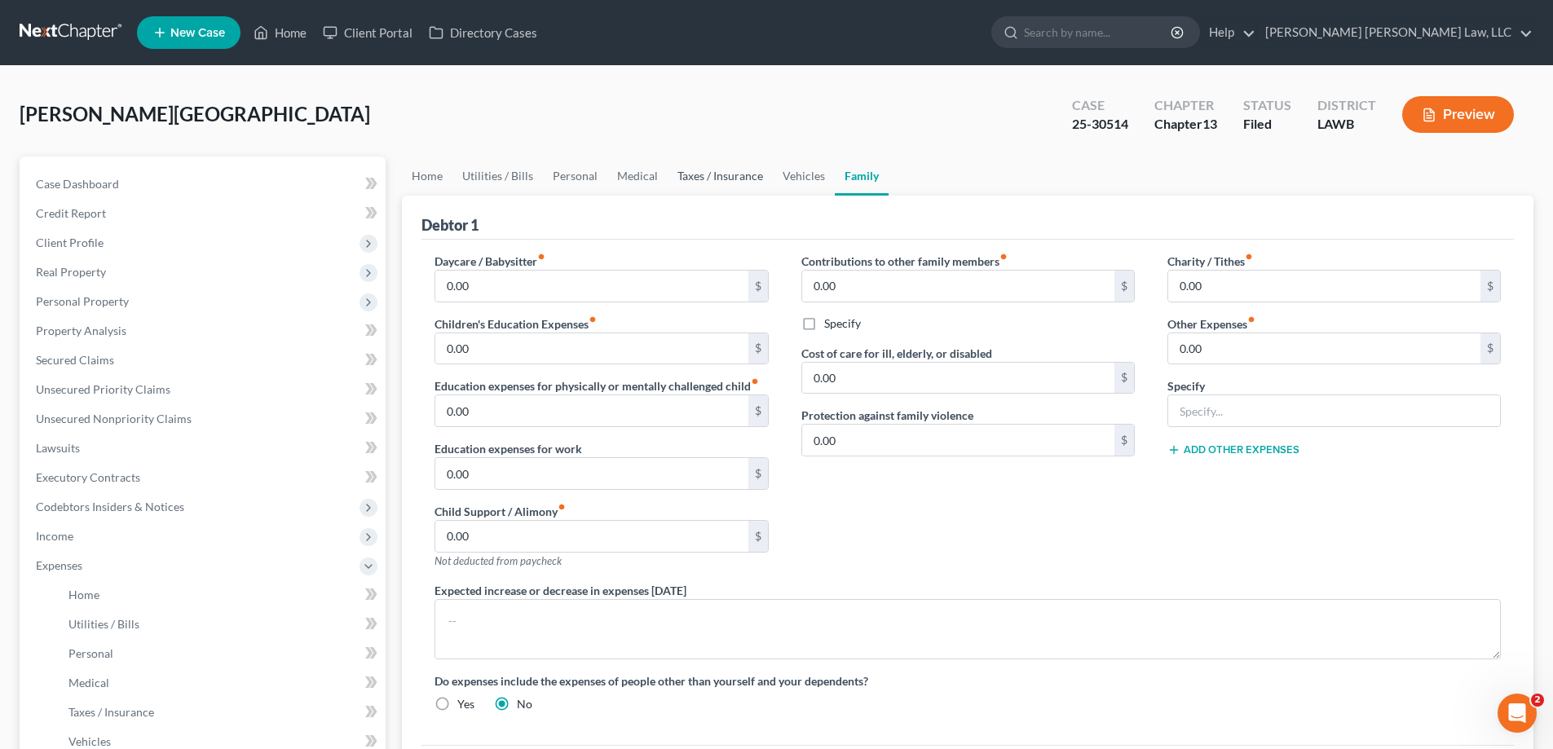
click at [703, 179] on link "Taxes / Insurance" at bounding box center [720, 176] width 105 height 39
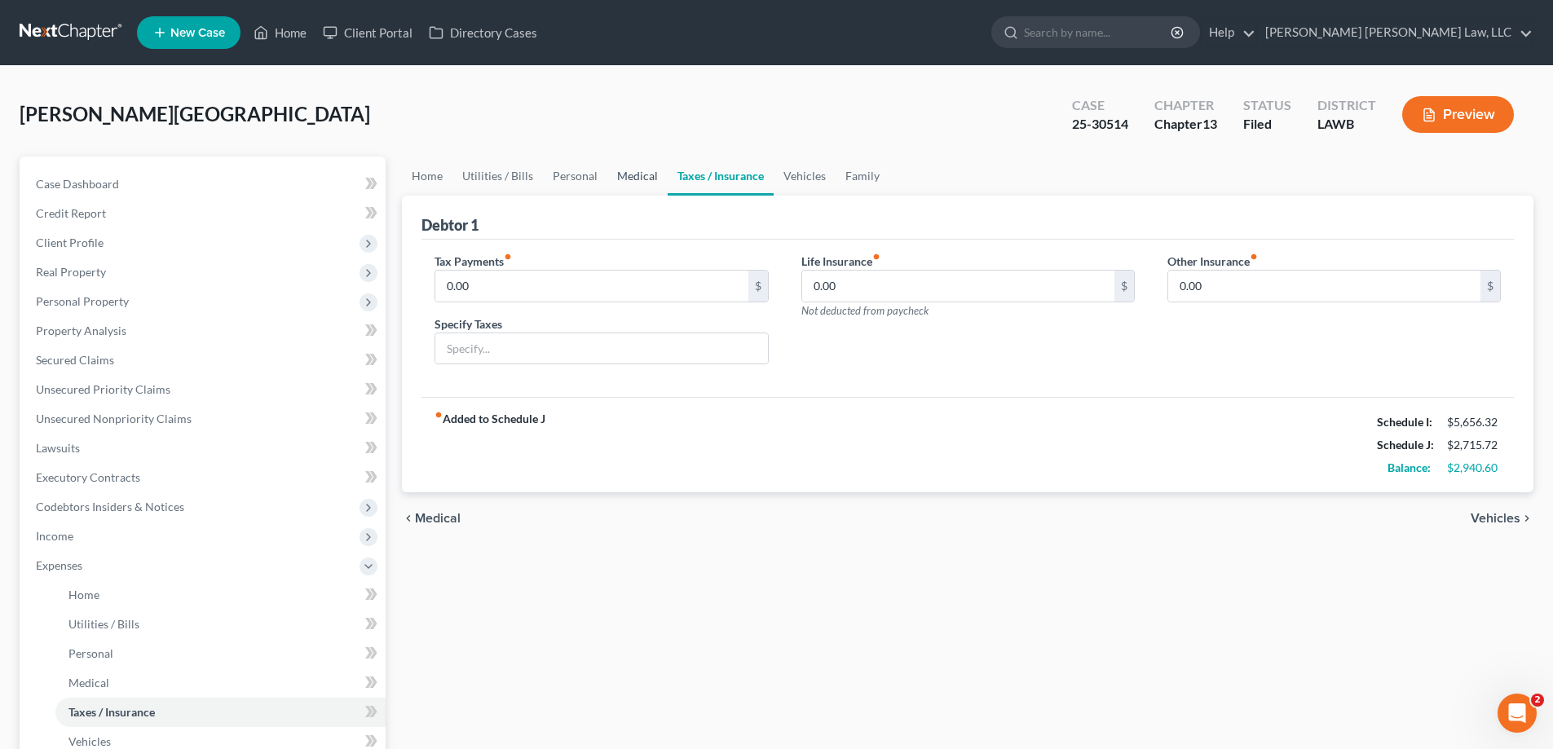
click at [639, 185] on link "Medical" at bounding box center [637, 176] width 60 height 39
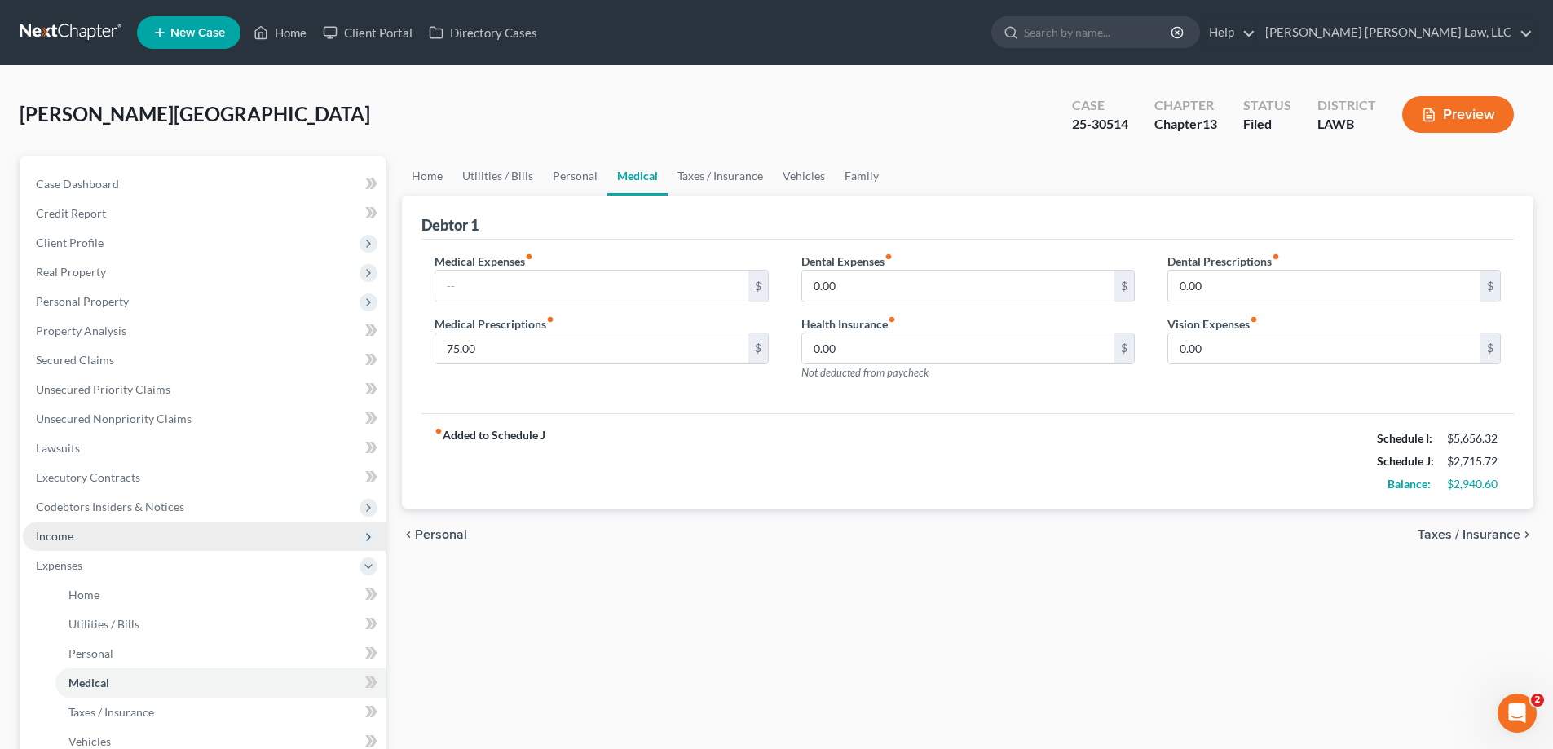
click at [126, 537] on span "Income" at bounding box center [204, 536] width 363 height 29
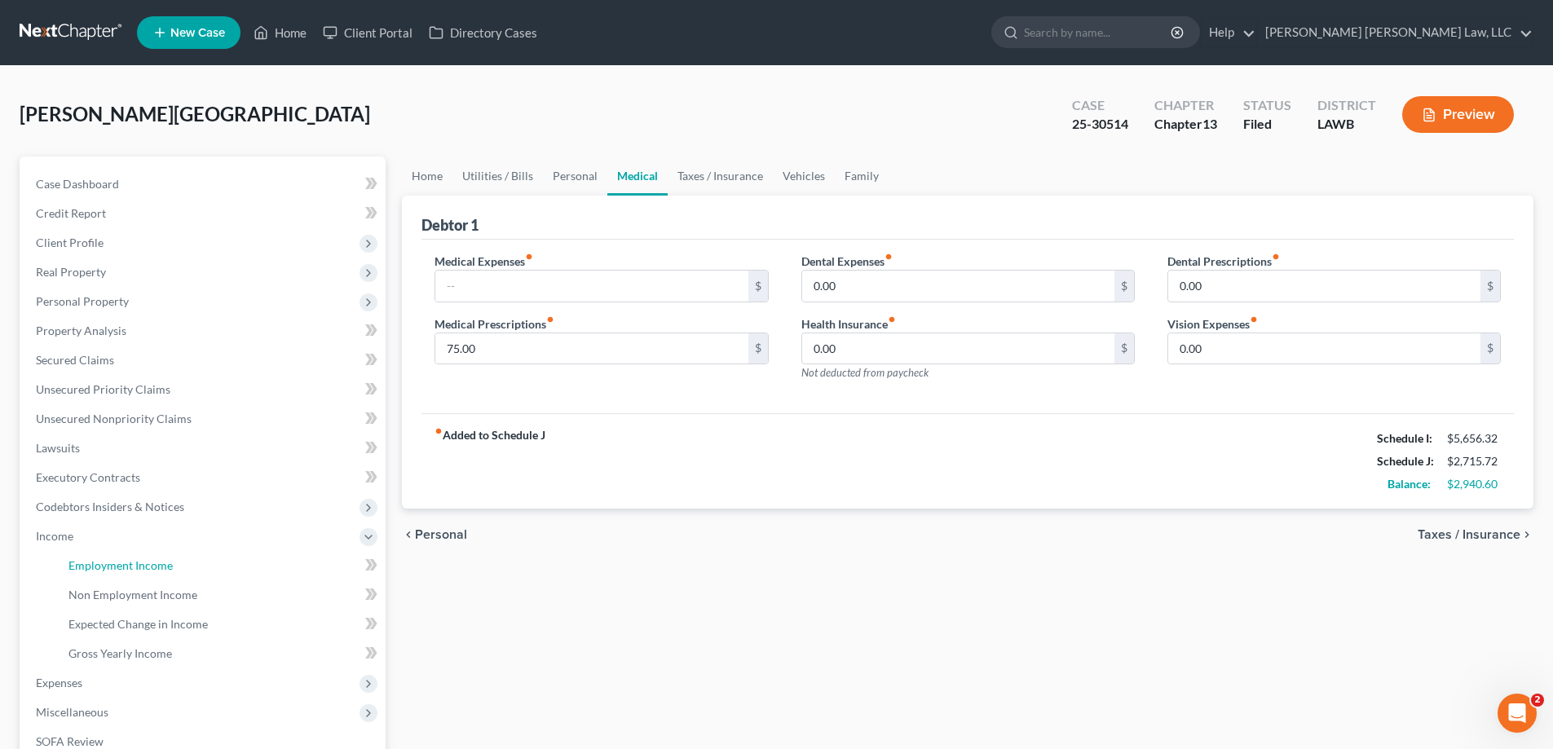
click at [130, 558] on link "Employment Income" at bounding box center [220, 565] width 330 height 29
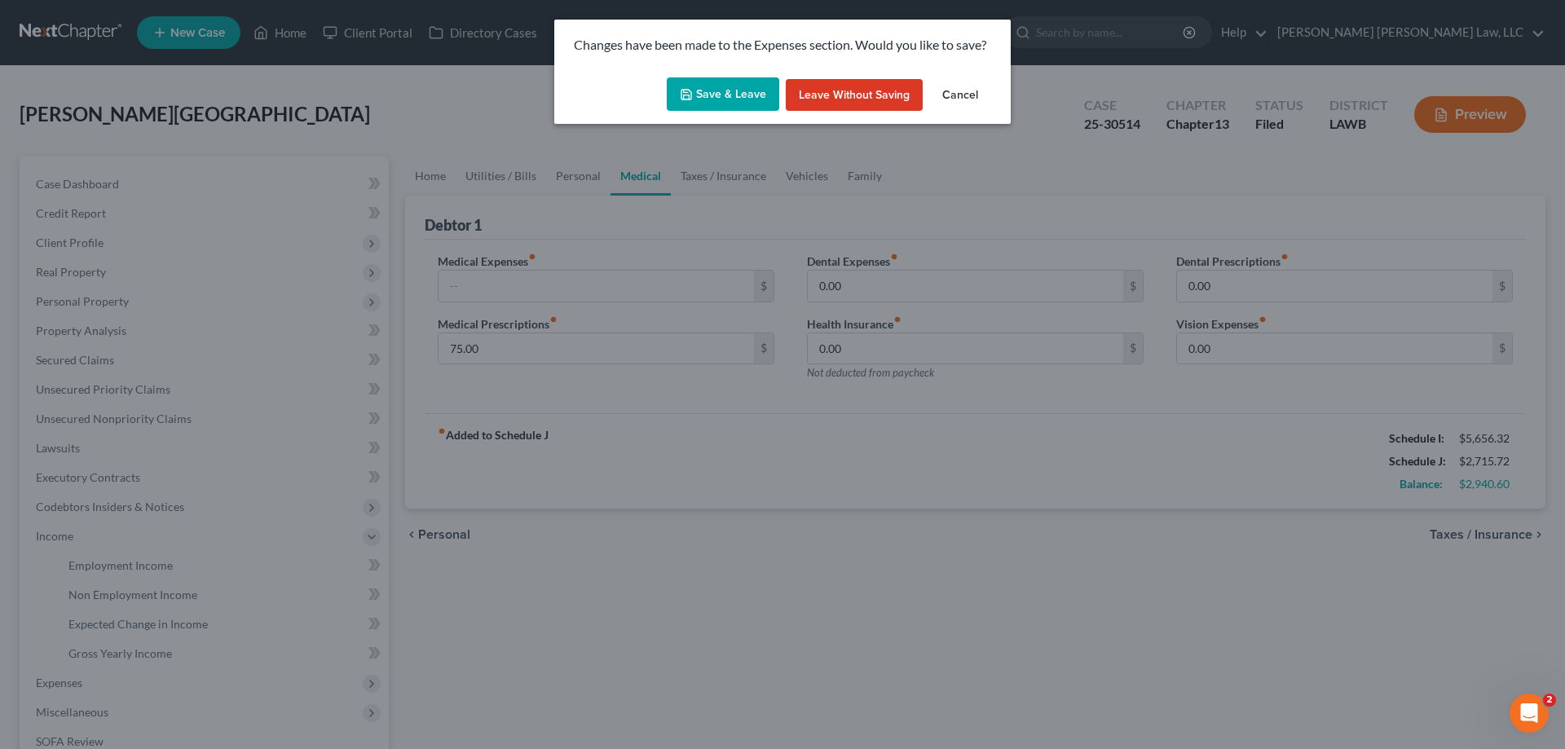
click at [748, 90] on button "Save & Leave" at bounding box center [723, 94] width 113 height 34
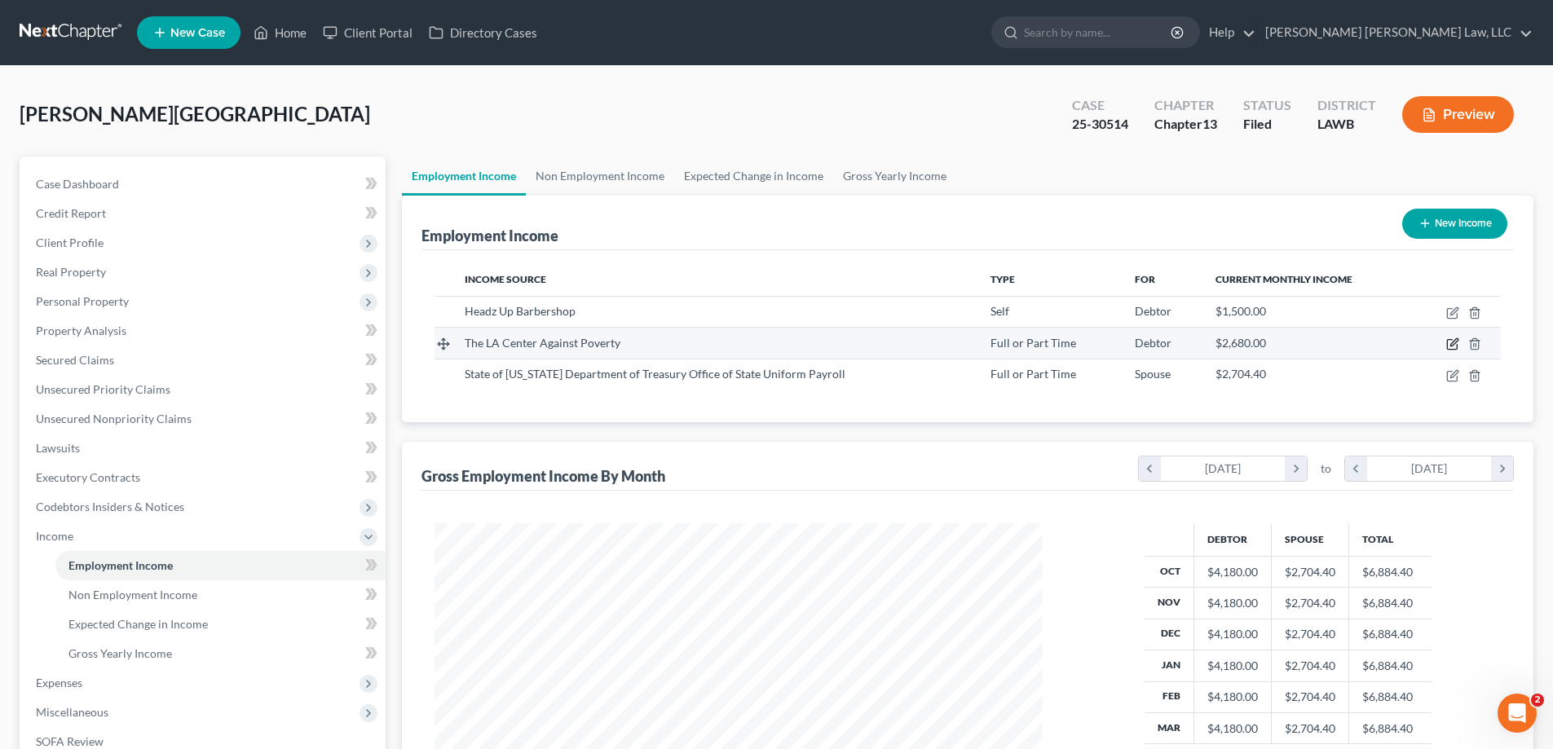
click at [1454, 351] on icon "button" at bounding box center [1452, 344] width 13 height 13
select select "0"
select select "19"
select select "0"
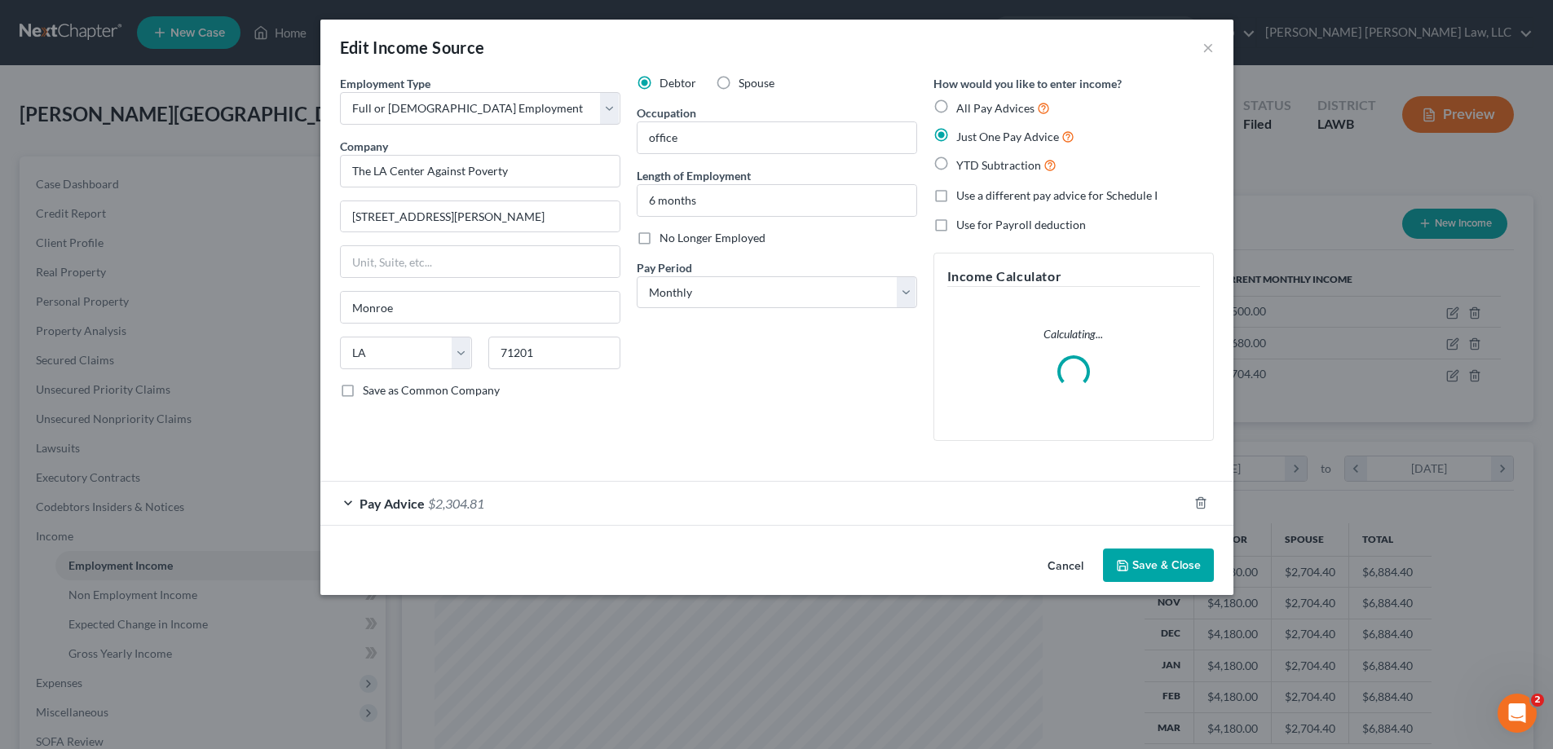
scroll to position [307, 647]
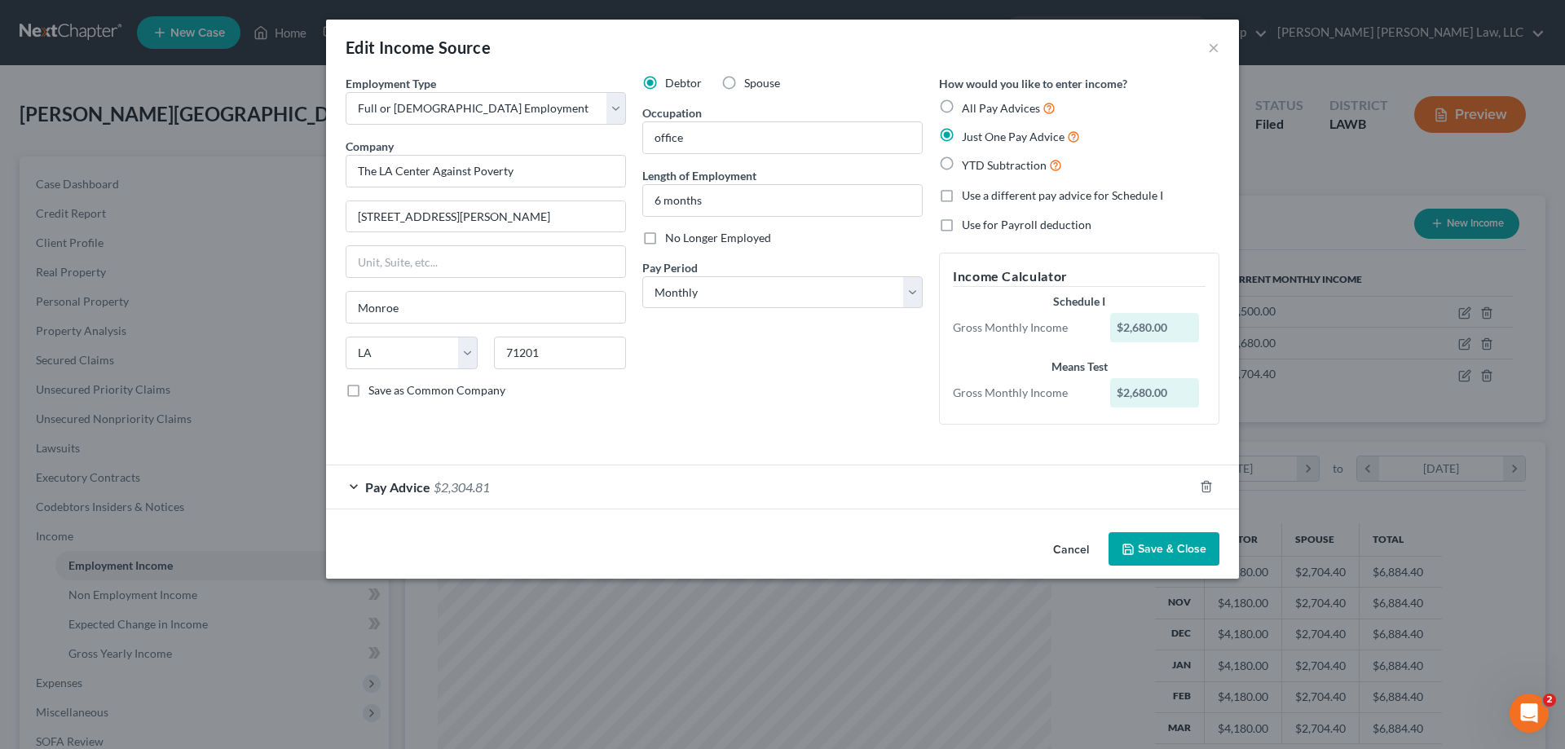
drag, startPoint x: 1064, startPoint y: 550, endPoint x: 625, endPoint y: 162, distance: 585.6
click at [1064, 550] on button "Cancel" at bounding box center [1071, 550] width 62 height 33
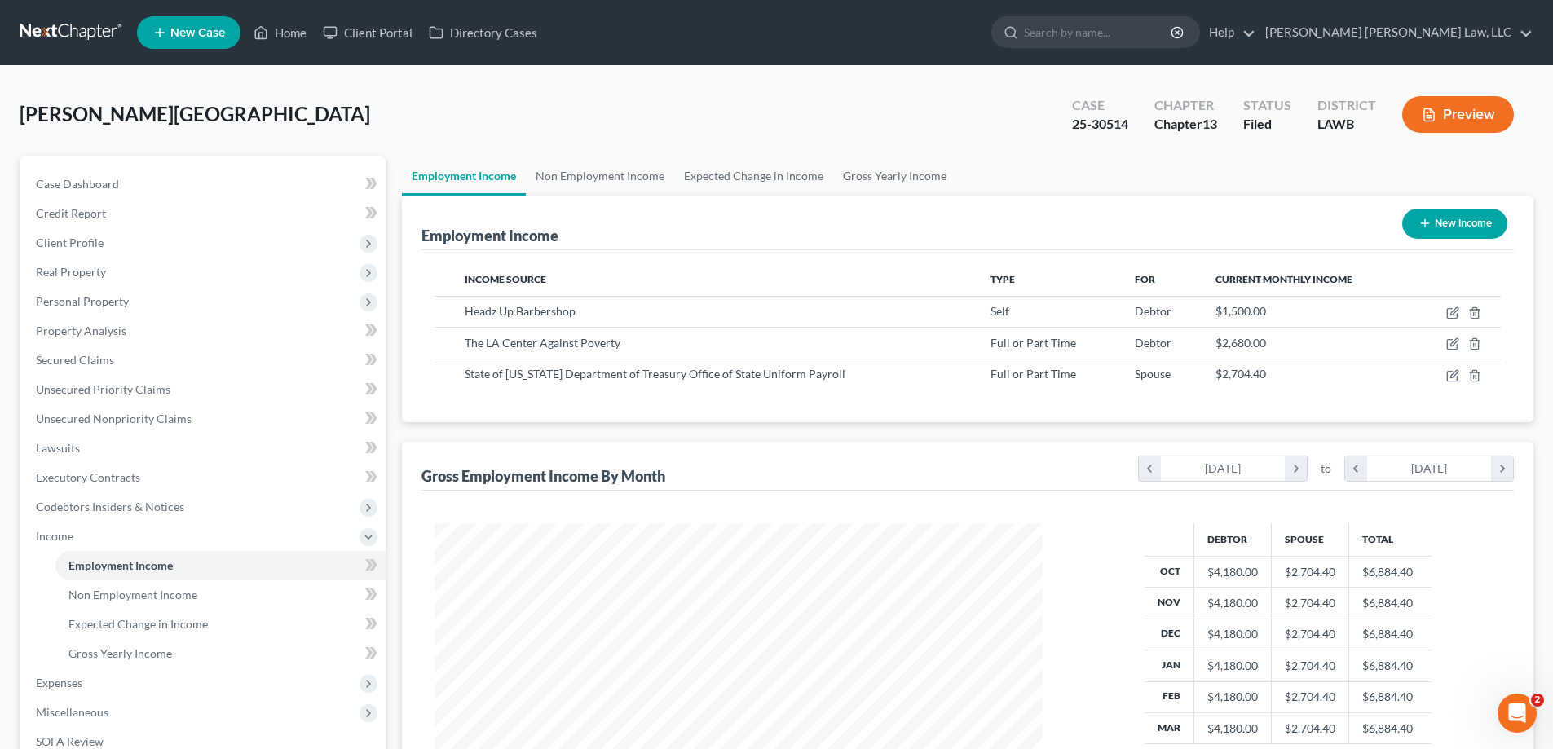
scroll to position [814965, 814629]
click at [620, 171] on link "Non Employment Income" at bounding box center [600, 176] width 148 height 39
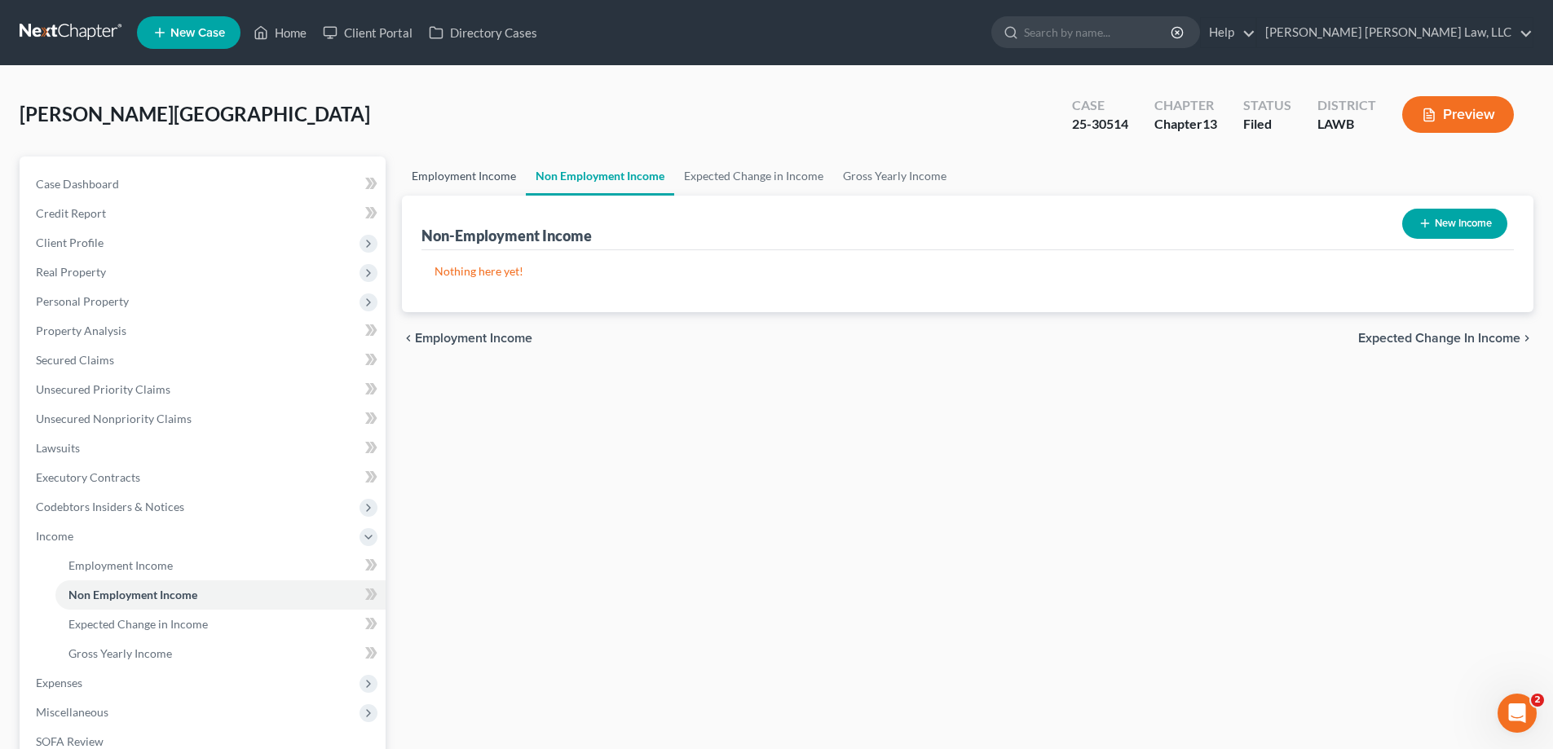
click at [510, 183] on link "Employment Income" at bounding box center [464, 176] width 124 height 39
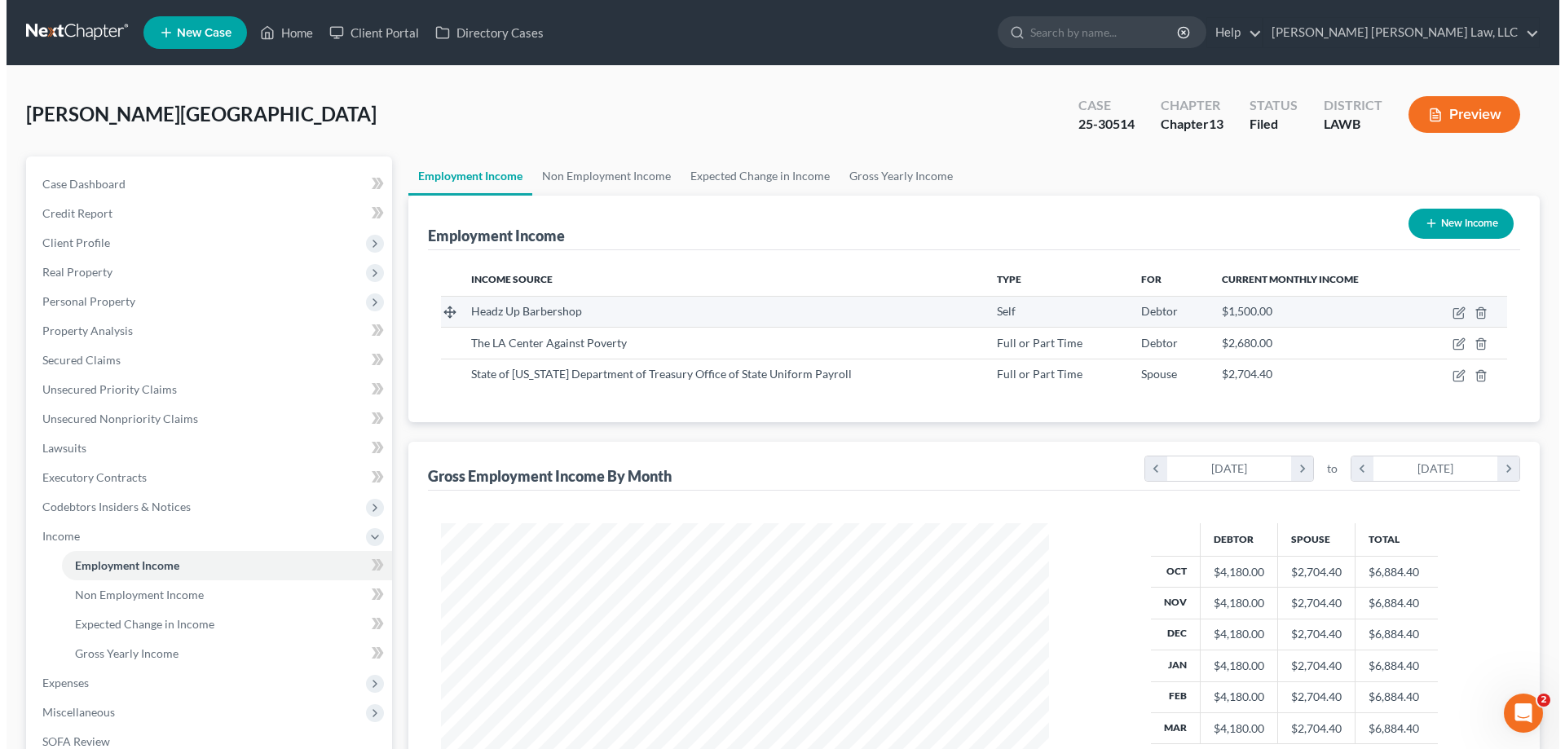
scroll to position [304, 641]
click at [1447, 310] on icon "button" at bounding box center [1452, 314] width 10 height 10
select select "1"
select select "19"
select select "0"
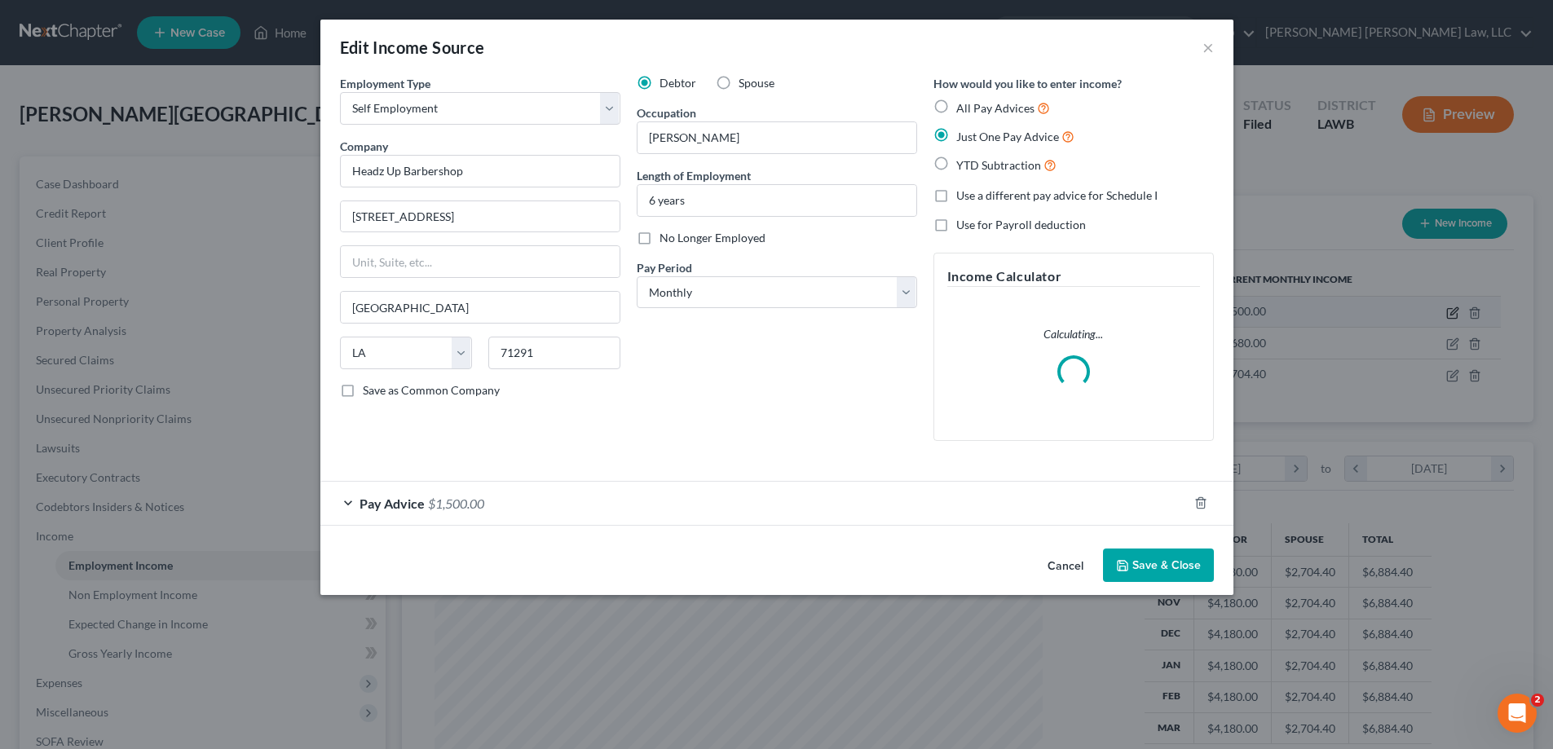
scroll to position [307, 647]
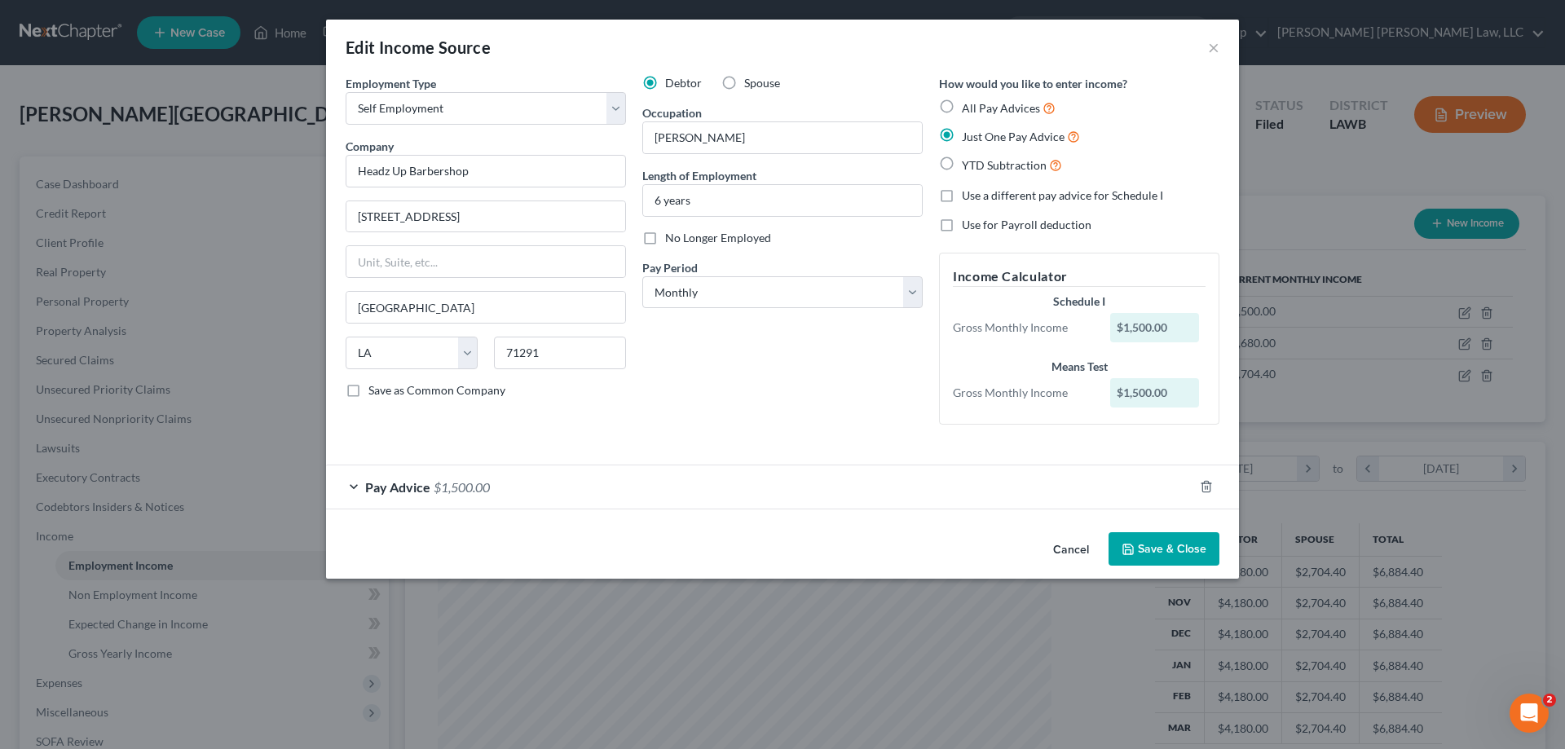
click at [434, 494] on span "$1,500.00" at bounding box center [462, 486] width 56 height 15
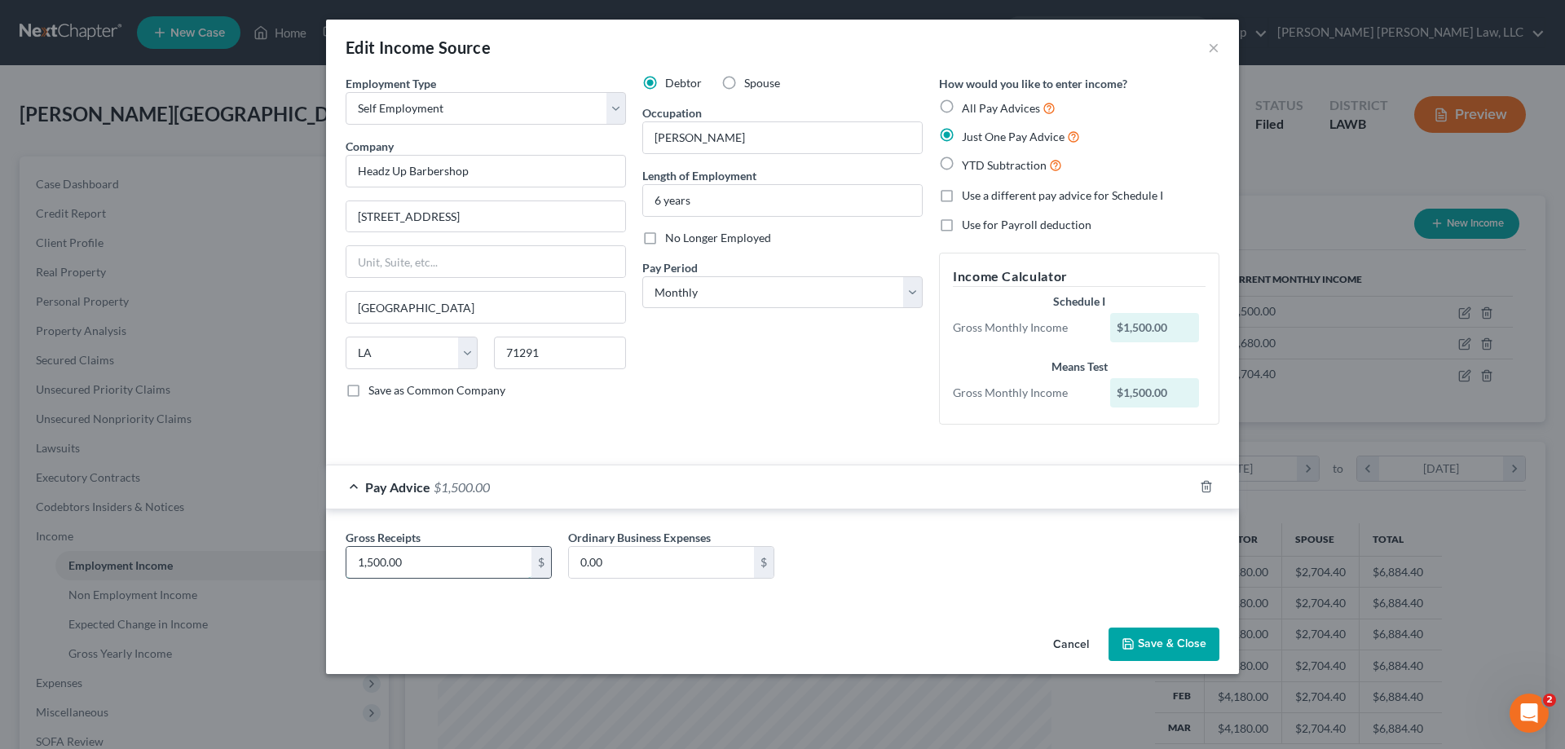
click at [475, 572] on input "1,500.00" at bounding box center [438, 562] width 185 height 31
type input "2,500"
click at [1167, 657] on button "Save & Close" at bounding box center [1164, 645] width 111 height 34
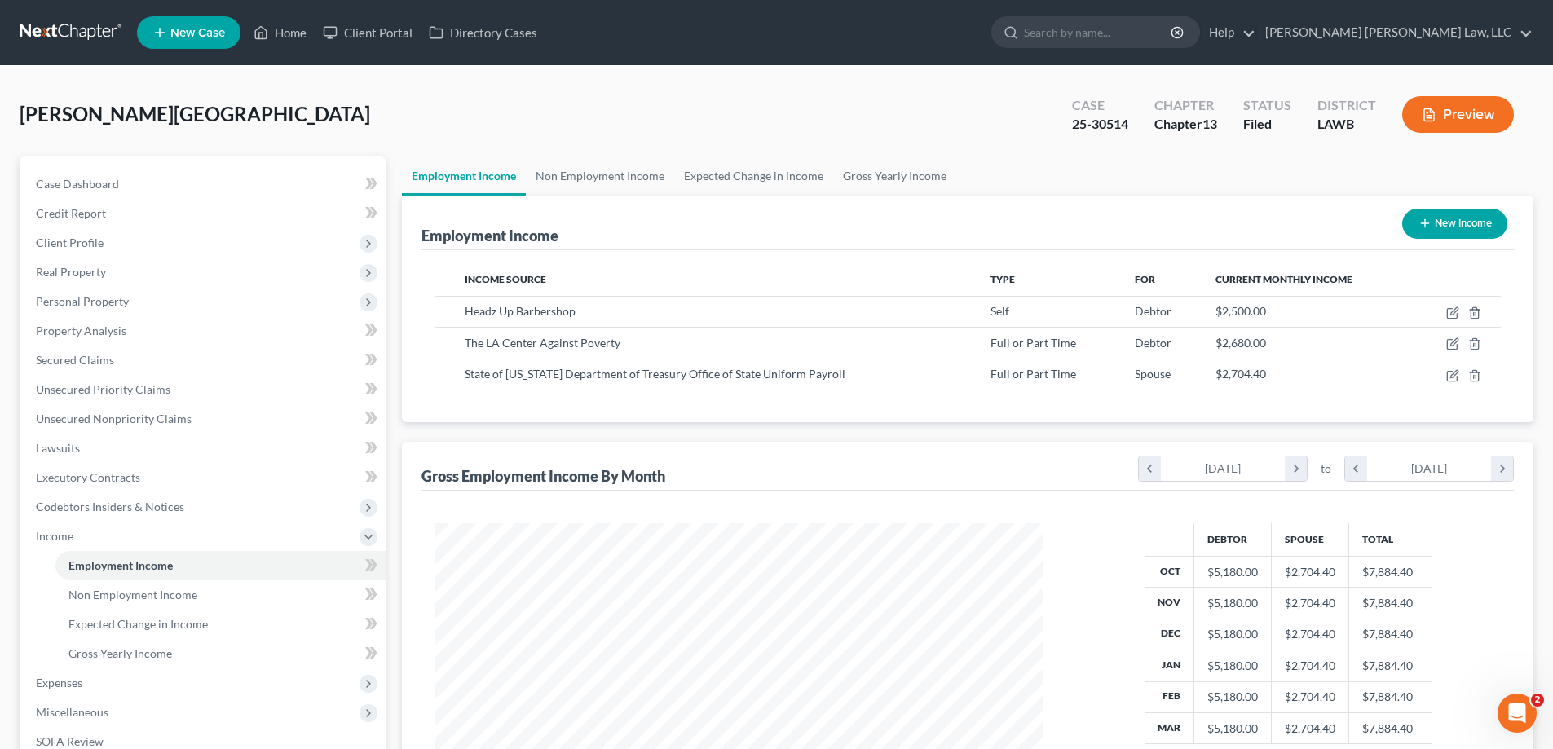
scroll to position [245, 0]
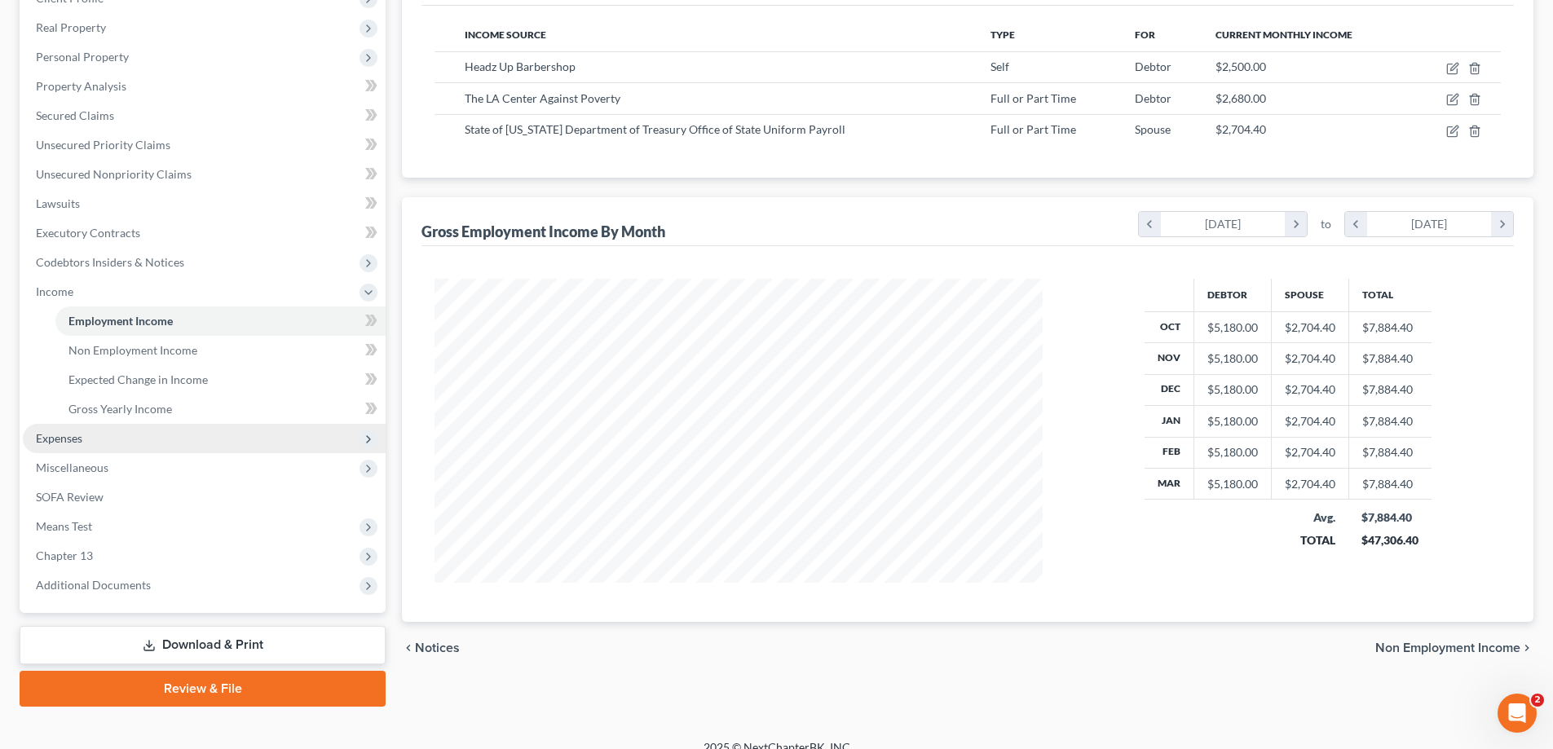
click at [65, 449] on span "Expenses" at bounding box center [204, 438] width 363 height 29
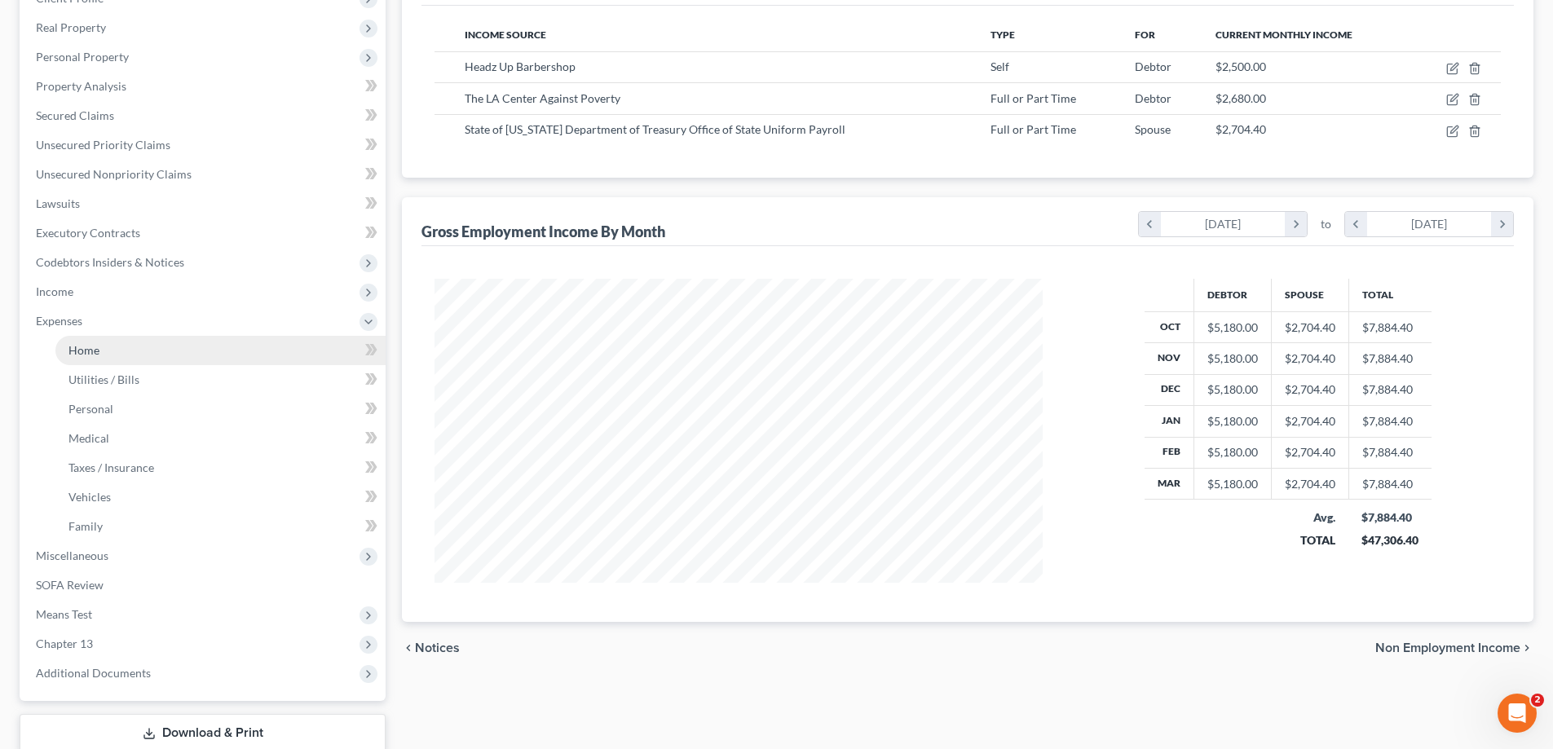
click at [113, 358] on link "Home" at bounding box center [220, 350] width 330 height 29
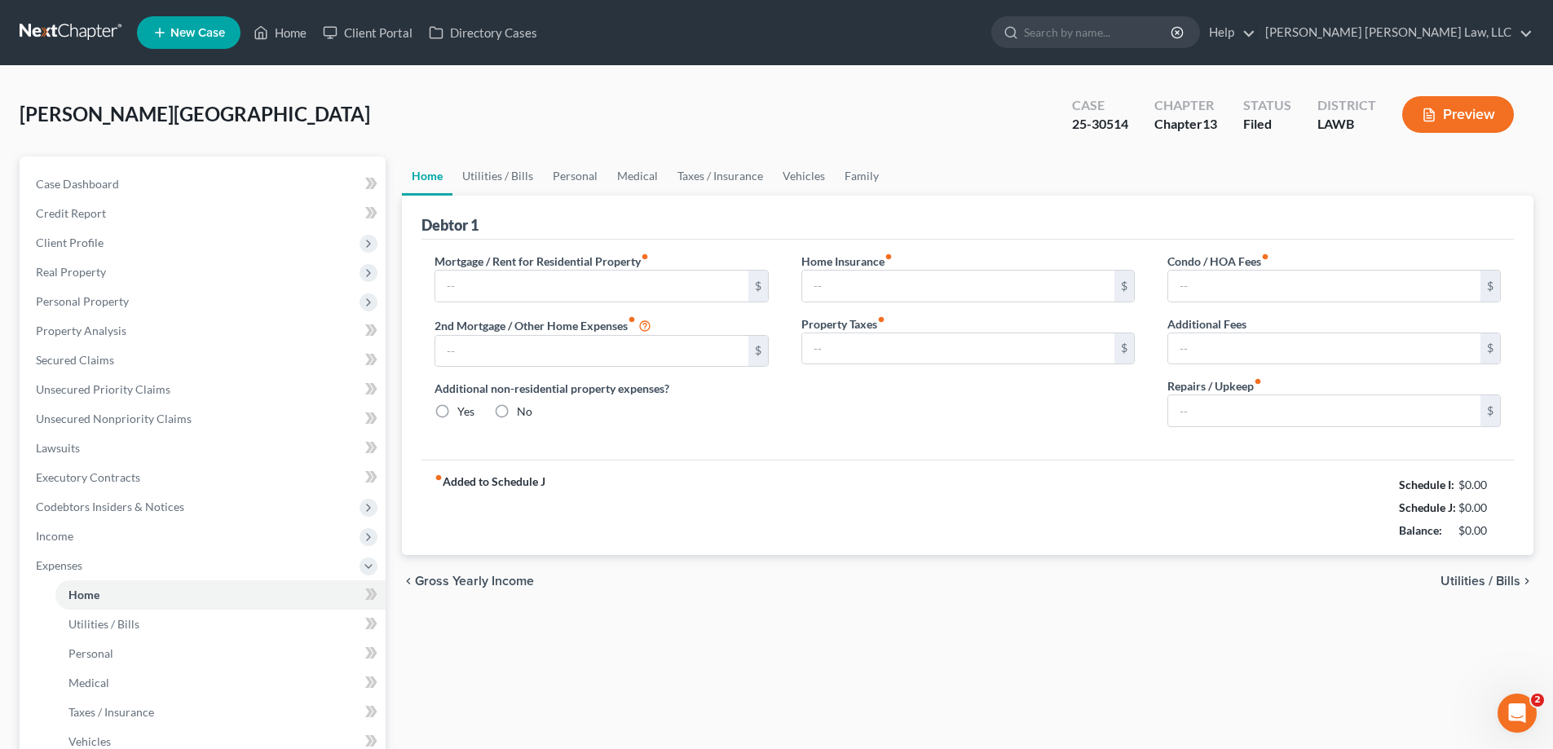
type input "0.00"
radio input "true"
type input "0.00"
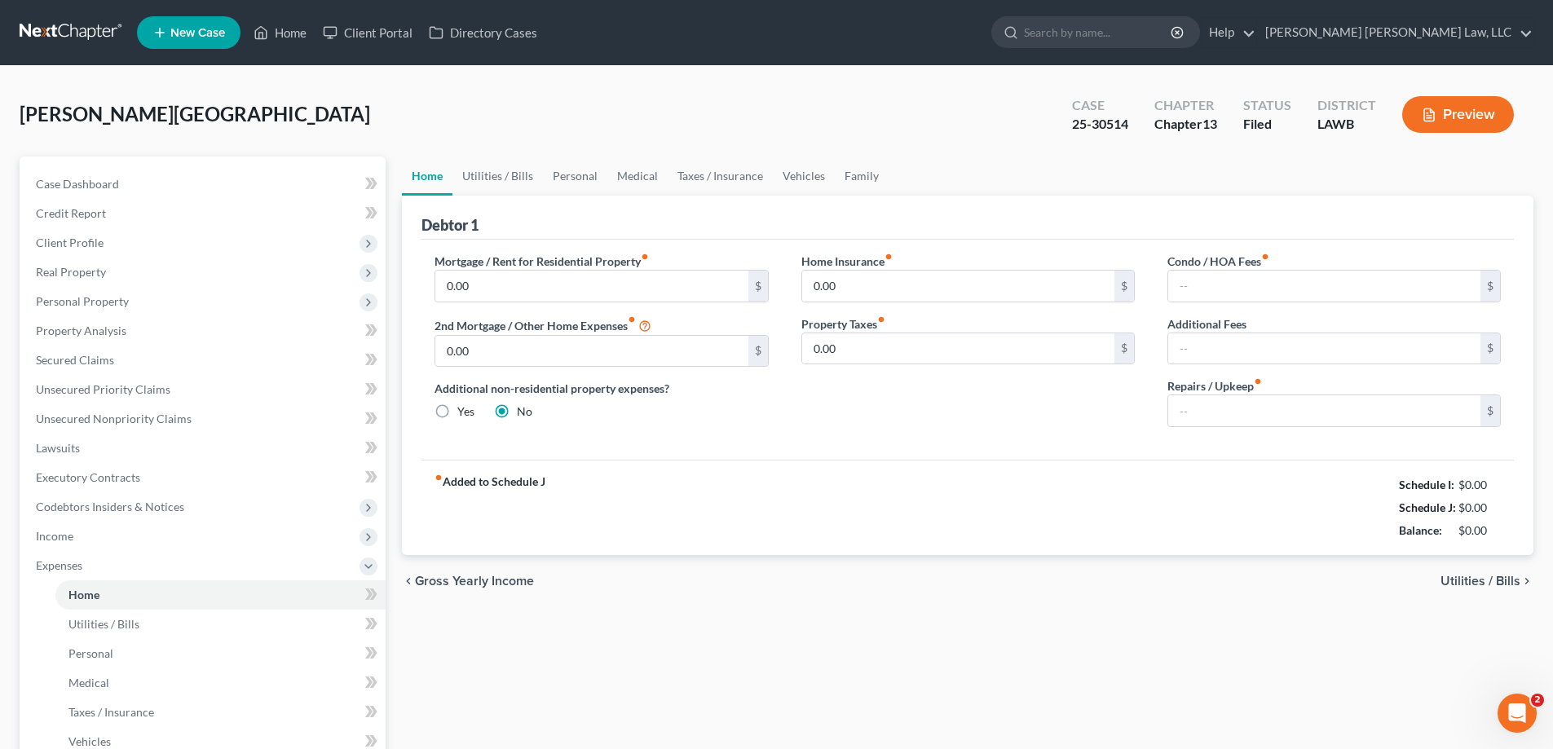
type input "0.00"
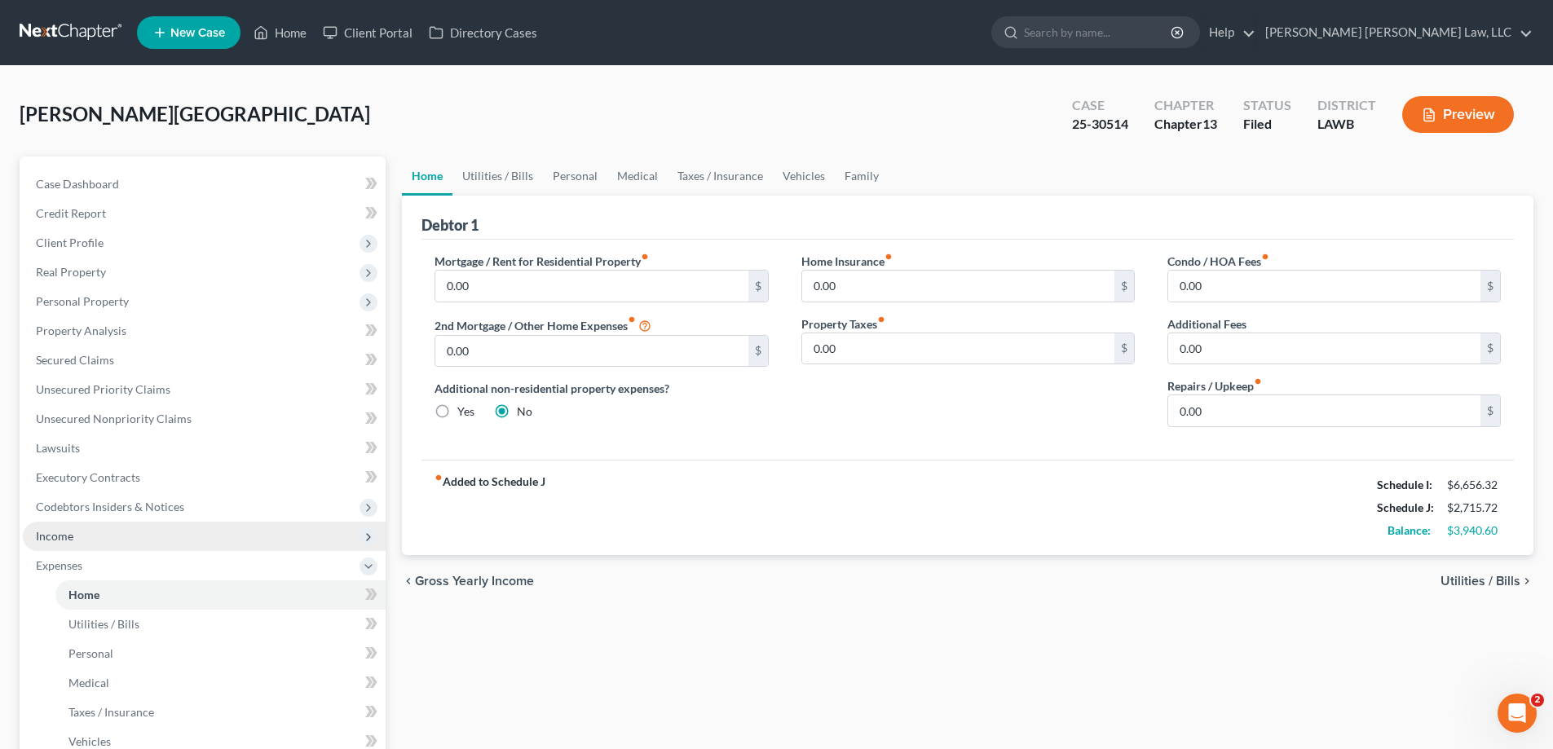
click at [131, 548] on span "Income" at bounding box center [204, 536] width 363 height 29
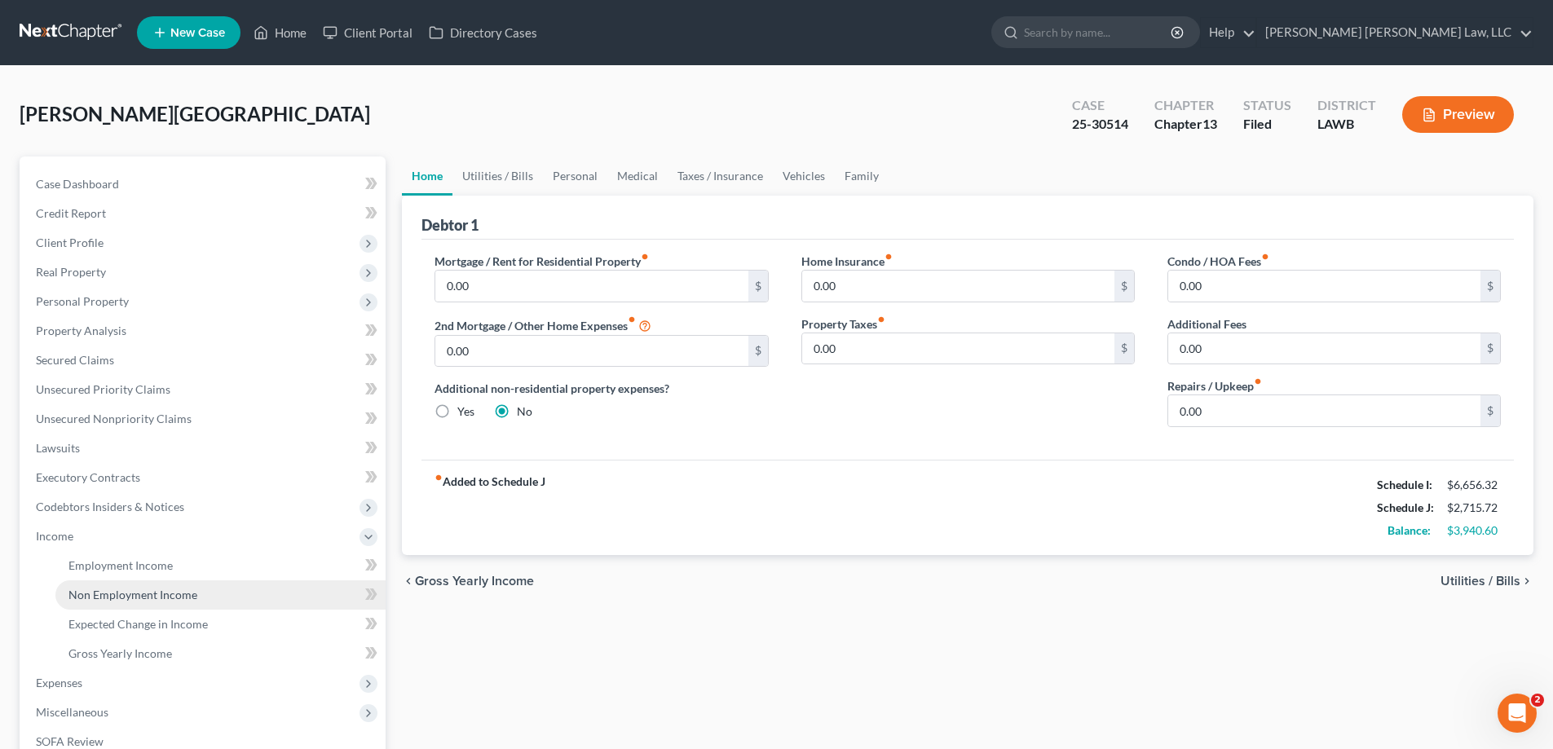
click at [156, 594] on span "Non Employment Income" at bounding box center [132, 595] width 129 height 14
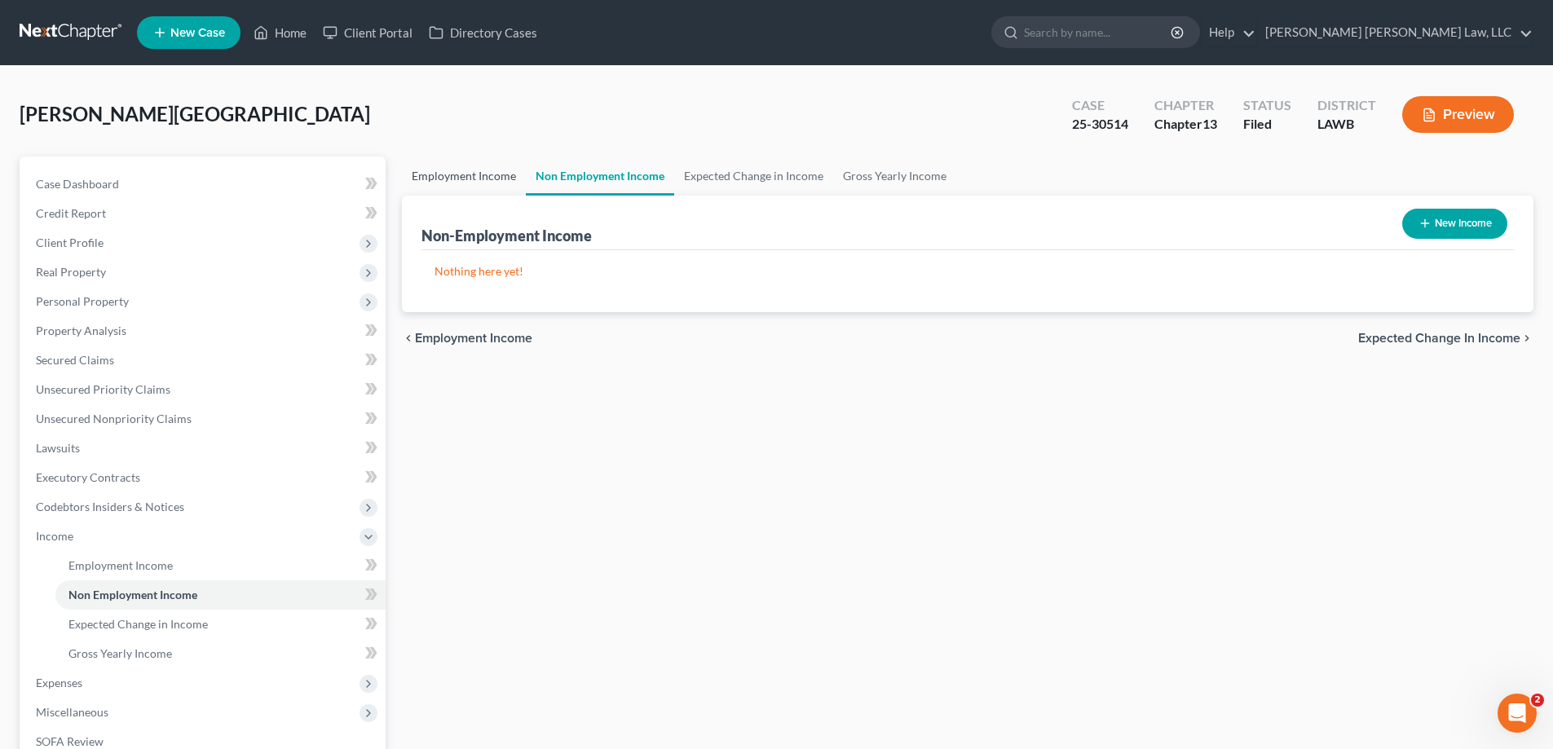
click at [441, 188] on link "Employment Income" at bounding box center [464, 176] width 124 height 39
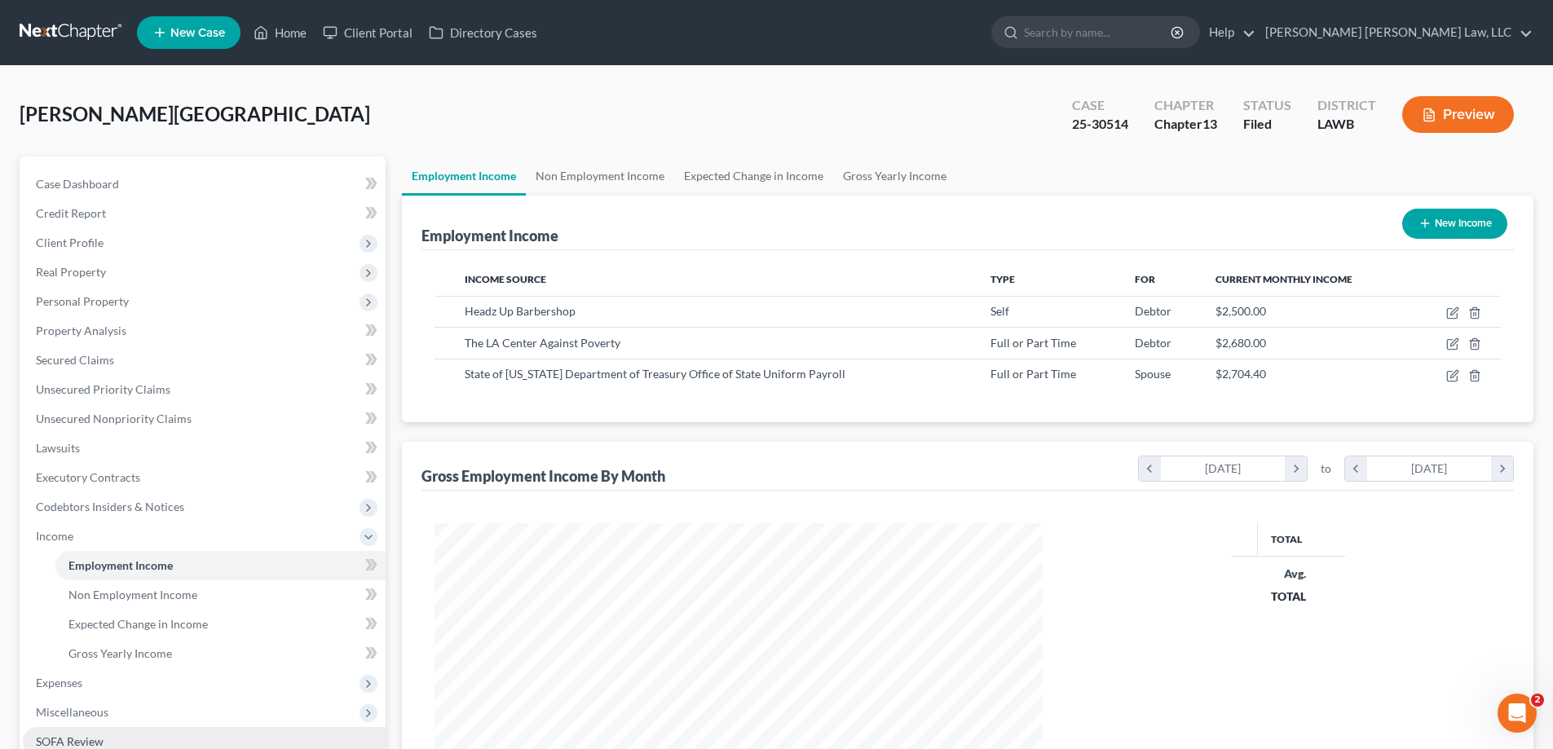
scroll to position [163, 0]
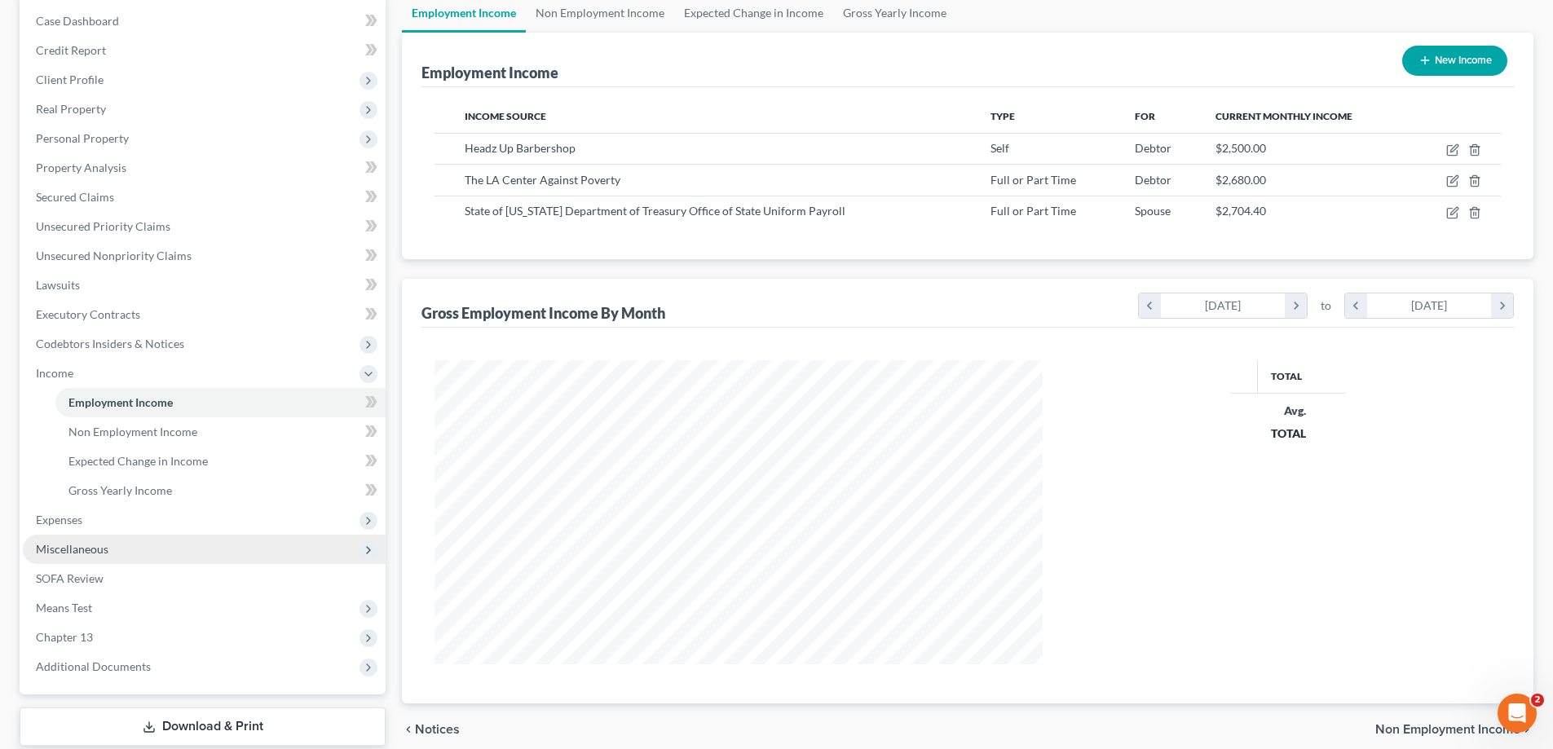
click at [75, 535] on span "Miscellaneous" at bounding box center [204, 549] width 363 height 29
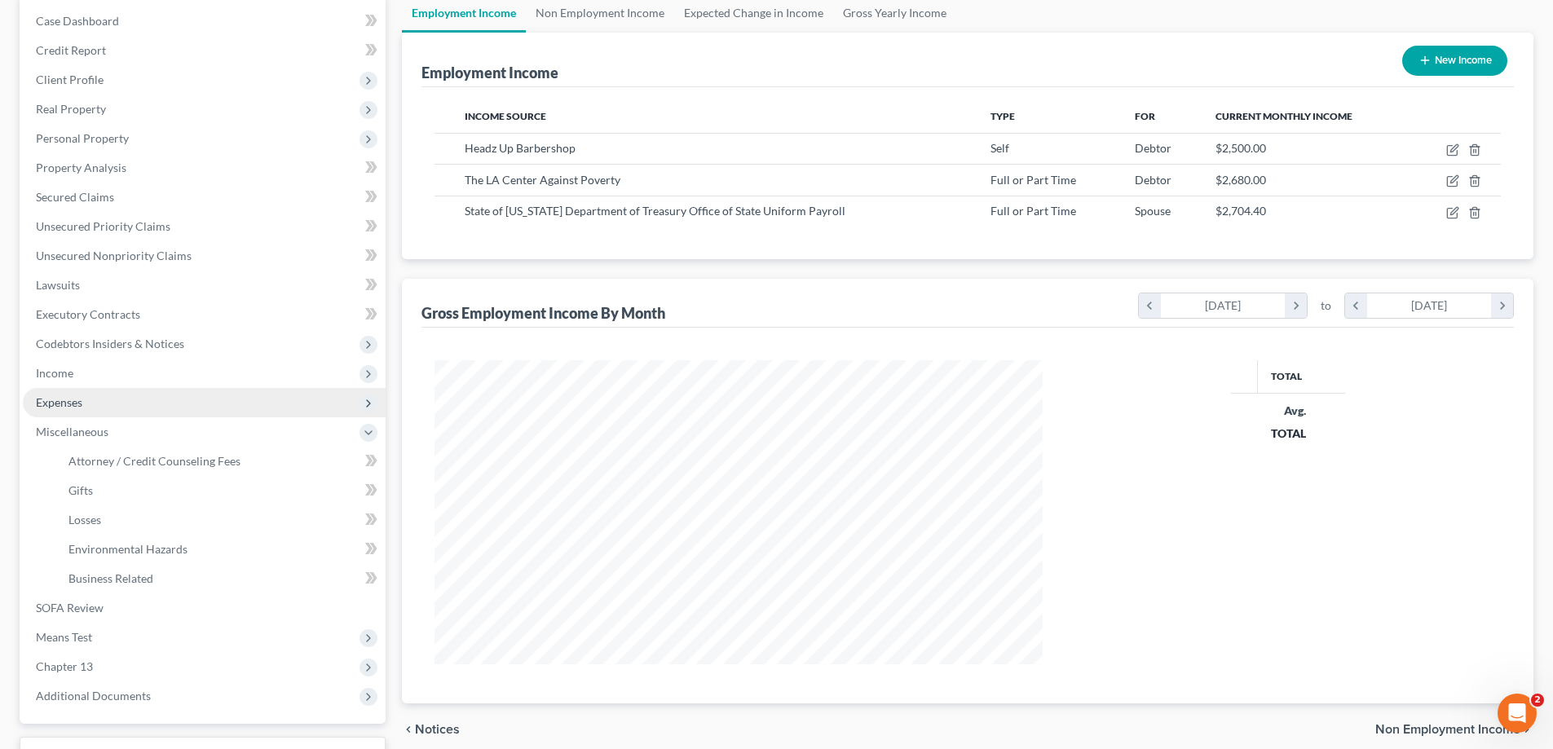
click at [72, 413] on span "Expenses" at bounding box center [204, 402] width 363 height 29
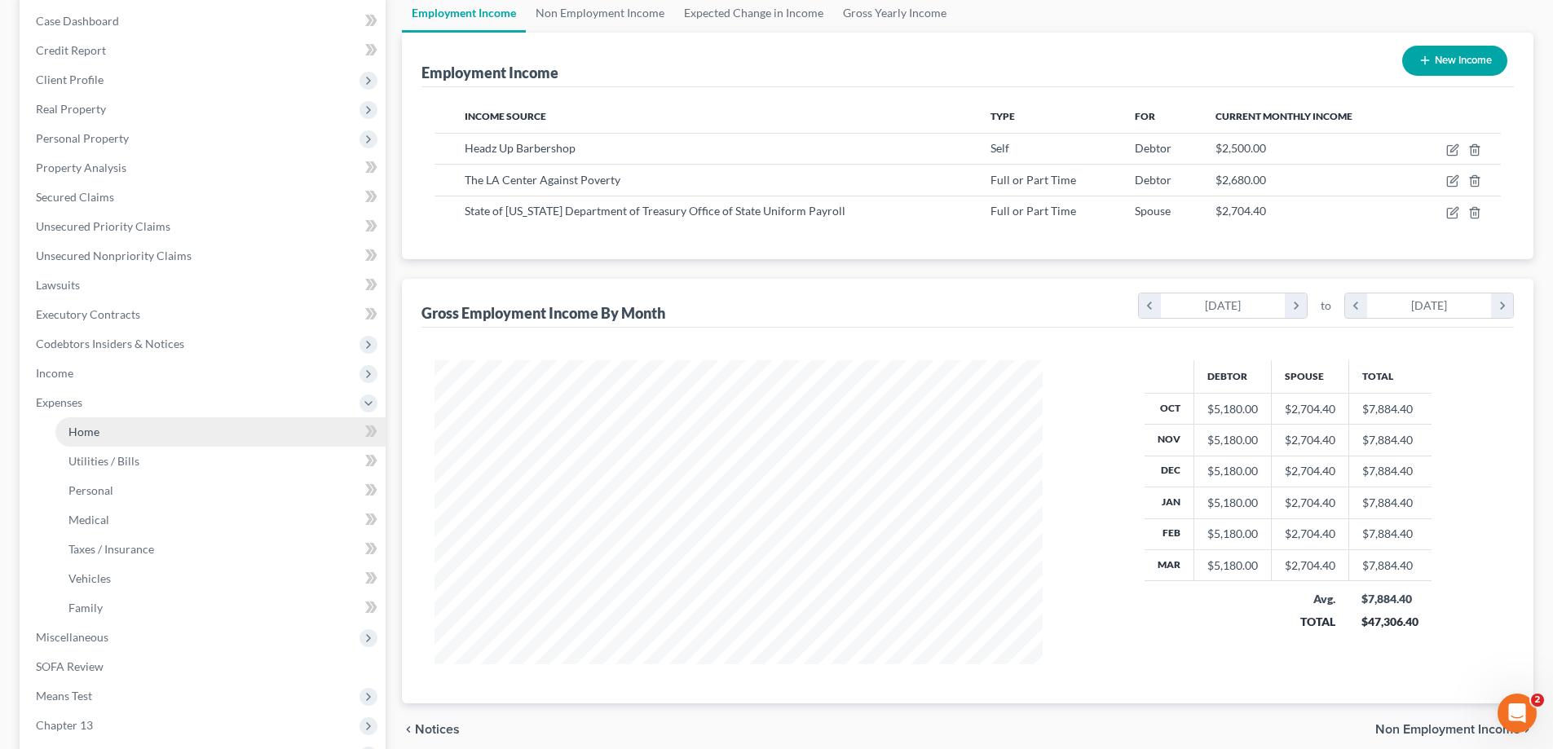
click at [111, 439] on link "Home" at bounding box center [220, 431] width 330 height 29
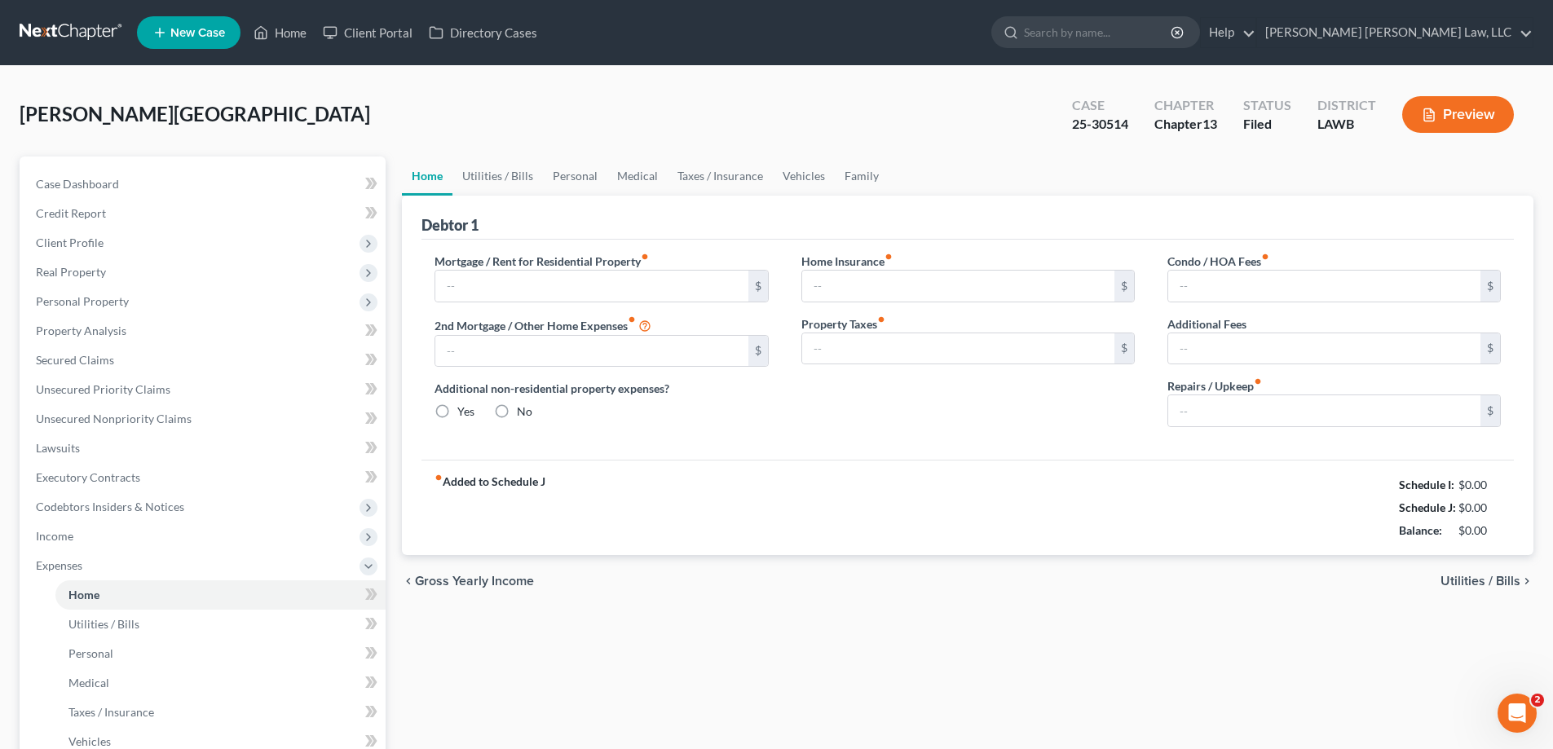
type input "0.00"
radio input "true"
type input "0.00"
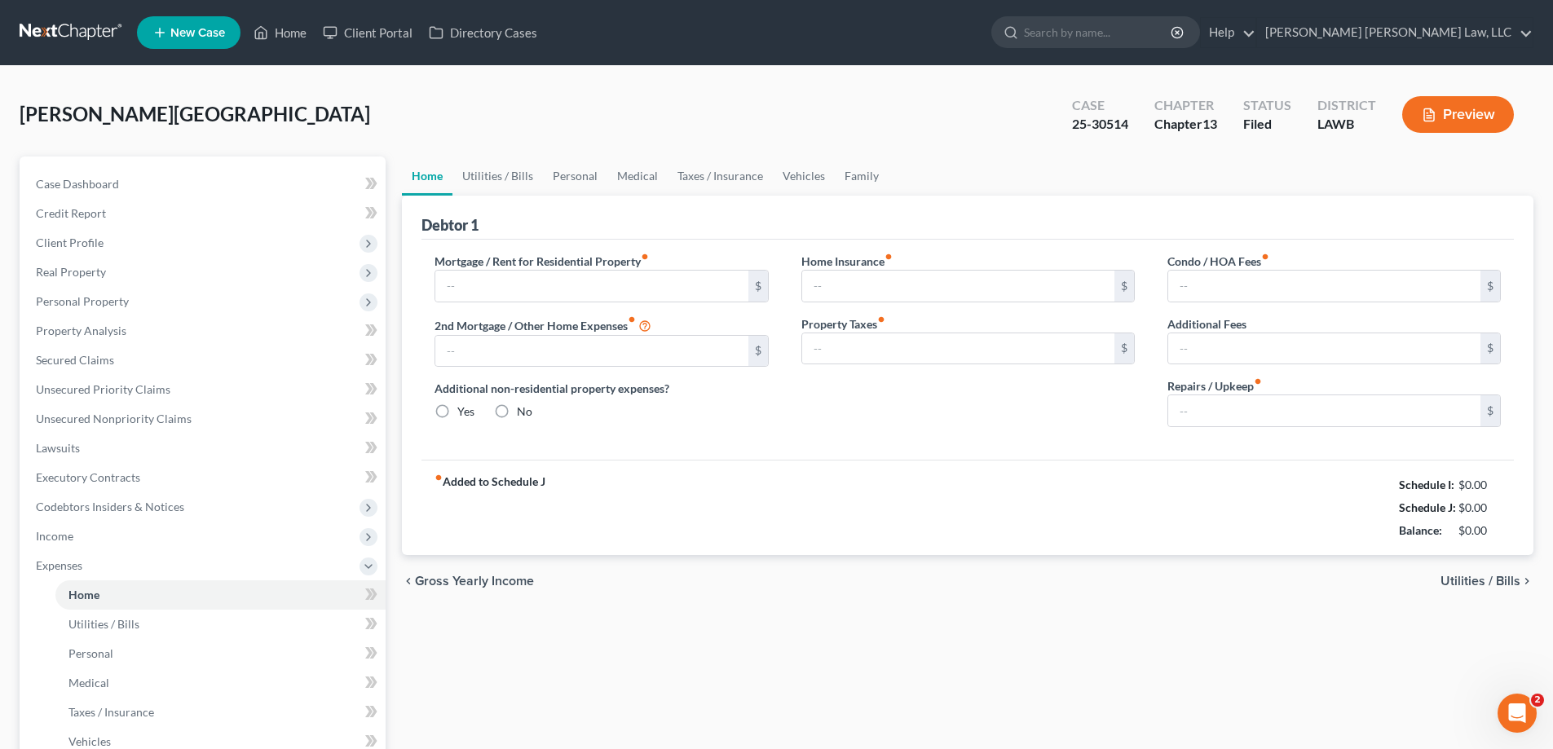
type input "0.00"
click at [302, 38] on link "Home" at bounding box center [279, 32] width 69 height 29
